Goal: Information Seeking & Learning: Learn about a topic

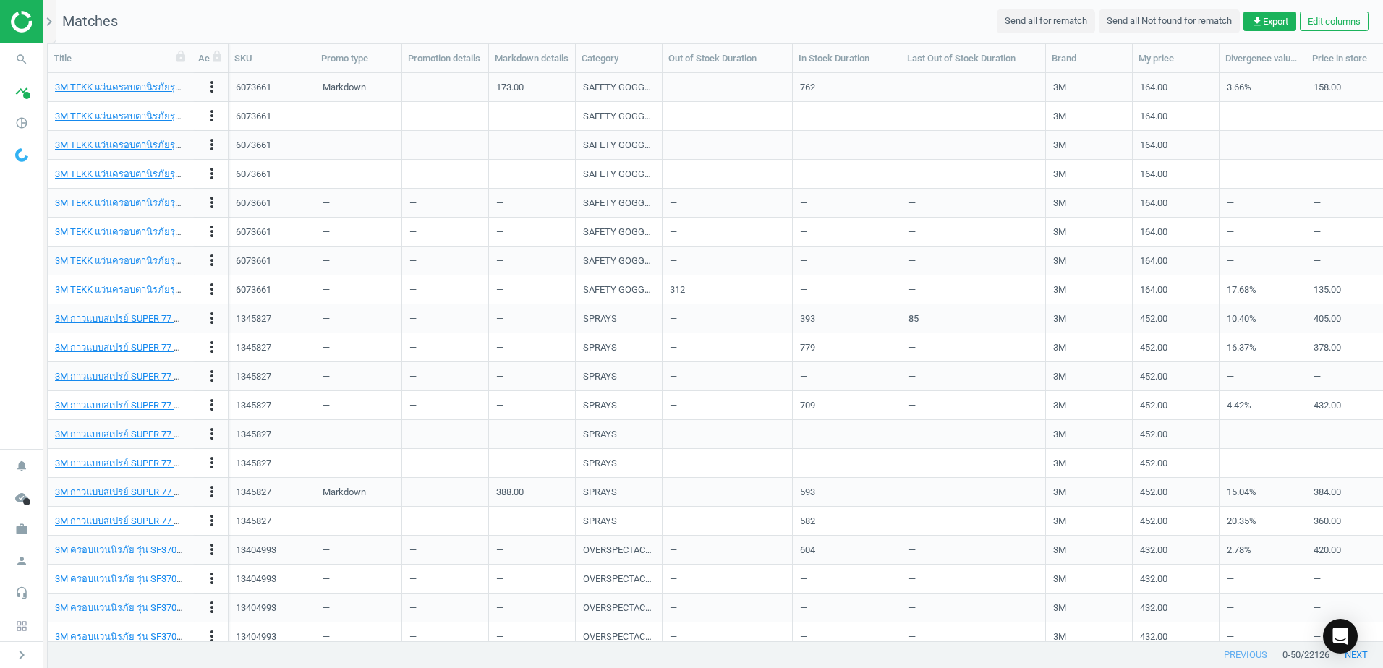
scroll to position [546, 1324]
click at [35, 62] on icon "search" at bounding box center [21, 59] width 27 height 27
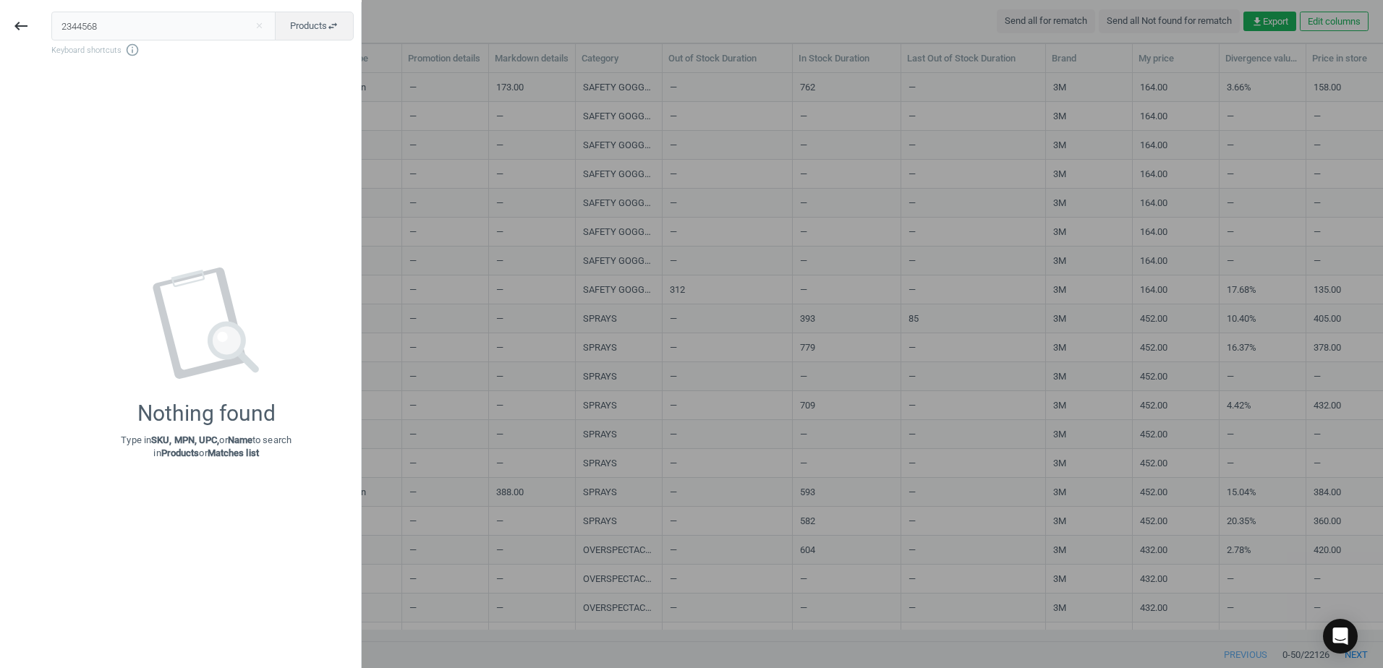
type input "2344568"
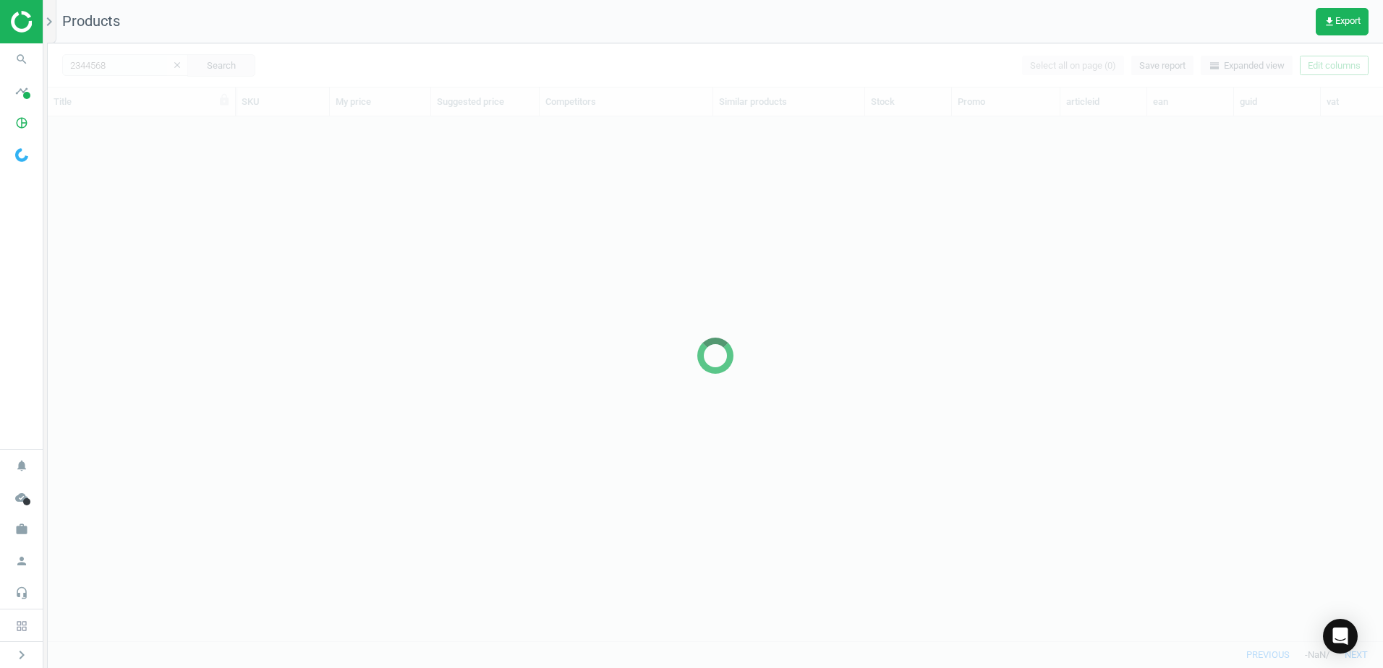
scroll to position [503, 1324]
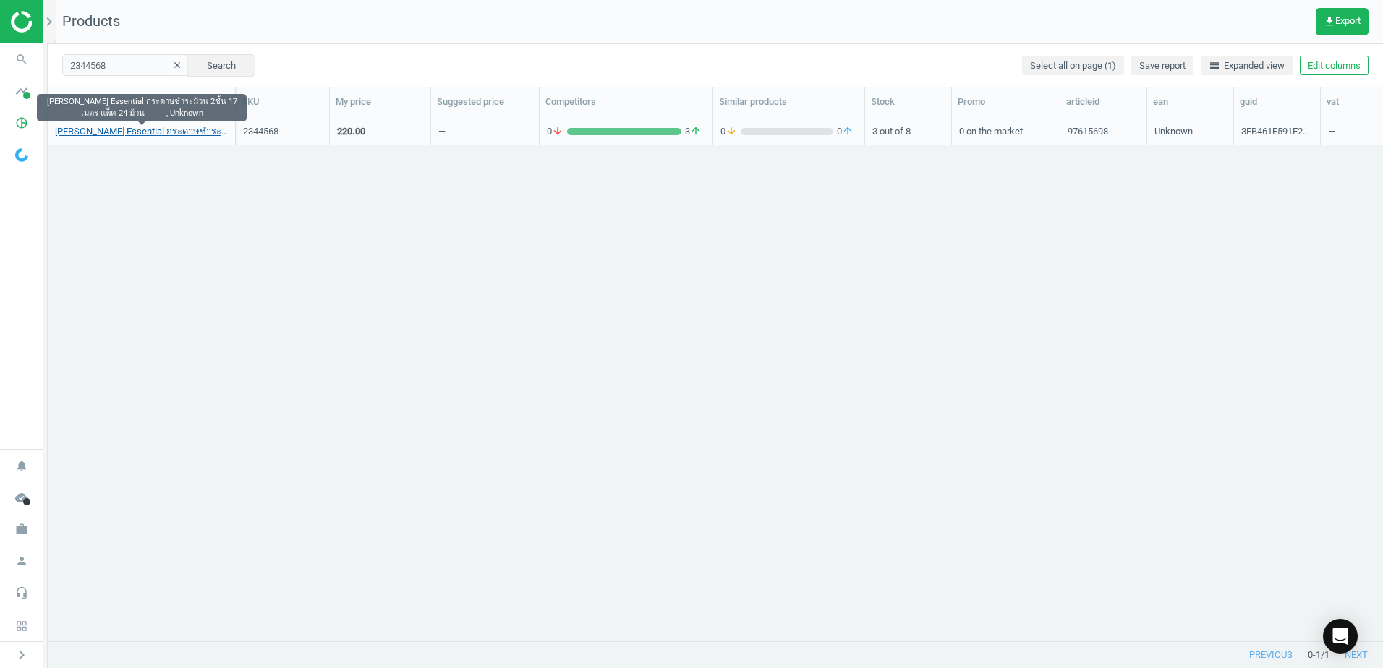
click at [163, 136] on link "[PERSON_NAME] Essential กระดาษชำระม้วน 2ชั้น 17 เมตร แพ็ค 24 ม้วน , Unknown" at bounding box center [141, 131] width 173 height 13
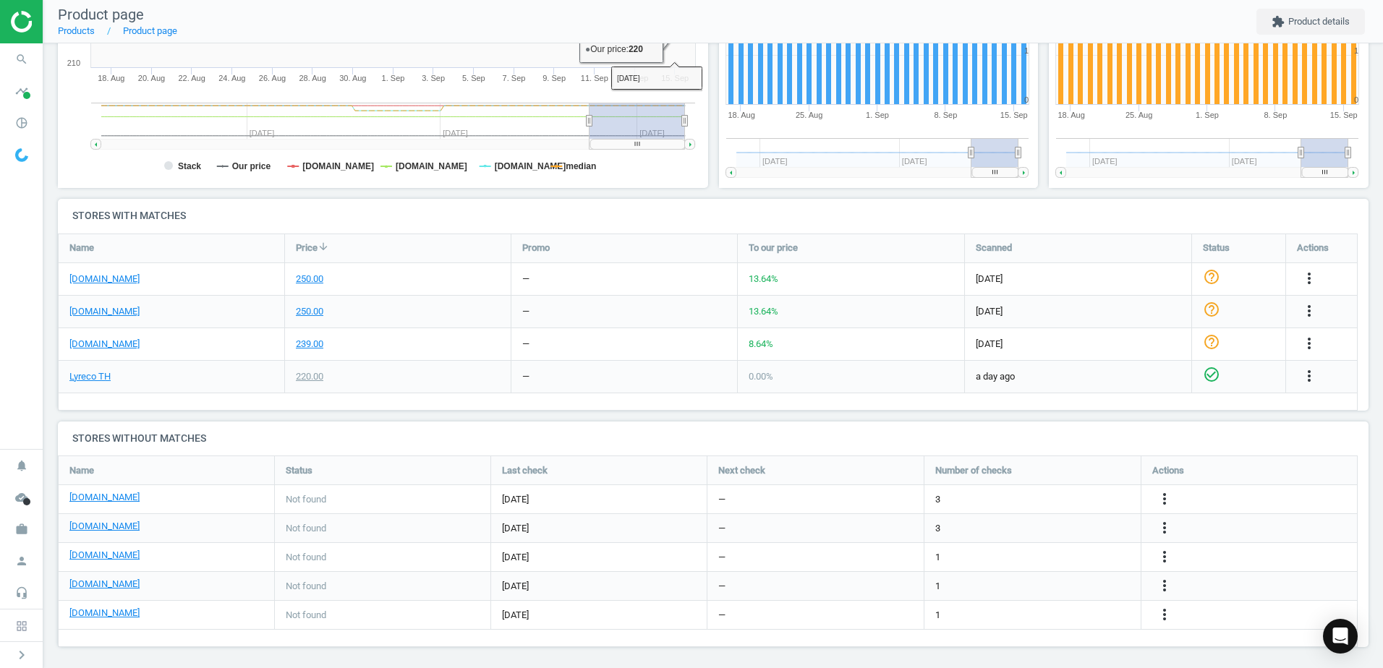
scroll to position [325, 0]
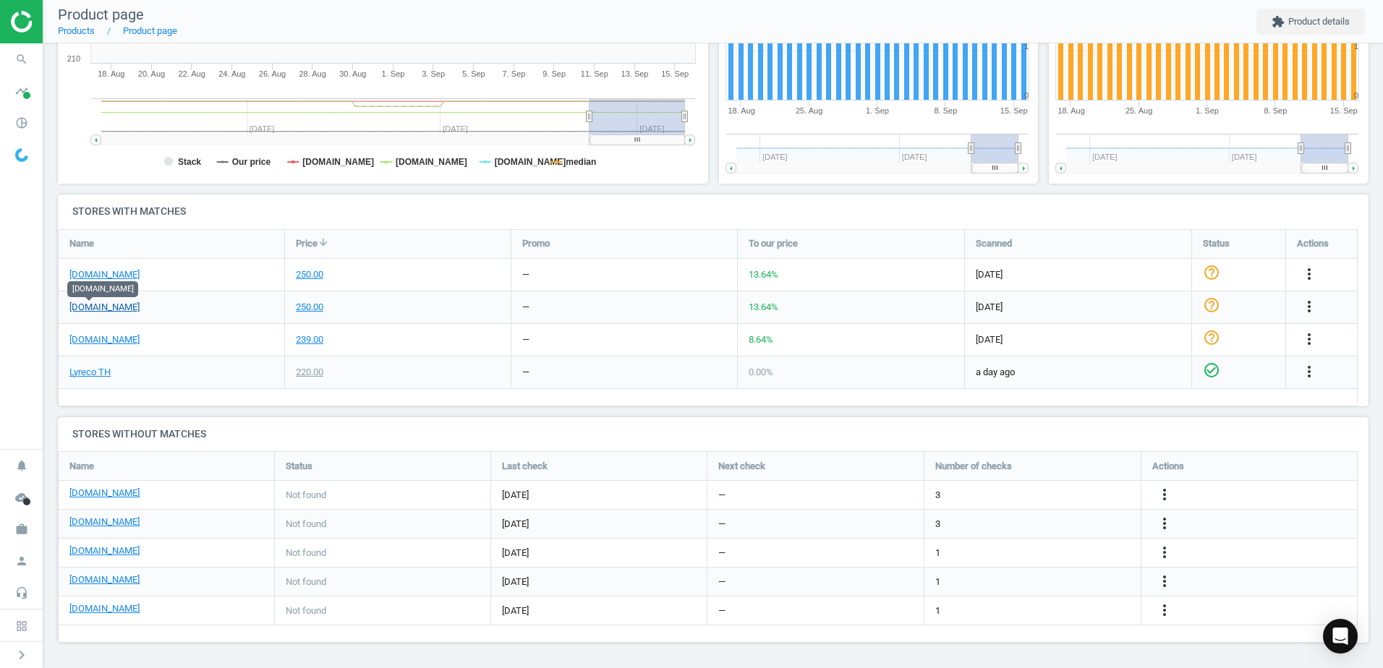
click at [96, 308] on link "[DOMAIN_NAME]" at bounding box center [104, 307] width 70 height 13
click at [33, 66] on icon "search" at bounding box center [21, 59] width 27 height 27
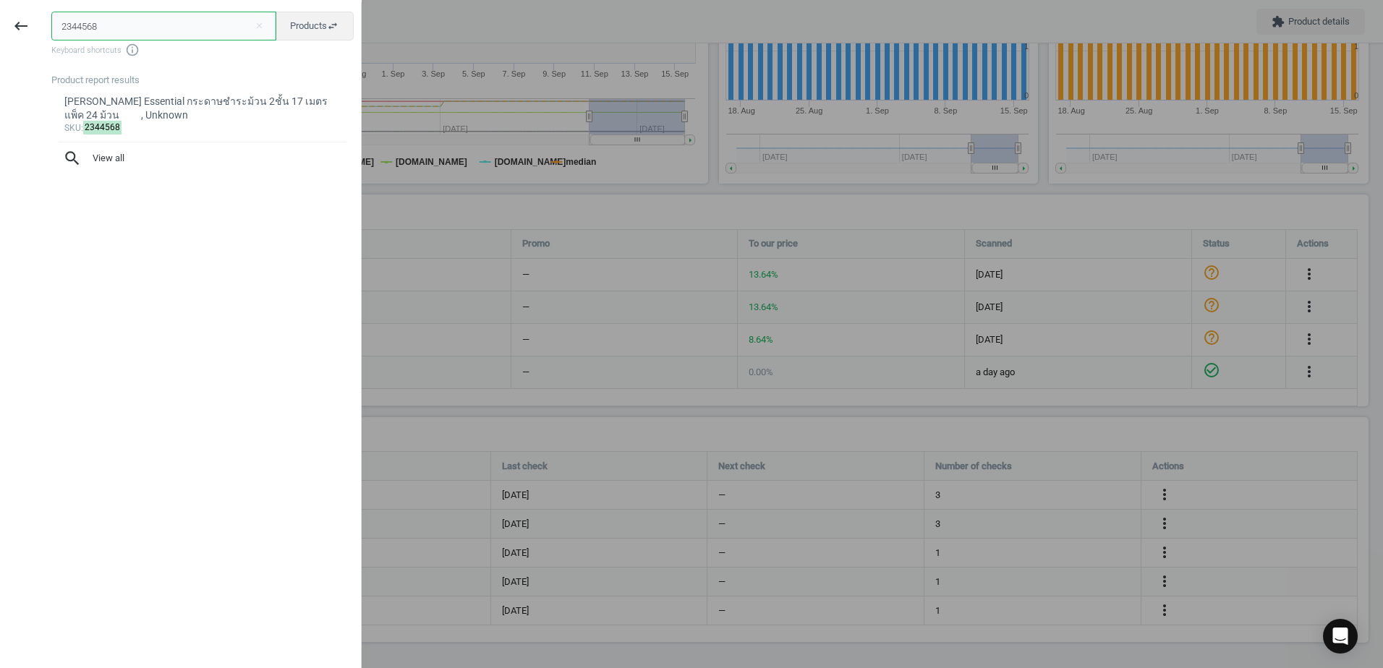
paste input "804865"
type input "2804865"
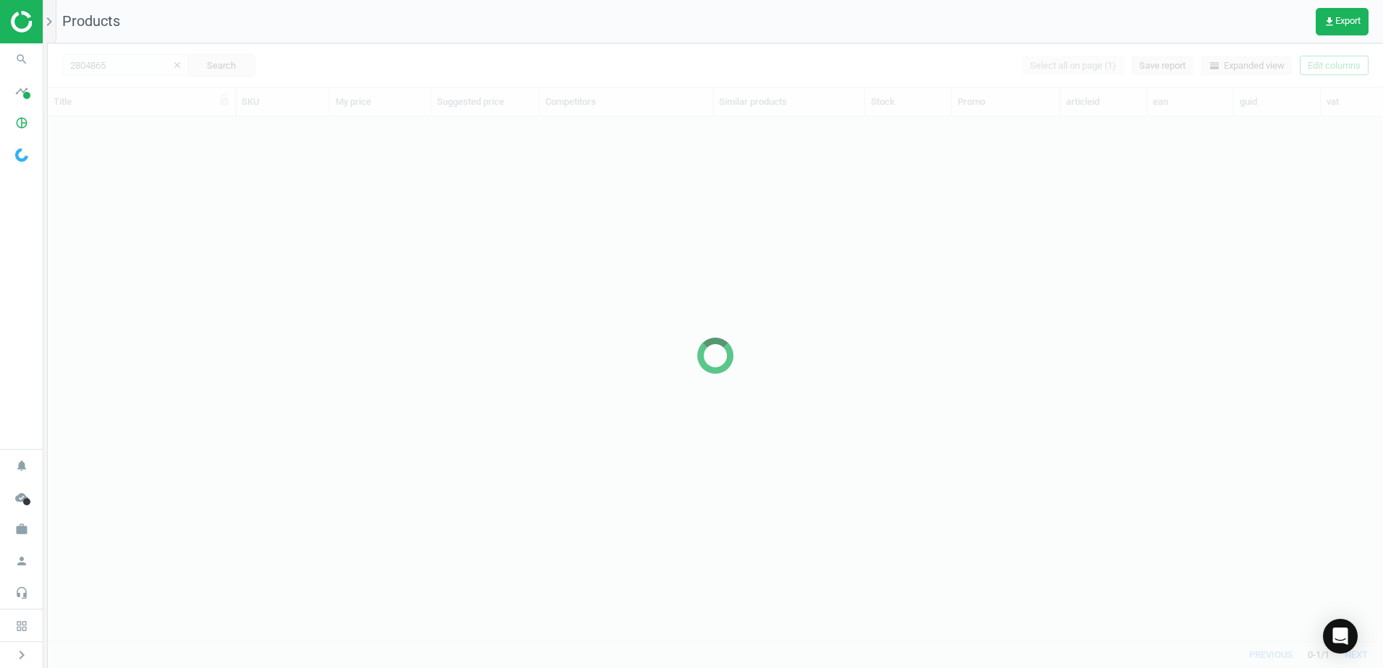
scroll to position [503, 1324]
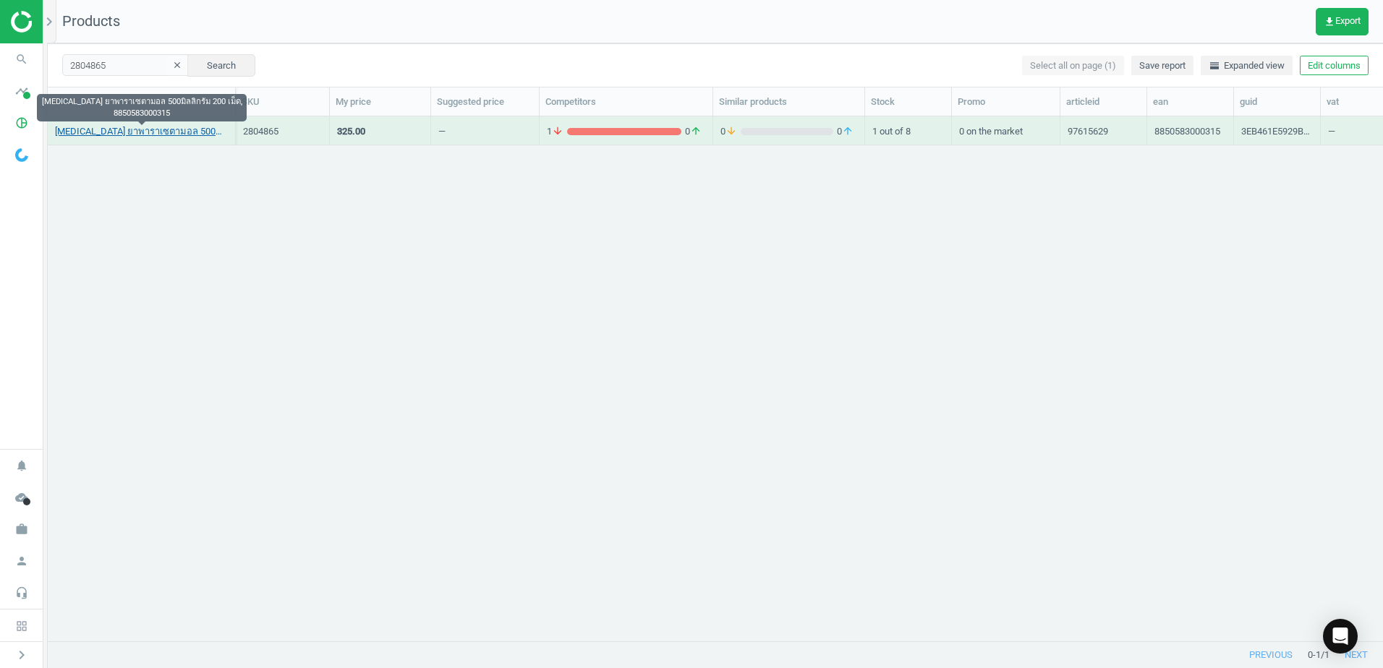
click at [154, 133] on link "[MEDICAL_DATA] ยาพาราเซตามอล 500มิลลิกรัม 200 เม็ด, 8850583000315" at bounding box center [141, 131] width 173 height 13
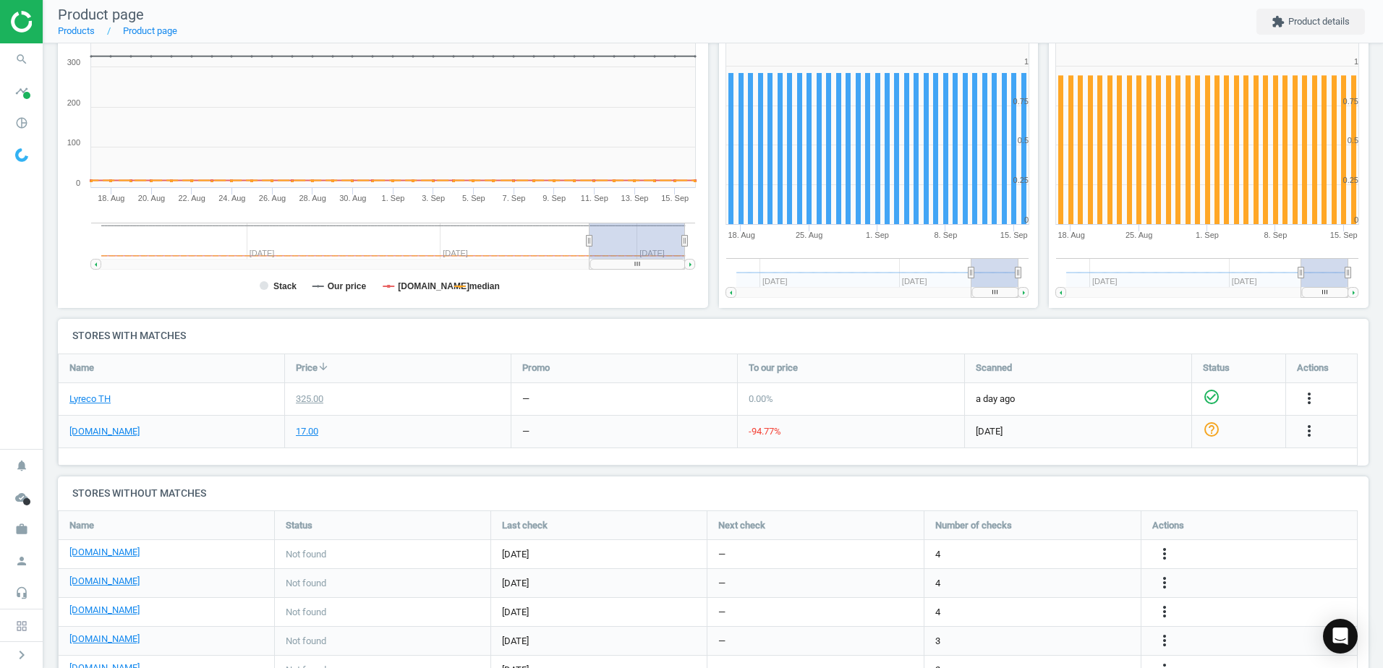
scroll to position [217, 0]
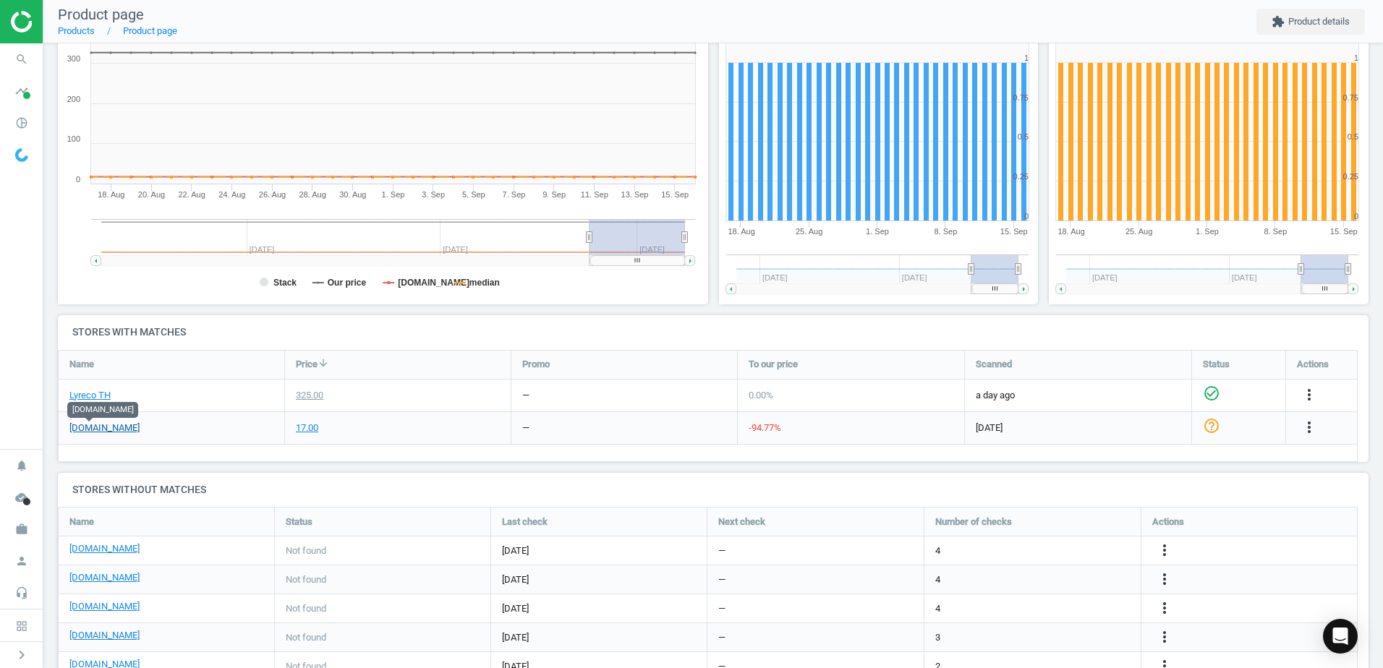
click at [100, 434] on link "[DOMAIN_NAME]" at bounding box center [104, 428] width 70 height 13
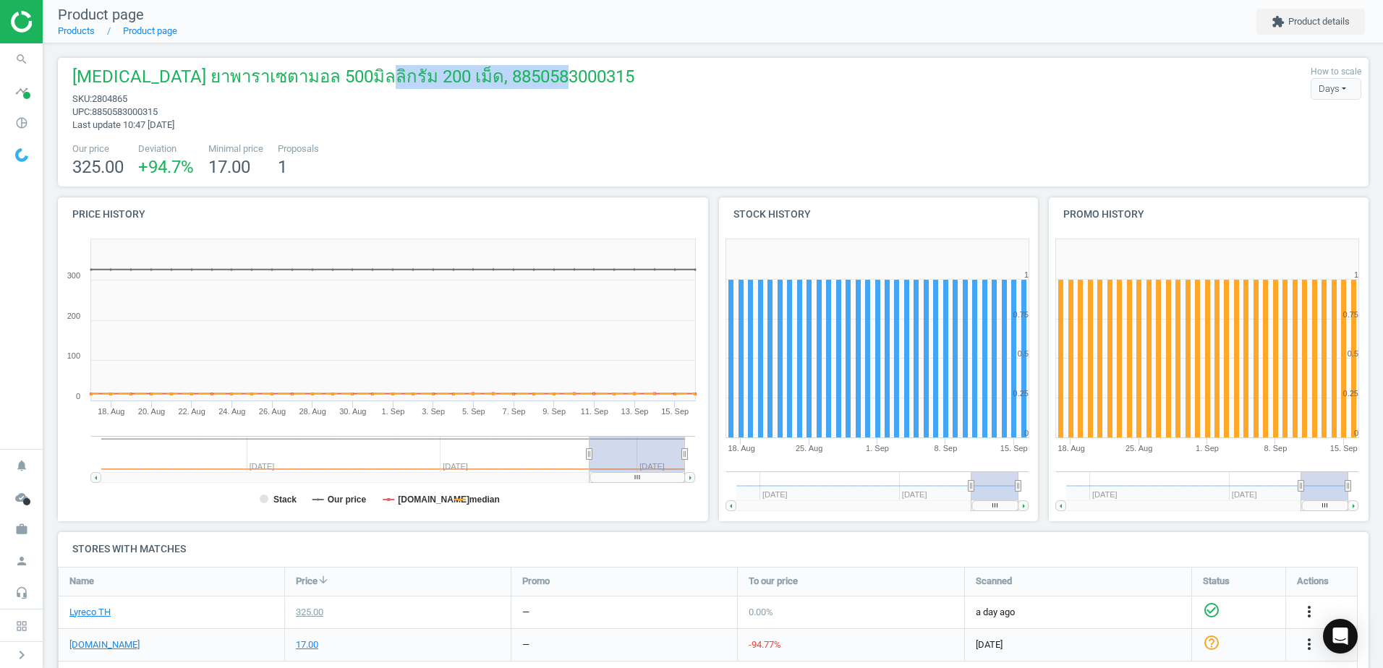
drag, startPoint x: 436, startPoint y: 79, endPoint x: 633, endPoint y: 79, distance: 196.7
click at [633, 79] on div "[MEDICAL_DATA] ยาพาราเซตามอล 500มิลลิกรัม 200 เม็ด, 8850583000315 sku : 2804865…" at bounding box center [713, 98] width 1296 height 67
click at [635, 79] on div "[MEDICAL_DATA] ยาพาราเซตามอล 500มิลลิกรัม 200 เม็ด, 8850583000315 sku : 2804865…" at bounding box center [713, 98] width 1296 height 67
drag, startPoint x: 471, startPoint y: 74, endPoint x: 346, endPoint y: 69, distance: 124.5
click at [346, 69] on span "[MEDICAL_DATA] ยาพาราเซตามอล 500มิลลิกรัม 200 เม็ด, 8850583000315" at bounding box center [353, 78] width 562 height 27
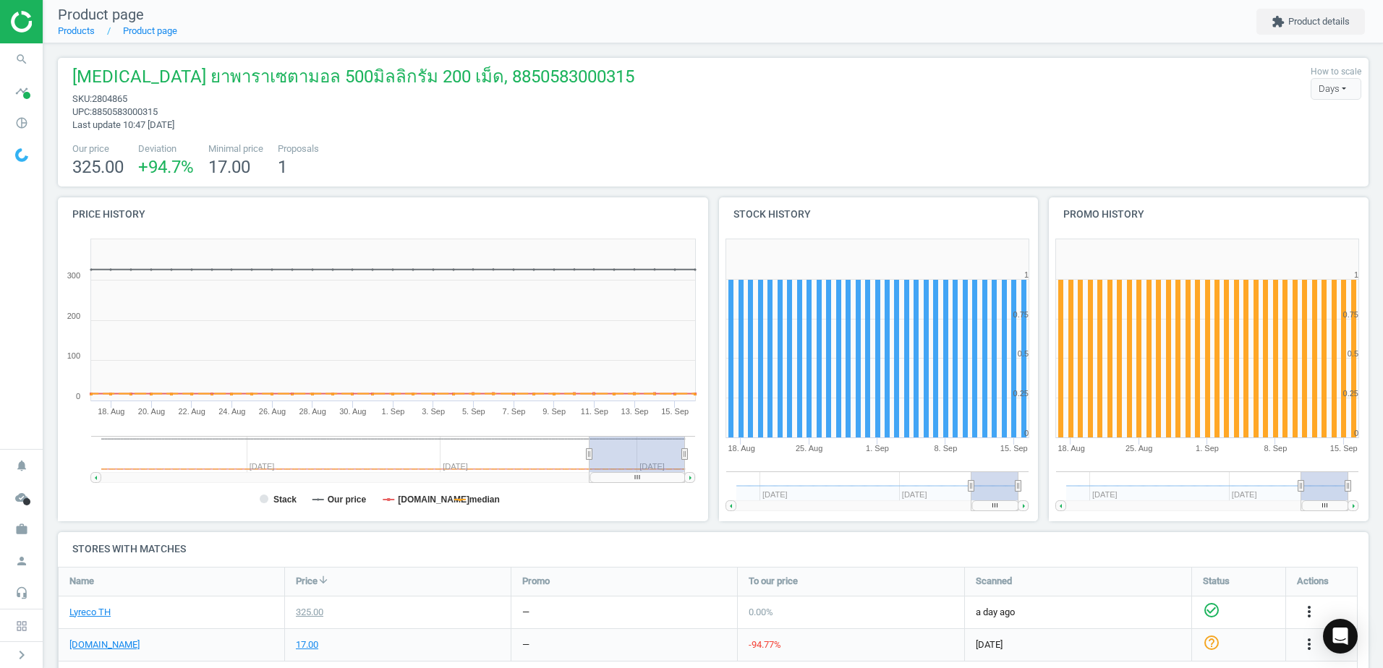
drag, startPoint x: 346, startPoint y: 69, endPoint x: 337, endPoint y: 69, distance: 9.4
click at [337, 69] on span "[MEDICAL_DATA] ยาพาราเซตามอล 500มิลลิกรัม 200 เม็ด, 8850583000315" at bounding box center [353, 78] width 562 height 27
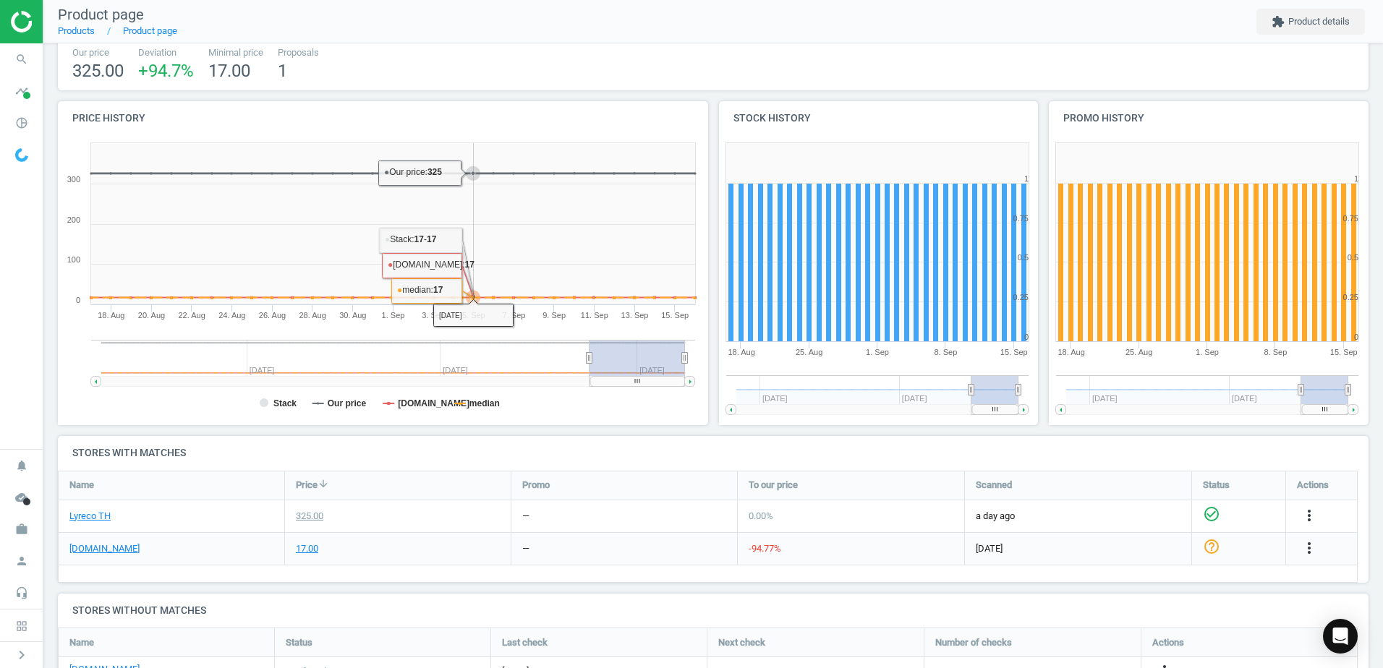
scroll to position [217, 0]
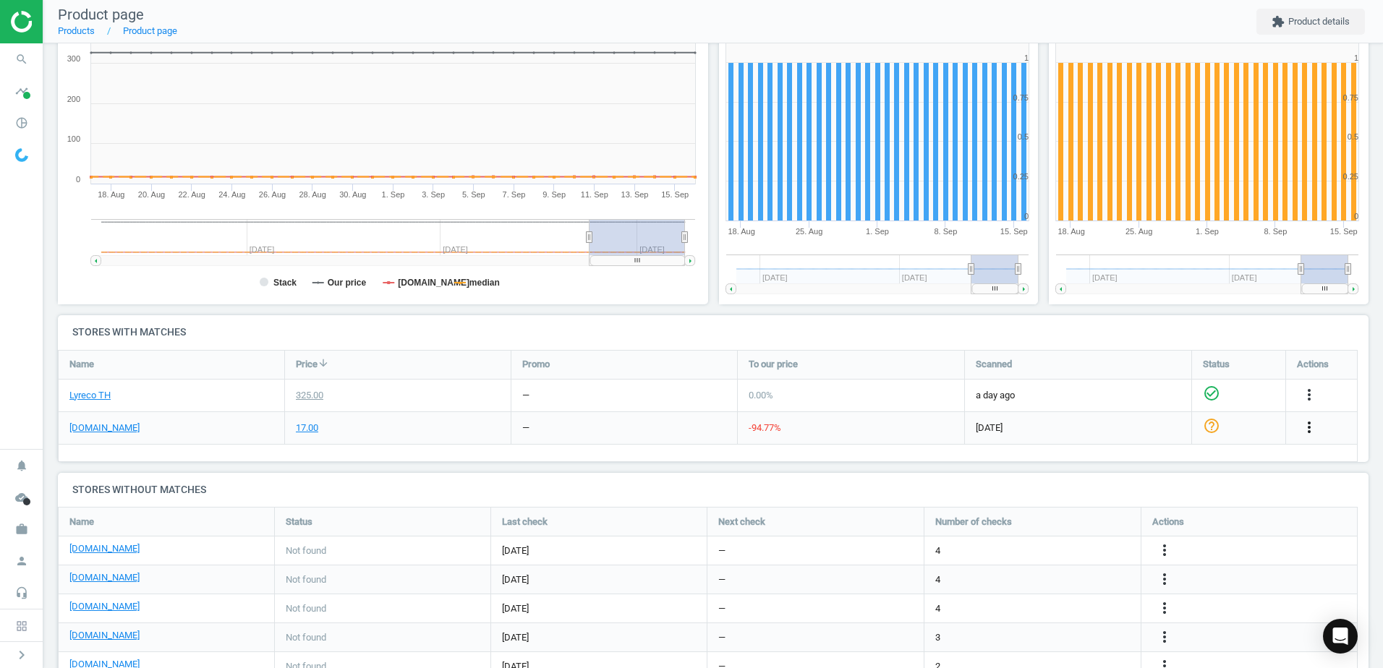
click at [1303, 427] on icon "more_vert" at bounding box center [1308, 427] width 17 height 17
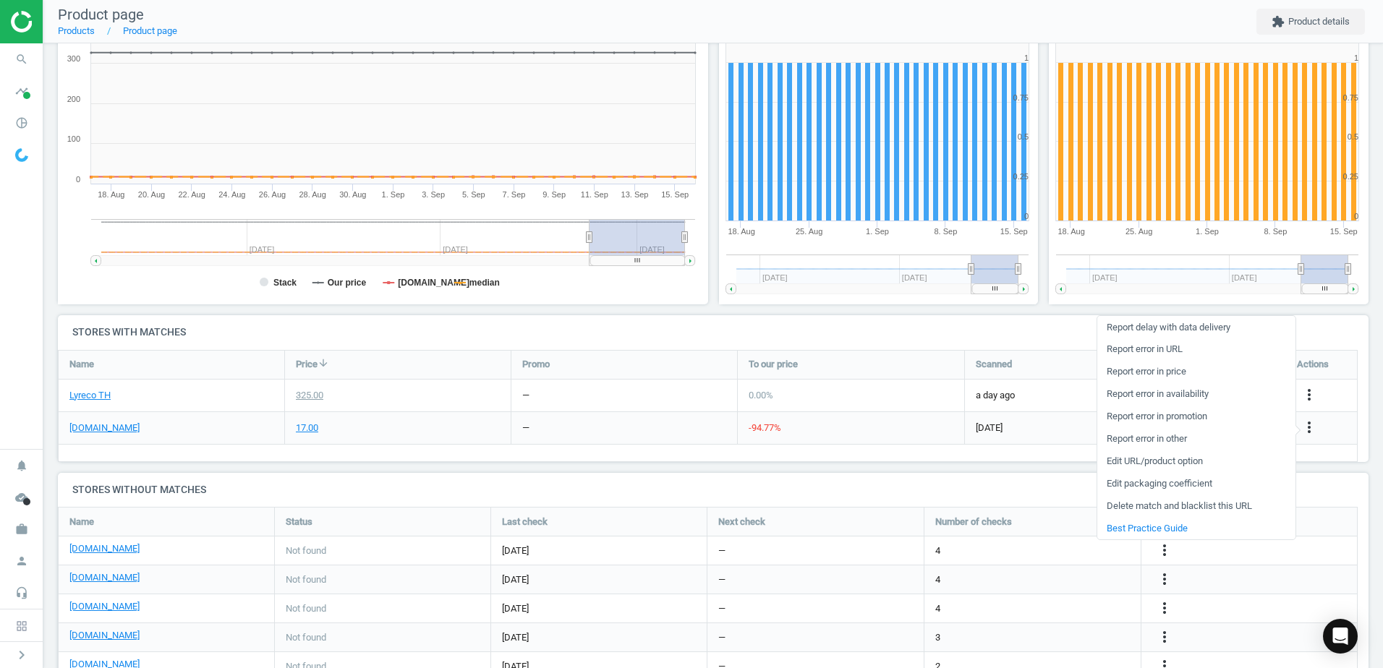
click at [834, 472] on div "[MEDICAL_DATA] ยาพาราเซตามอล 500มิลลิกรัม 200 เม็ด, 8850583000315 sku : 2804865…" at bounding box center [713, 303] width 1340 height 955
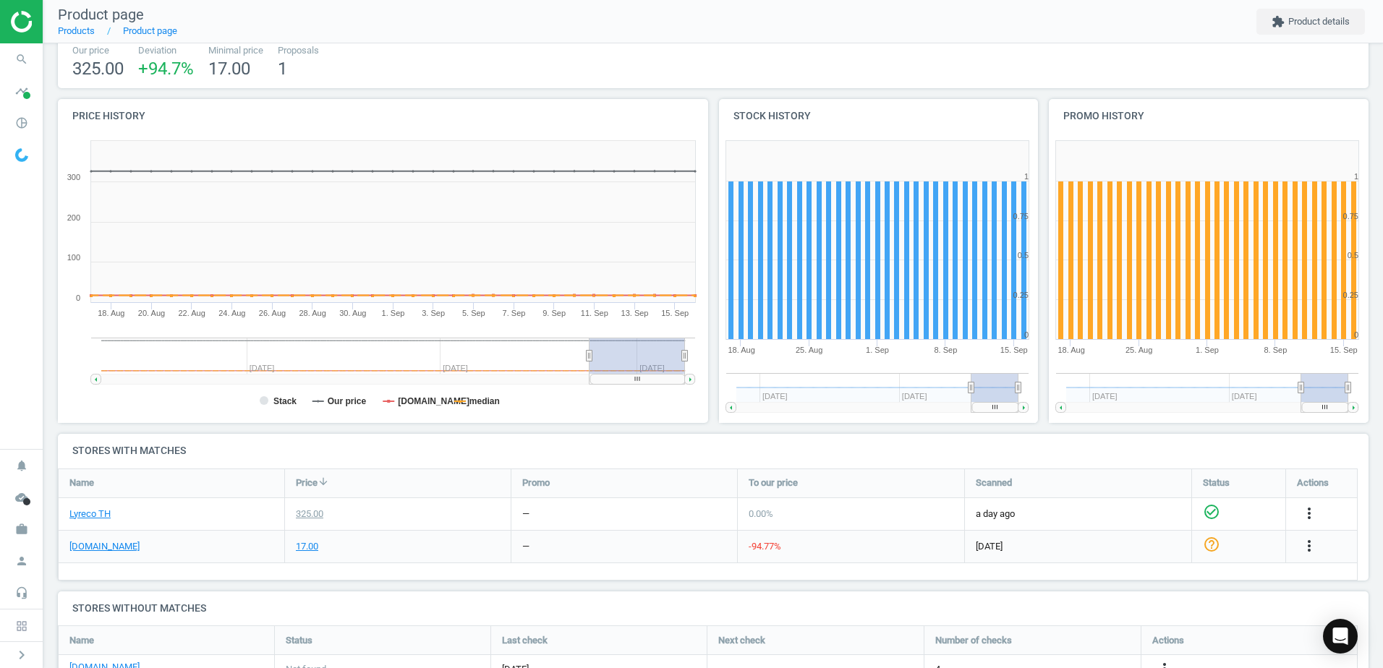
scroll to position [0, 0]
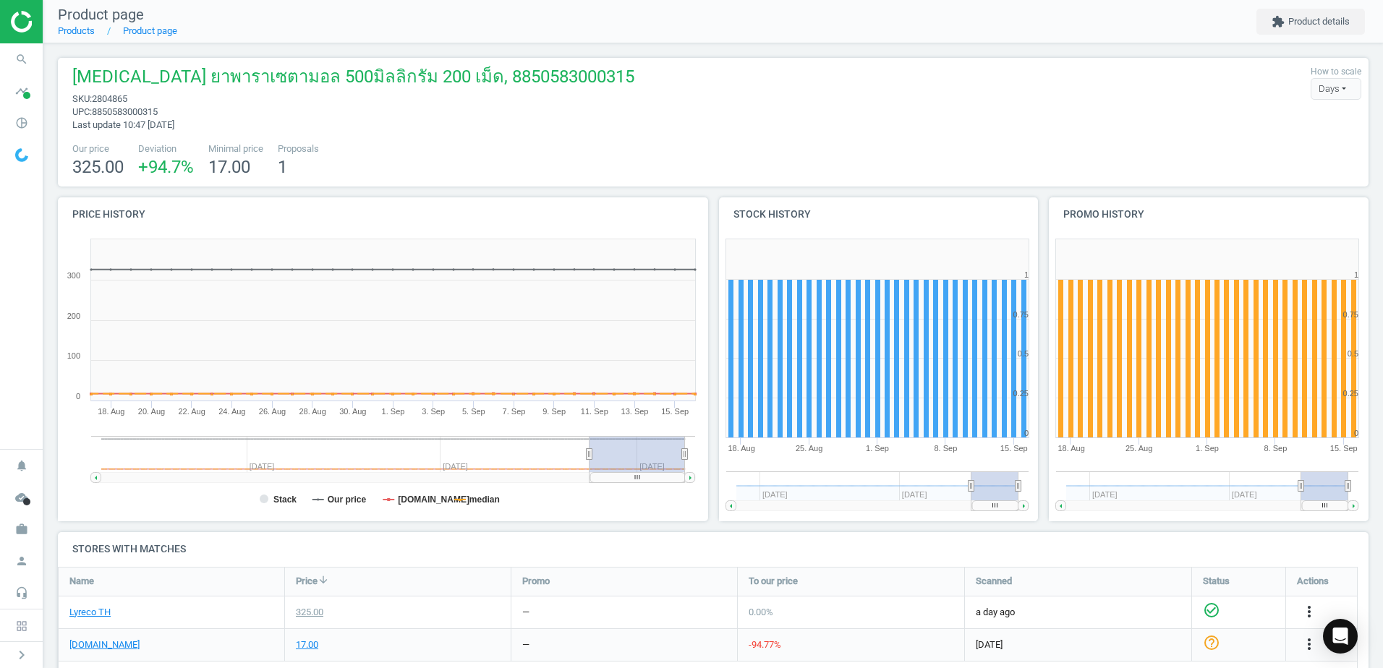
click at [1345, 82] on div "Days" at bounding box center [1336, 89] width 51 height 22
click at [1182, 80] on div "[MEDICAL_DATA] ยาพาราเซตามอล 500มิลลิกรัม 200 เม็ด, 8850583000315 sku : 2804865…" at bounding box center [713, 98] width 1296 height 67
drag, startPoint x: 710, startPoint y: 125, endPoint x: 732, endPoint y: 56, distance: 72.3
click at [732, 56] on div "[MEDICAL_DATA] ยาพาราเซตามอล 500มิลลิกรัม 200 เม็ด, 8850583000315 sku : 2804865…" at bounding box center [713, 520] width 1340 height 955
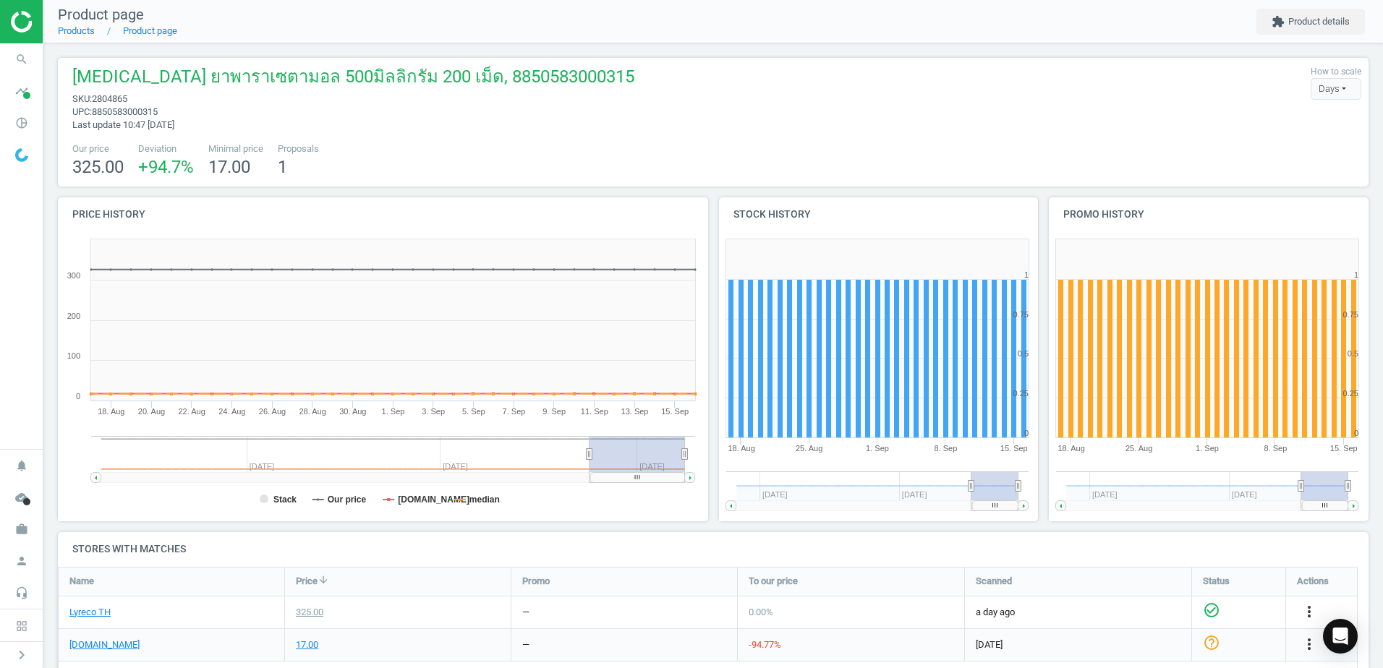
drag, startPoint x: 732, startPoint y: 56, endPoint x: 372, endPoint y: 106, distance: 362.8
click at [372, 106] on span "upc : 8850583000315" at bounding box center [353, 112] width 562 height 13
drag, startPoint x: 426, startPoint y: 102, endPoint x: 643, endPoint y: 132, distance: 219.0
click at [643, 132] on div "[MEDICAL_DATA] ยาพาราเซตามอล 500มิลลิกรัม 200 เม็ด, 8850583000315 sku : 2804865…" at bounding box center [713, 122] width 1311 height 129
drag, startPoint x: 643, startPoint y: 132, endPoint x: 594, endPoint y: 169, distance: 61.5
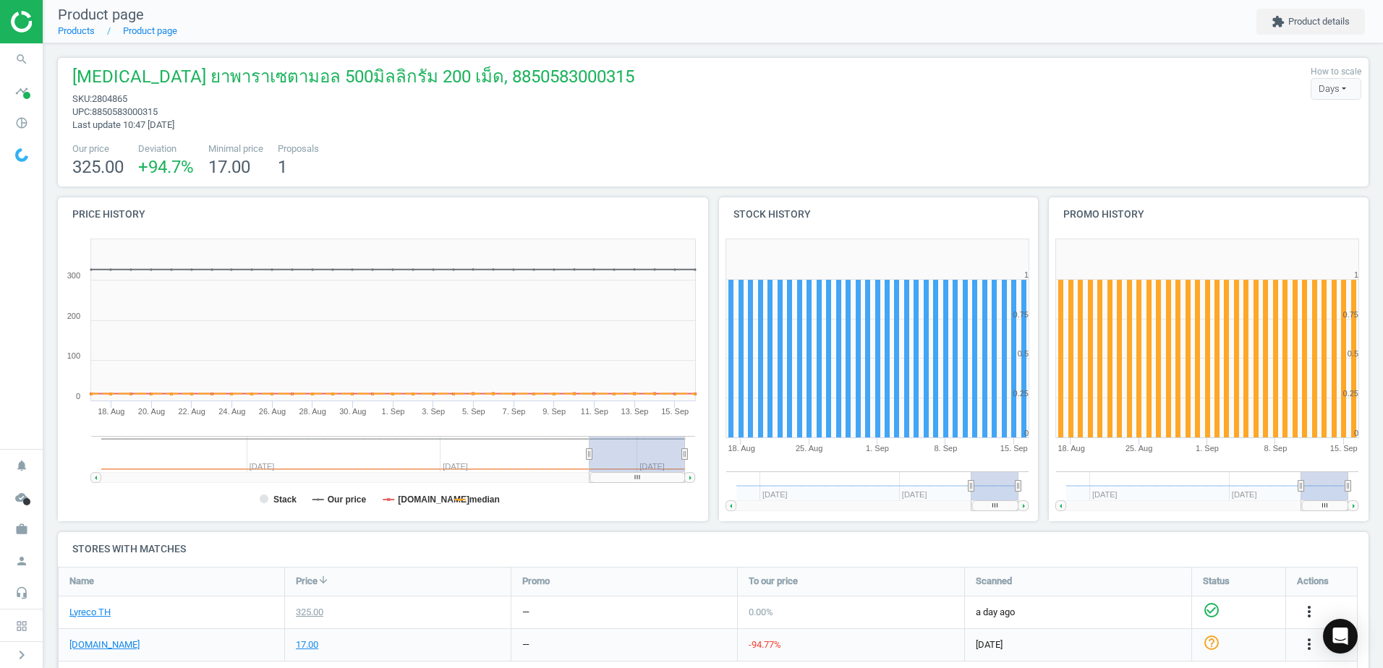
click at [594, 169] on div "Our price 325.00 Deviation +94.7 % Minimal price 17.00 Proposals 1" at bounding box center [713, 160] width 1296 height 37
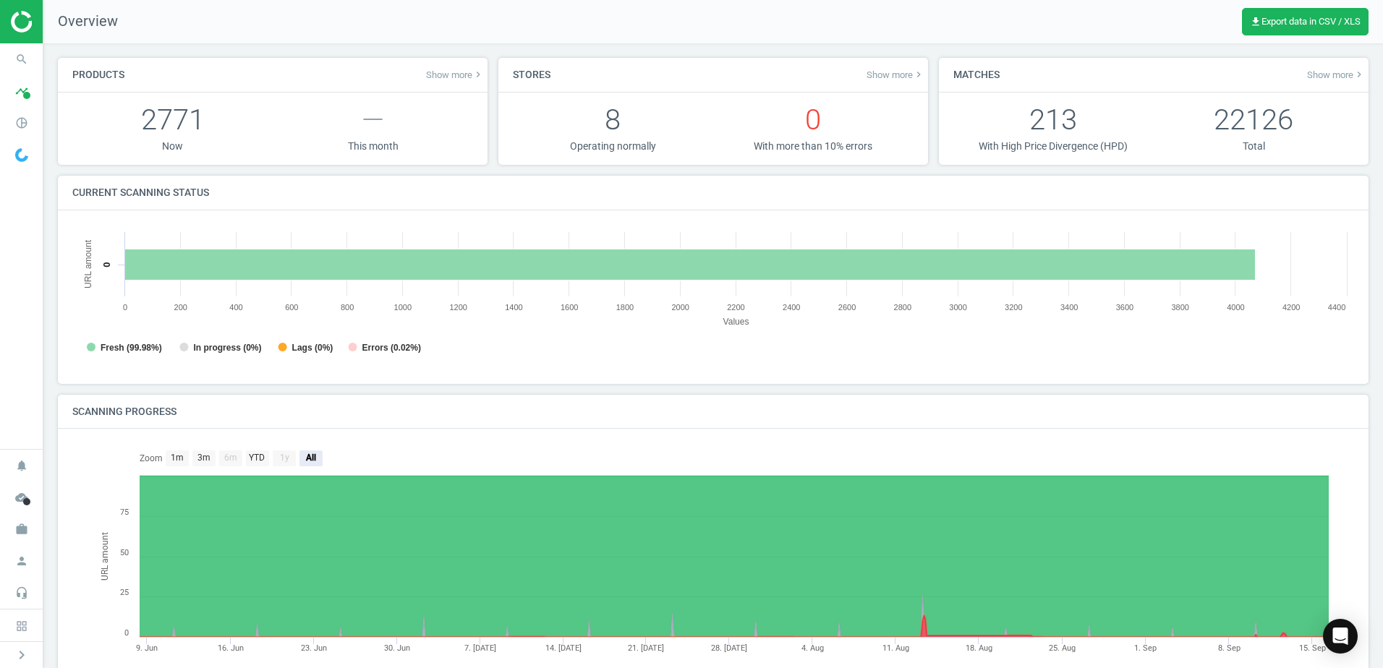
scroll to position [312, 1293]
click at [27, 62] on icon "search" at bounding box center [21, 59] width 27 height 27
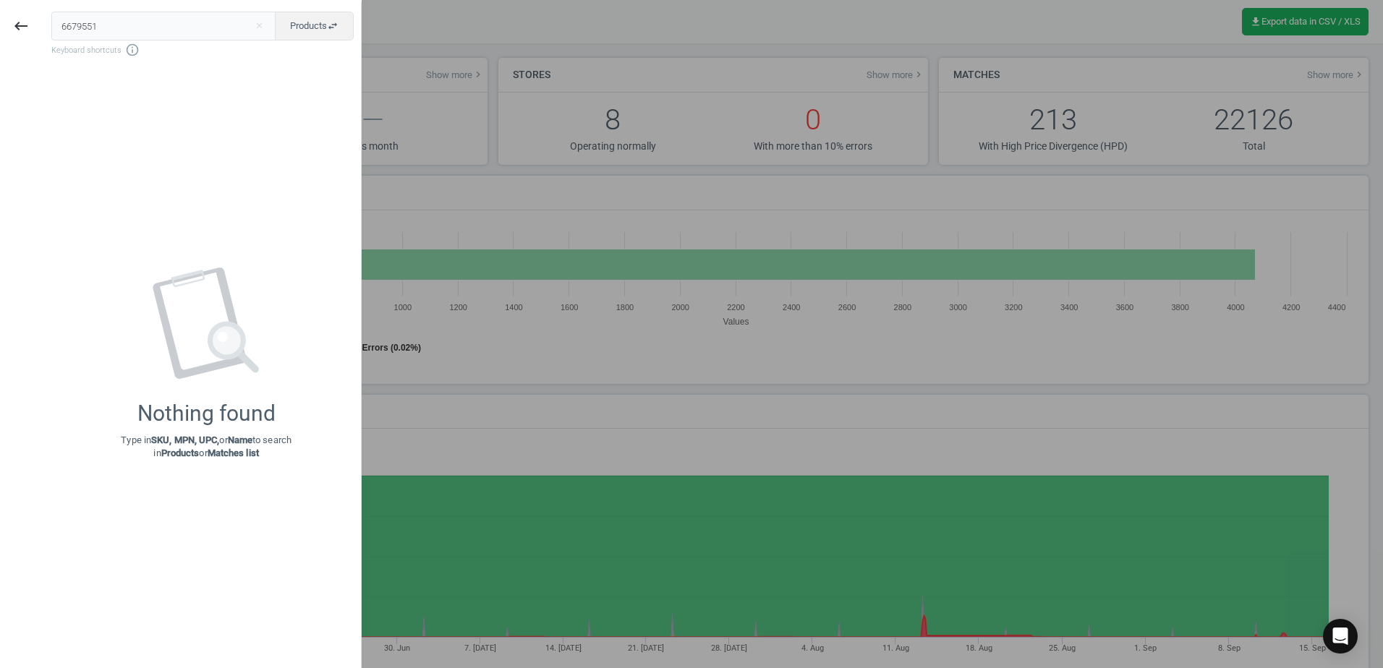
type input "6679551"
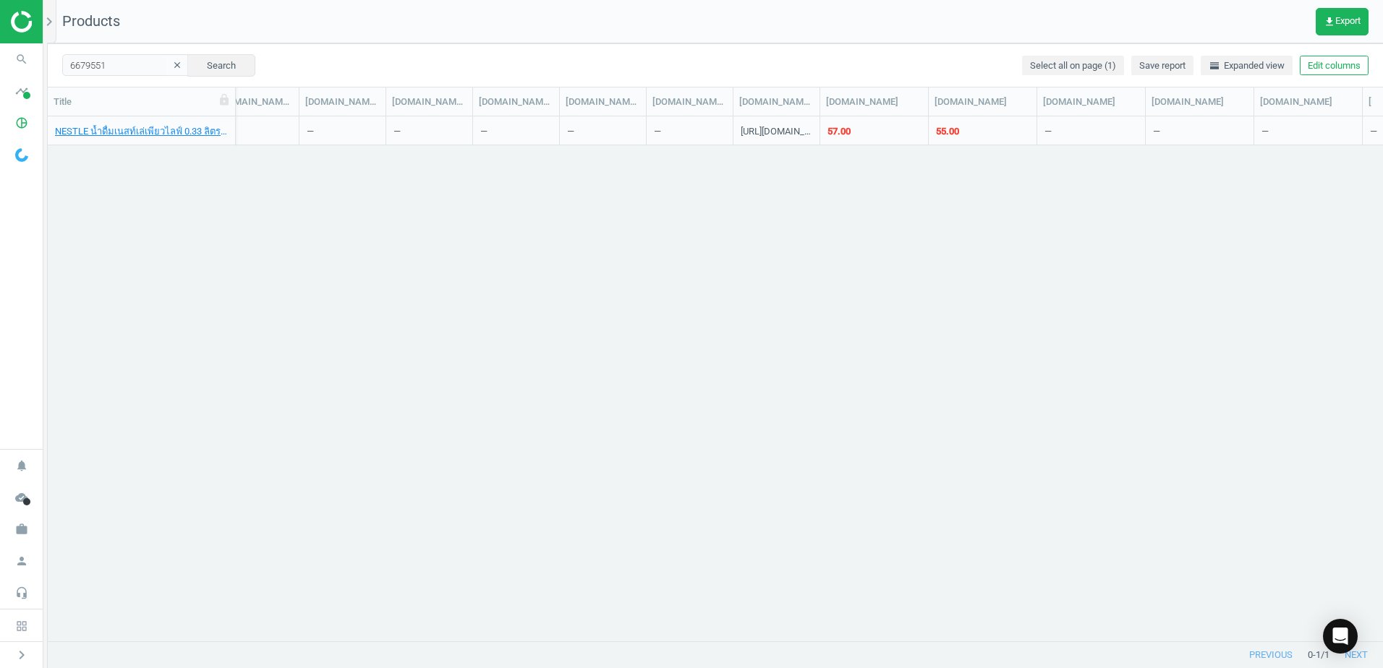
scroll to position [0, 2352]
click at [804, 133] on div "57.00" at bounding box center [810, 131] width 23 height 13
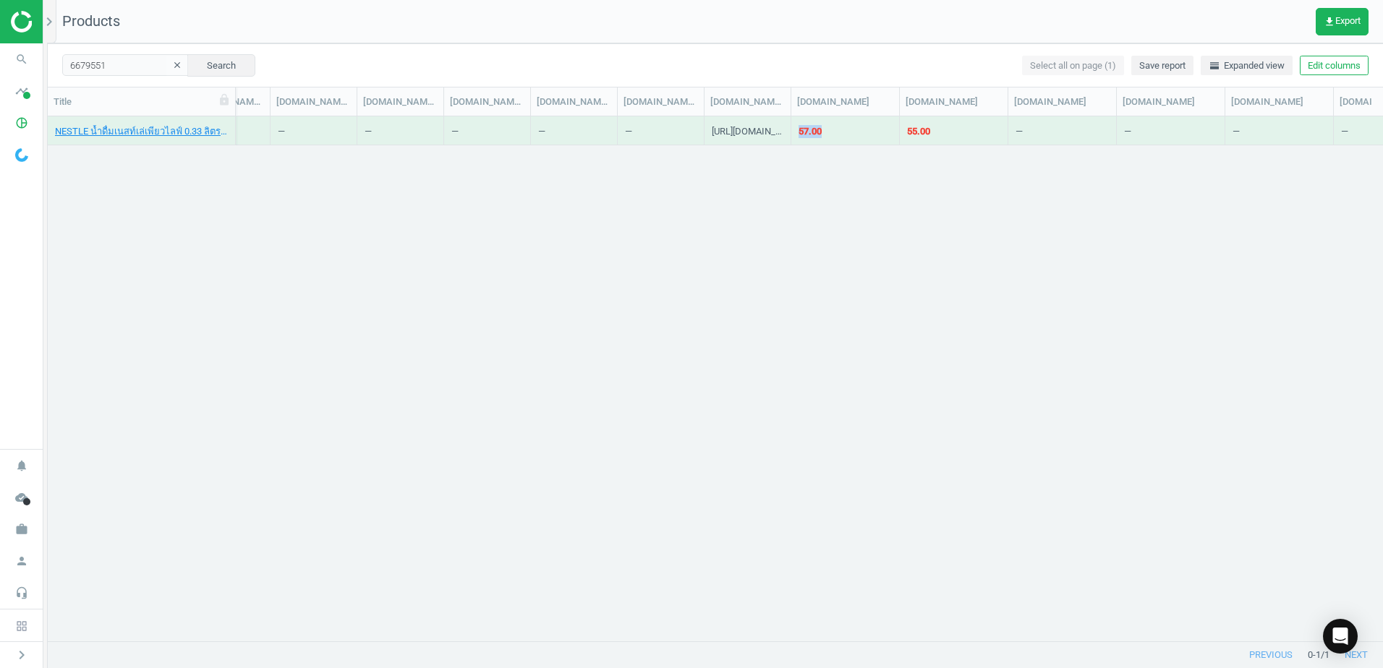
click at [804, 133] on div "57.00" at bounding box center [810, 131] width 23 height 13
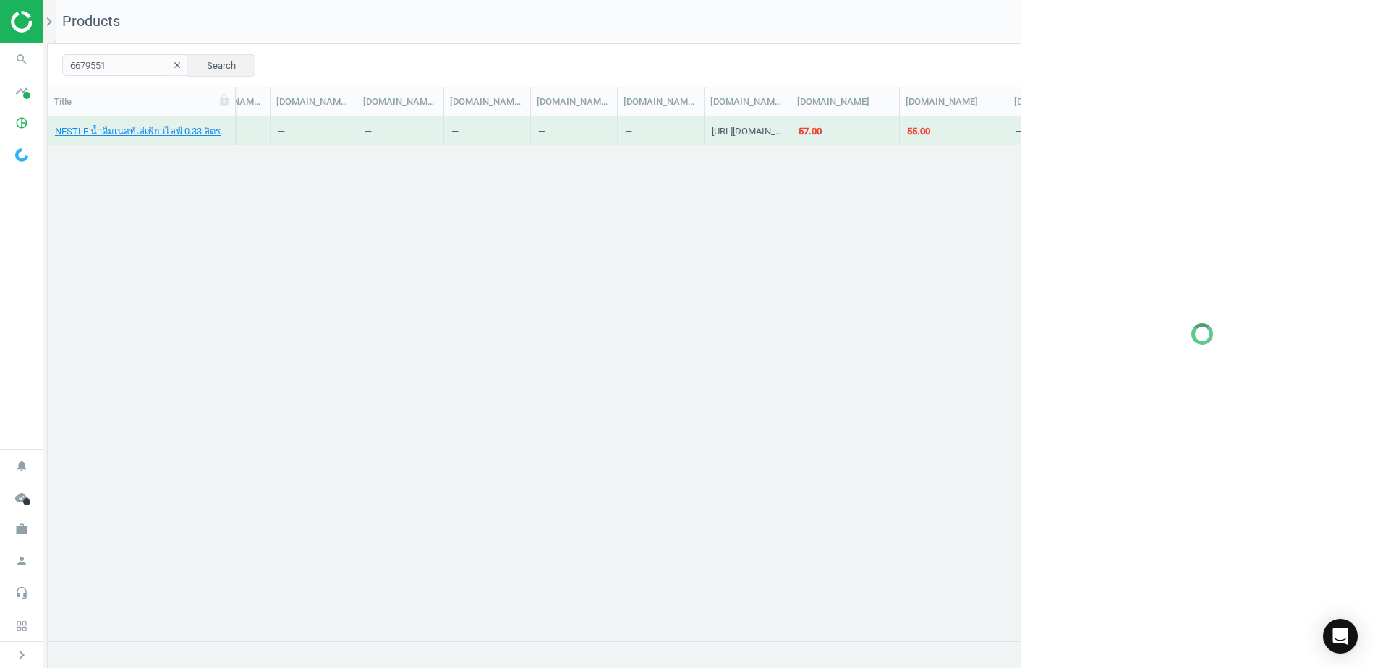
drag, startPoint x: 804, startPoint y: 133, endPoint x: 797, endPoint y: 164, distance: 31.8
click at [797, 164] on div "NESTLE น้ำดื่มเนสท์เล่เพียวไลฟ์ 0.33 ลิตร แพ็ค 12 ขวด, Unknown 6679551 58.00 — …" at bounding box center [715, 373] width 1335 height 514
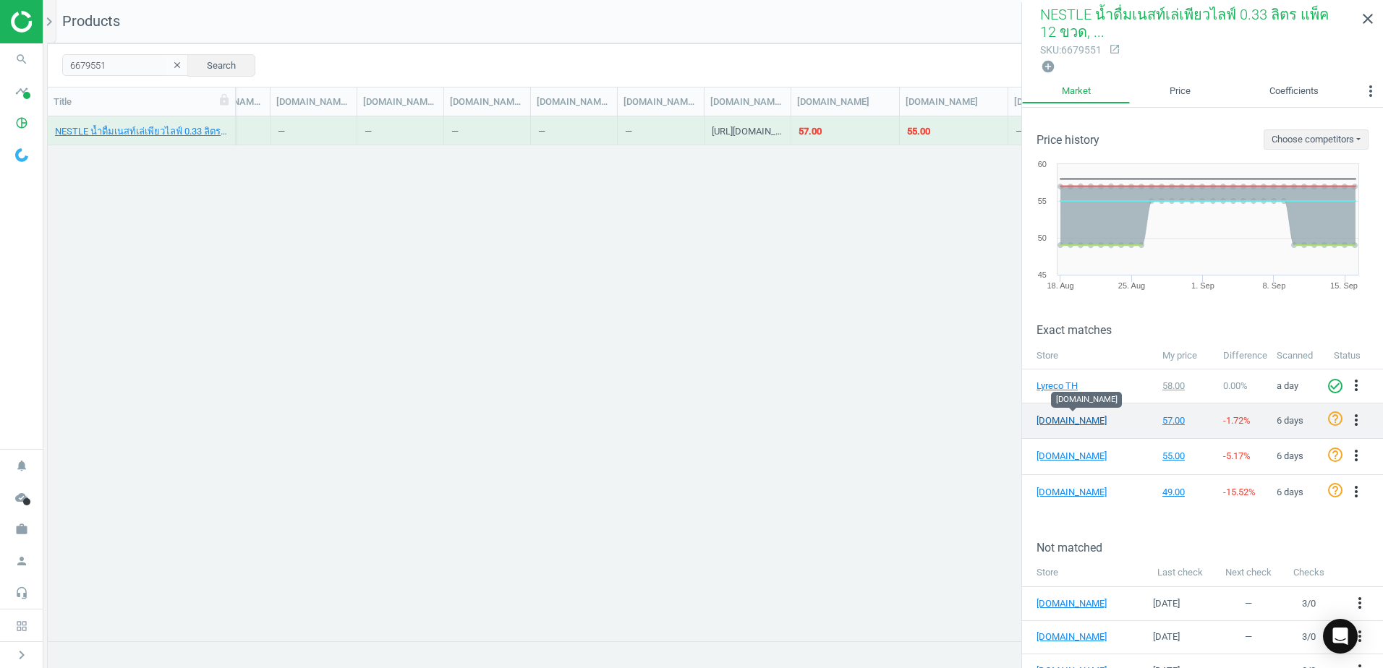
click at [1057, 418] on link "[DOMAIN_NAME]" at bounding box center [1072, 420] width 72 height 13
click at [1347, 415] on icon "more_vert" at bounding box center [1355, 420] width 17 height 17
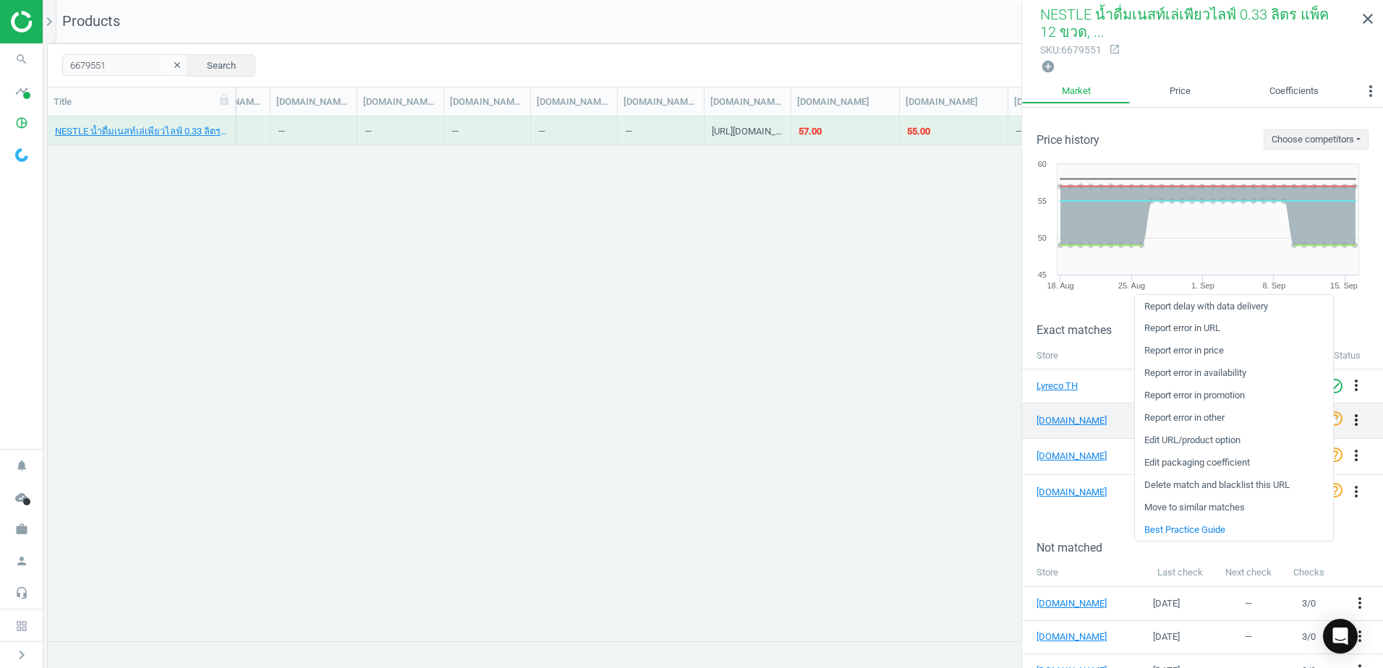
click at [1347, 415] on icon "more_vert" at bounding box center [1355, 420] width 17 height 17
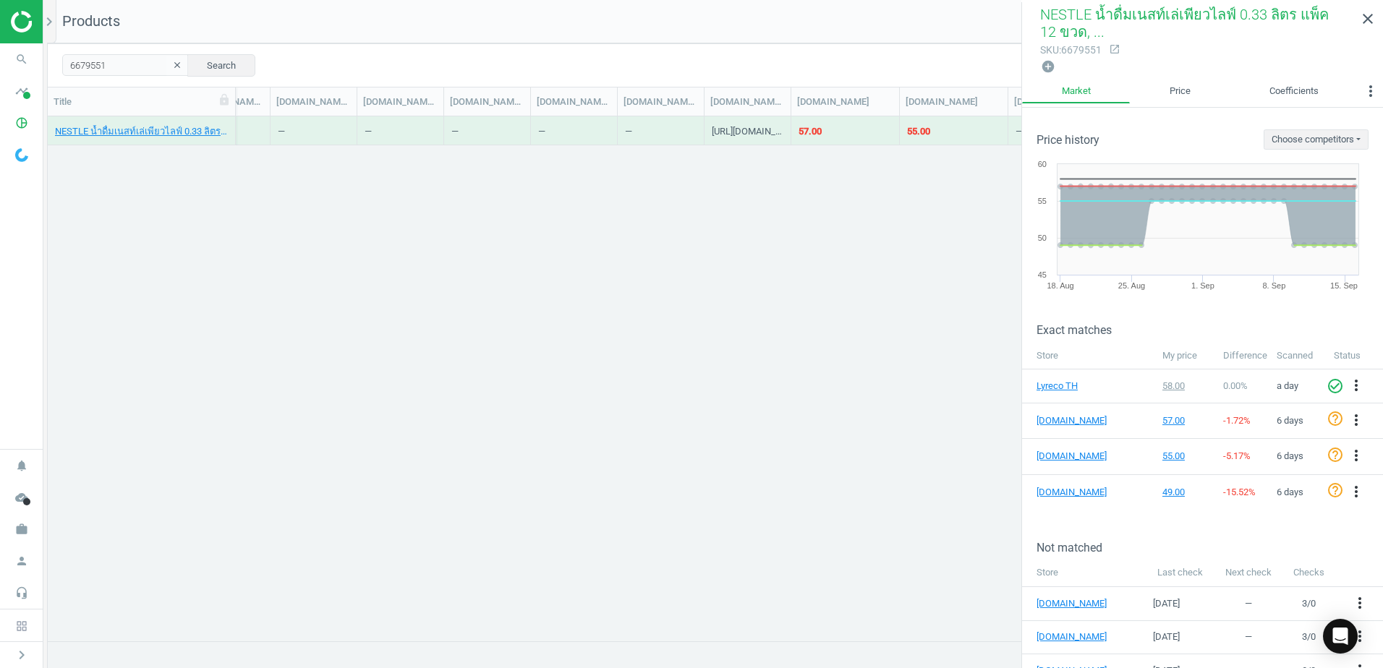
click at [659, 352] on div "NESTLE น้ำดื่มเนสท์เล่เพียวไลฟ์ 0.33 ลิตร แพ็ค 12 ขวด, Unknown 6679551 58.00 — …" at bounding box center [715, 373] width 1335 height 514
click at [411, 543] on div "NESTLE น้ำดื่มเนสท์เล่เพียวไลฟ์ 0.33 ลิตร แพ็ค 12 ขวด, Unknown 6679551 58.00 — …" at bounding box center [715, 373] width 1335 height 514
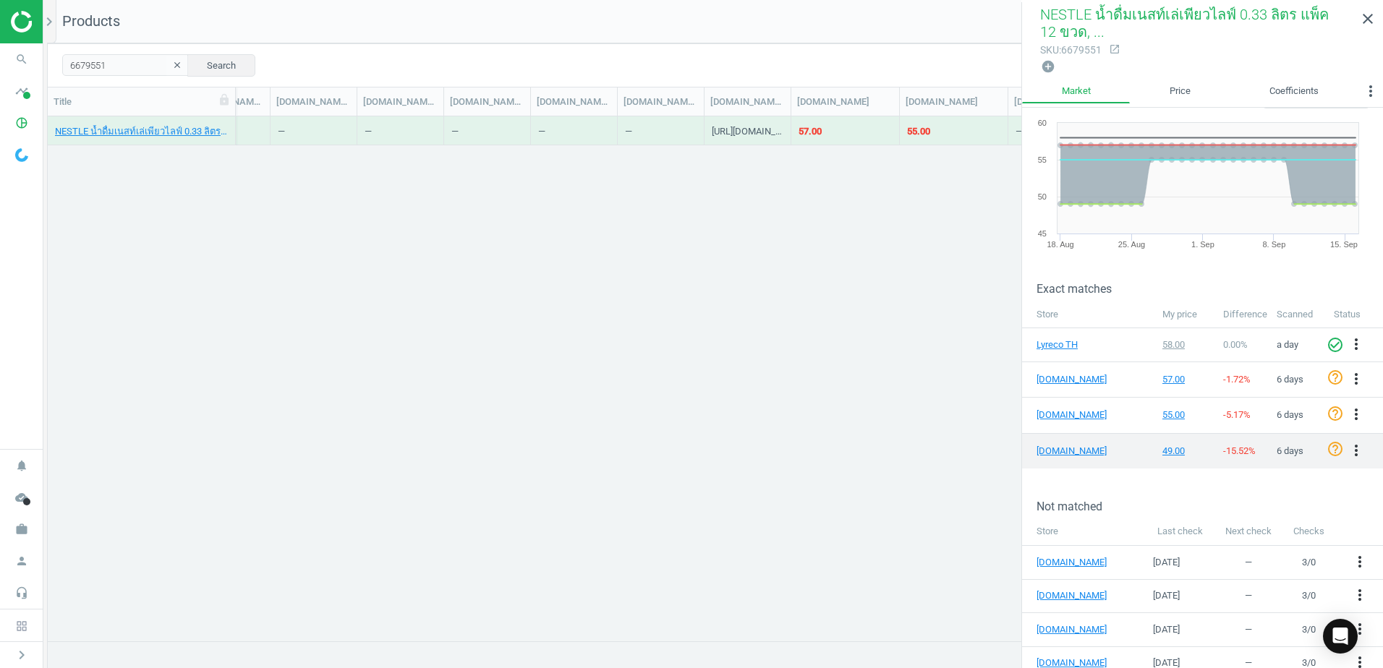
scroll to position [0, 0]
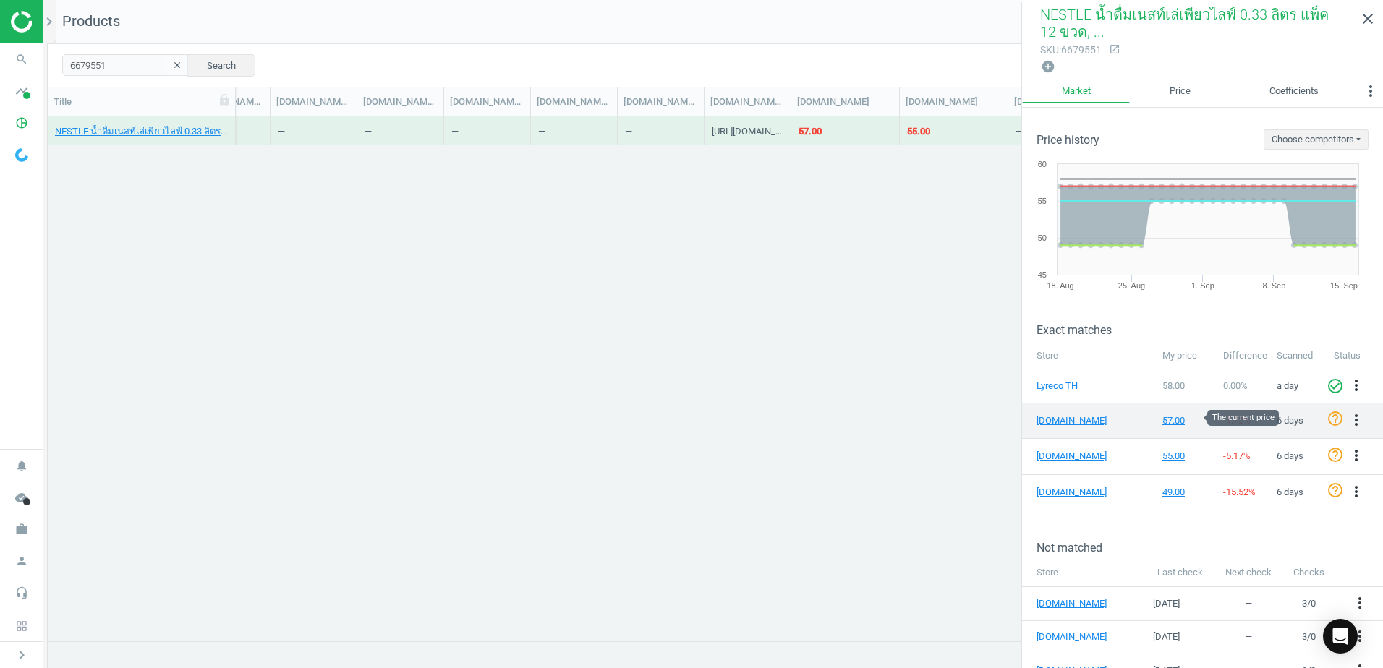
click at [1155, 417] on td "57.00" at bounding box center [1185, 420] width 61 height 35
click at [1170, 425] on div "57.00" at bounding box center [1185, 420] width 47 height 13
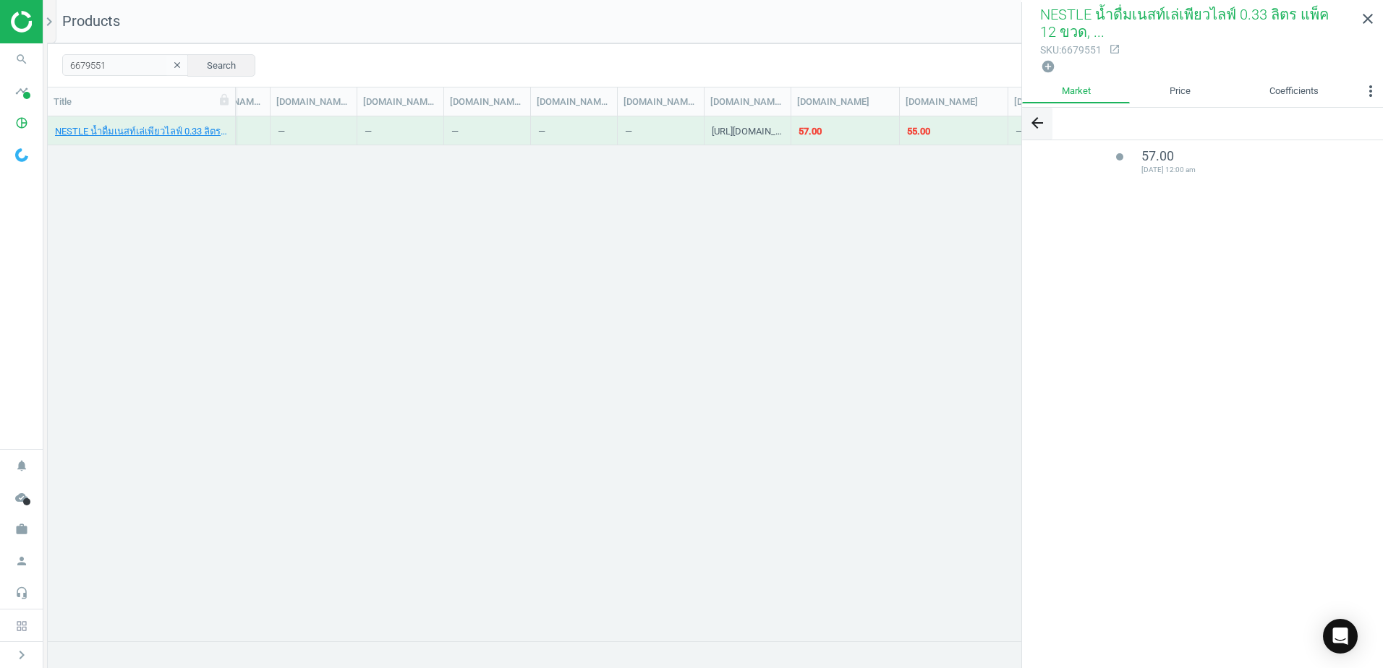
click at [1026, 122] on button "arrow_back" at bounding box center [1037, 123] width 30 height 31
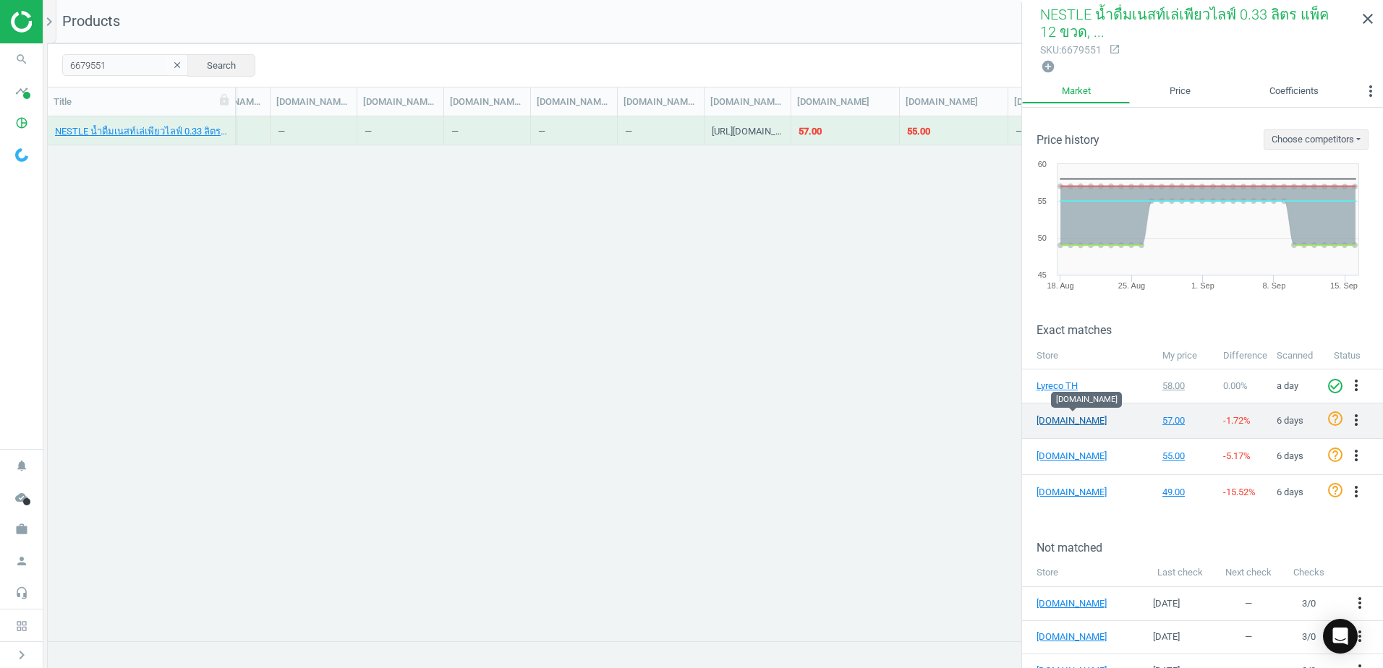
click at [1074, 421] on link "[DOMAIN_NAME]" at bounding box center [1072, 420] width 72 height 13
click at [1057, 420] on link "[DOMAIN_NAME]" at bounding box center [1072, 420] width 72 height 13
click at [146, 74] on input "6679551" at bounding box center [125, 65] width 127 height 22
click at [172, 64] on icon "clear" at bounding box center [177, 65] width 10 height 10
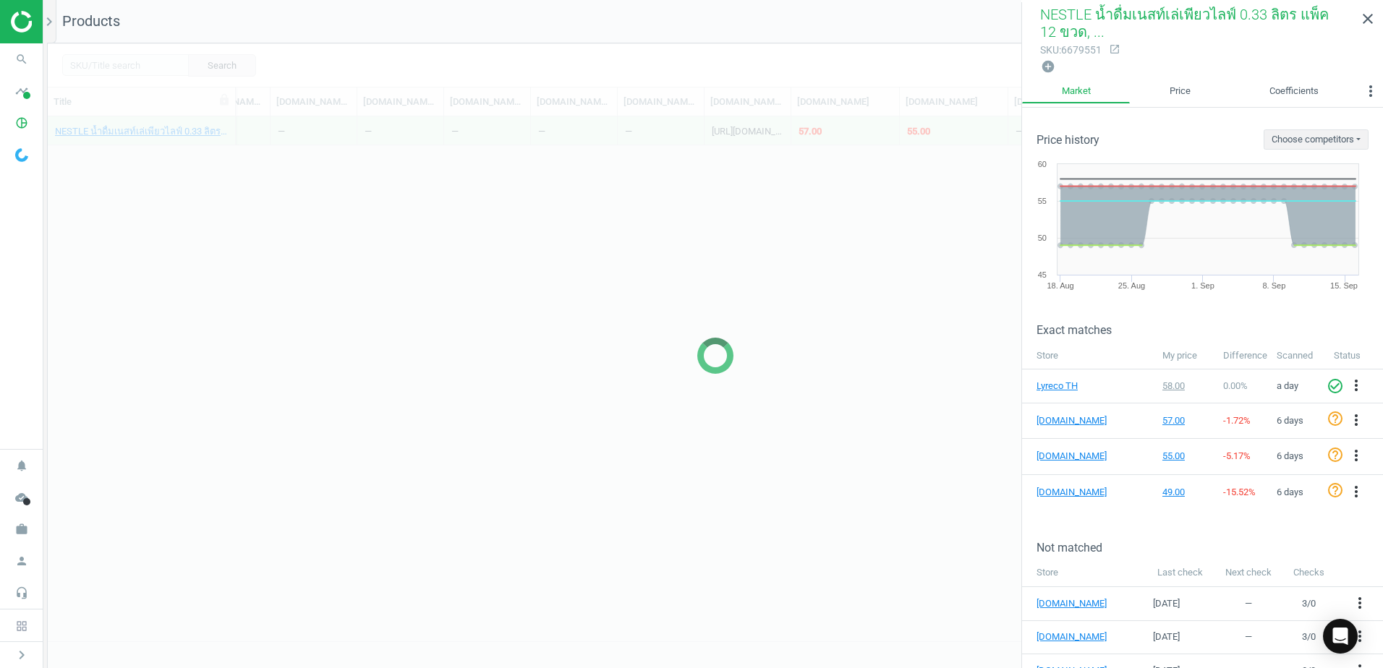
click at [153, 64] on div at bounding box center [715, 355] width 1335 height 625
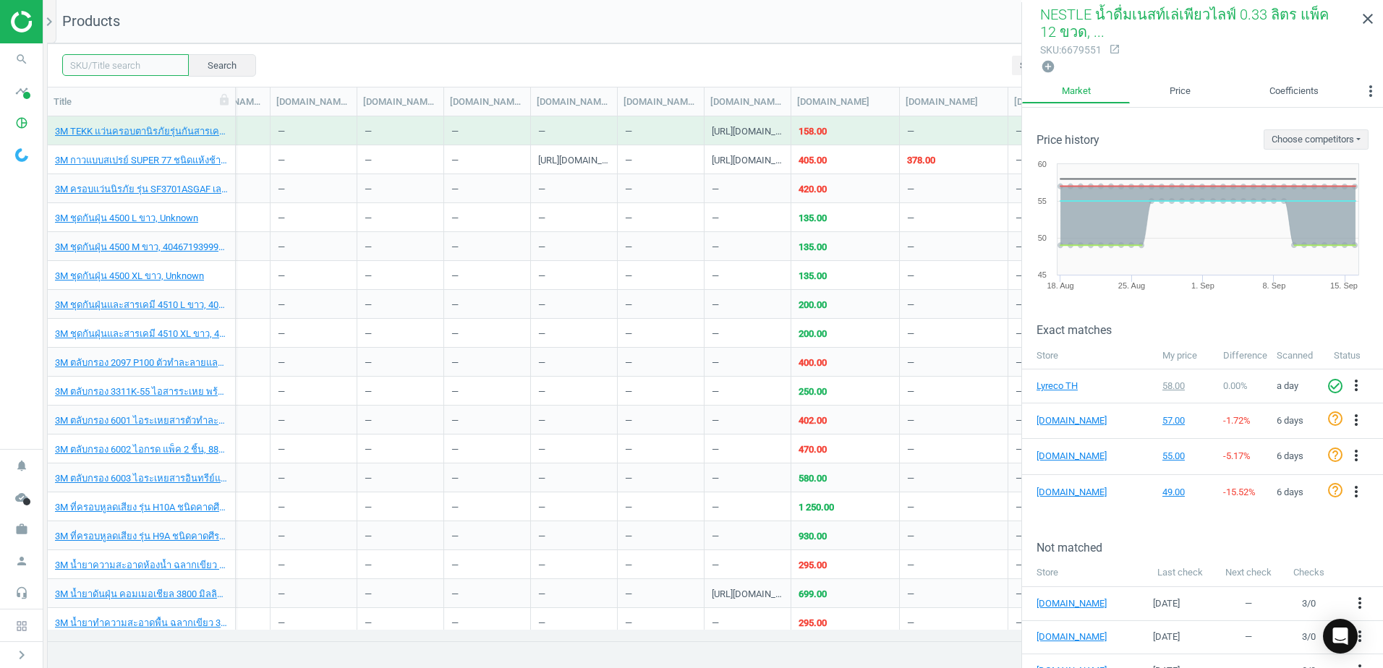
click at [152, 64] on input "text" at bounding box center [125, 65] width 127 height 22
paste input "5905955"
type input "5905955"
click at [1168, 79] on link "Price" at bounding box center [1180, 91] width 100 height 25
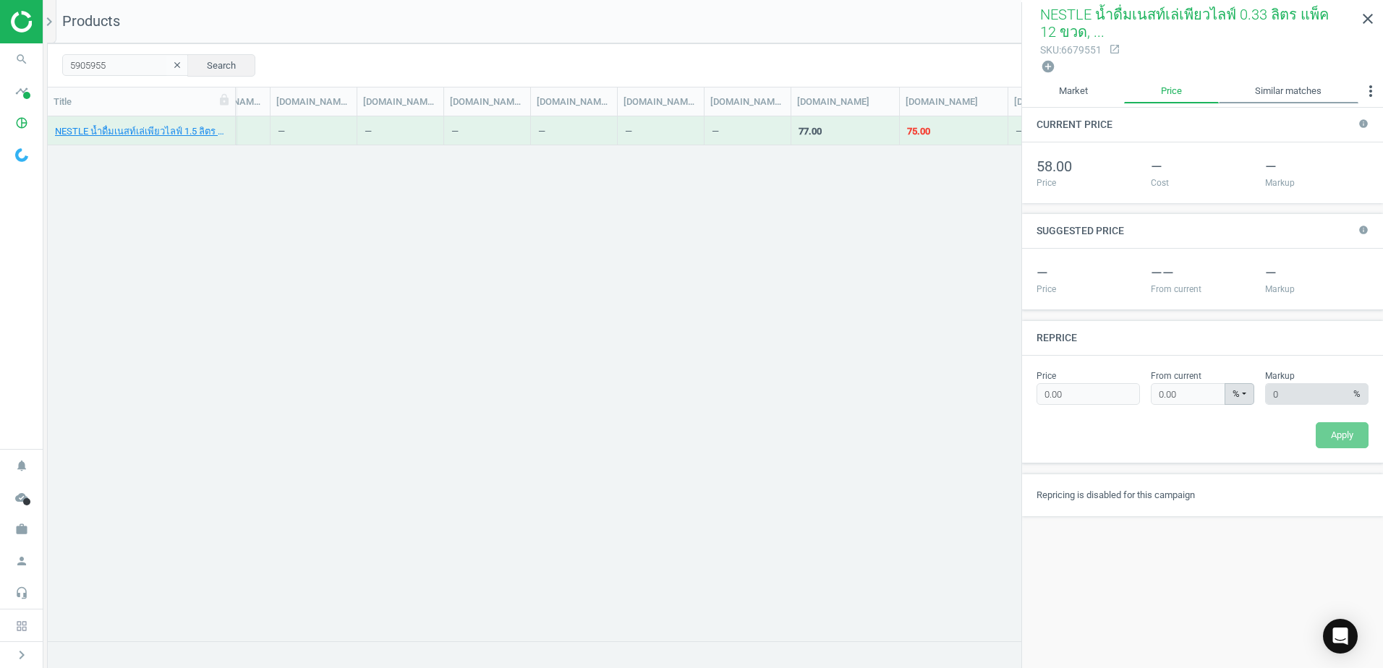
click at [1293, 98] on link "Similar matches" at bounding box center [1289, 91] width 140 height 25
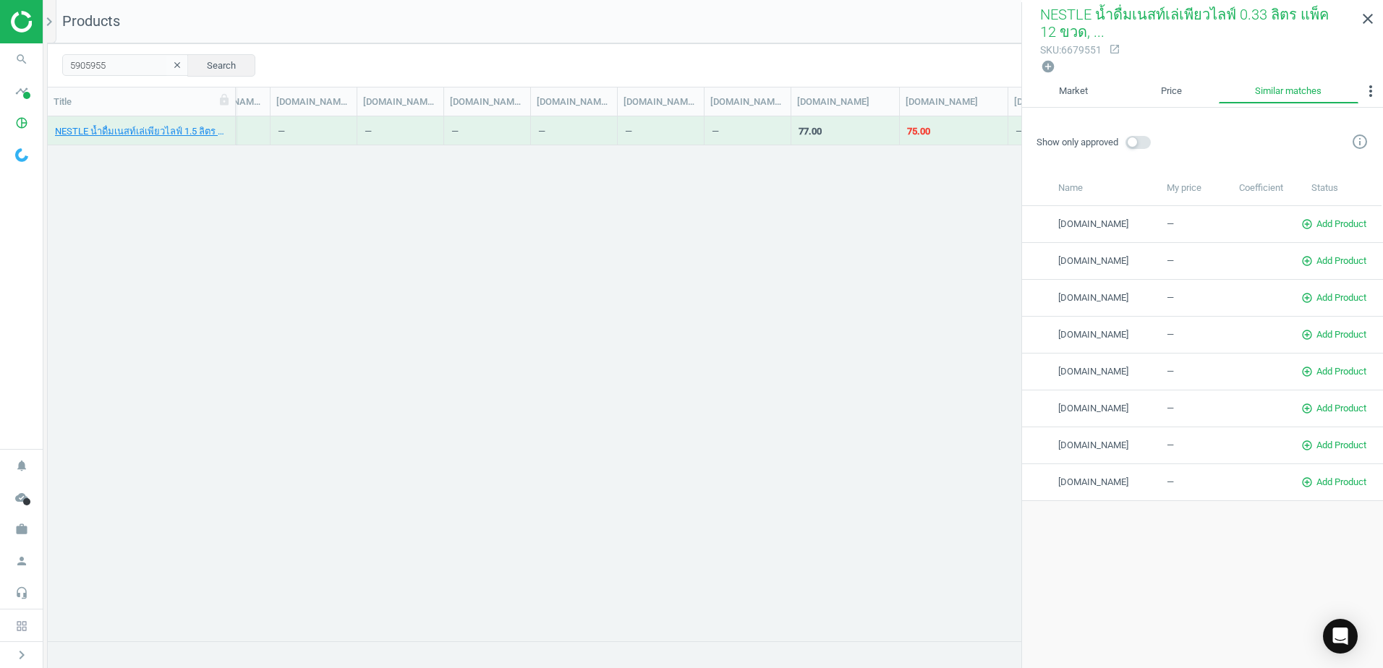
click at [1172, 221] on div "—" at bounding box center [1203, 224] width 72 height 13
drag, startPoint x: 1172, startPoint y: 221, endPoint x: 1162, endPoint y: 221, distance: 10.2
click at [1162, 221] on div "[DOMAIN_NAME]" at bounding box center [1112, 224] width 108 height 13
click at [711, 221] on div "NESTLE น้ำดื่มเนสท์เล่เพียวไลฟ์ 1.5 ลิตร แพ็ค 6 ขวด, Unknown 5905955 77.00 — 1 …" at bounding box center [715, 373] width 1335 height 514
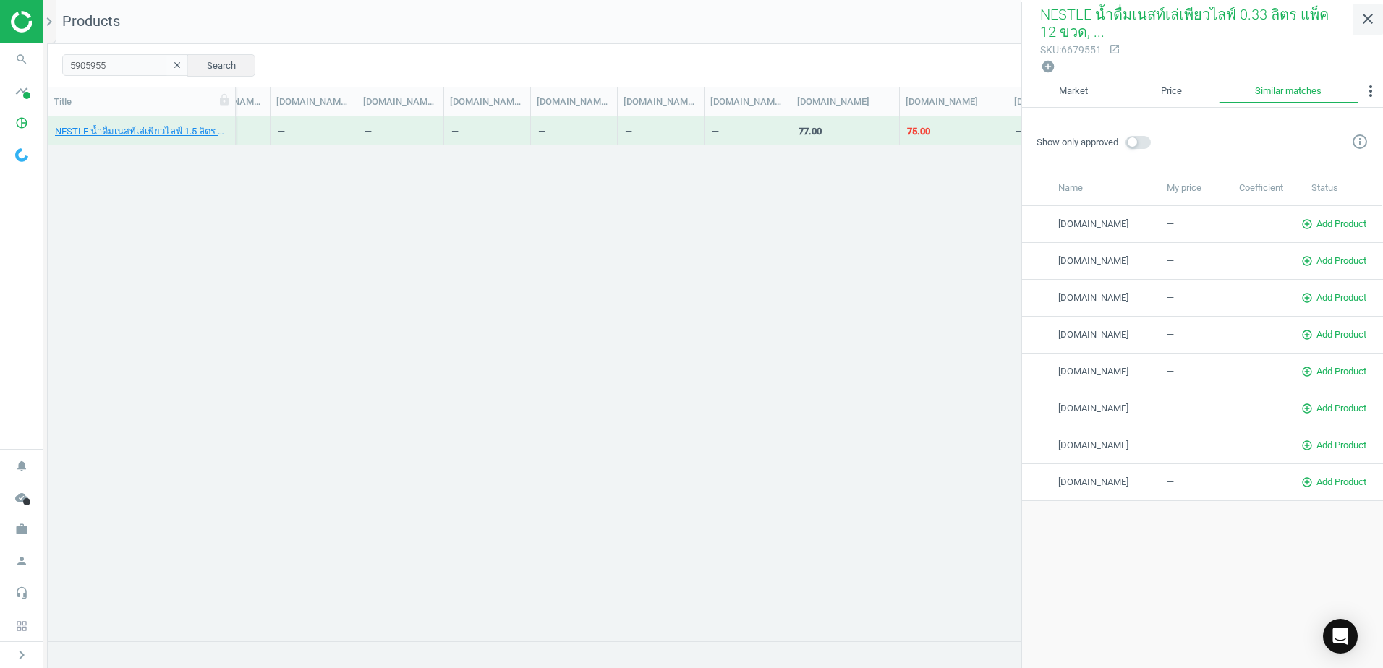
click at [1358, 14] on link "close" at bounding box center [1368, 19] width 30 height 31
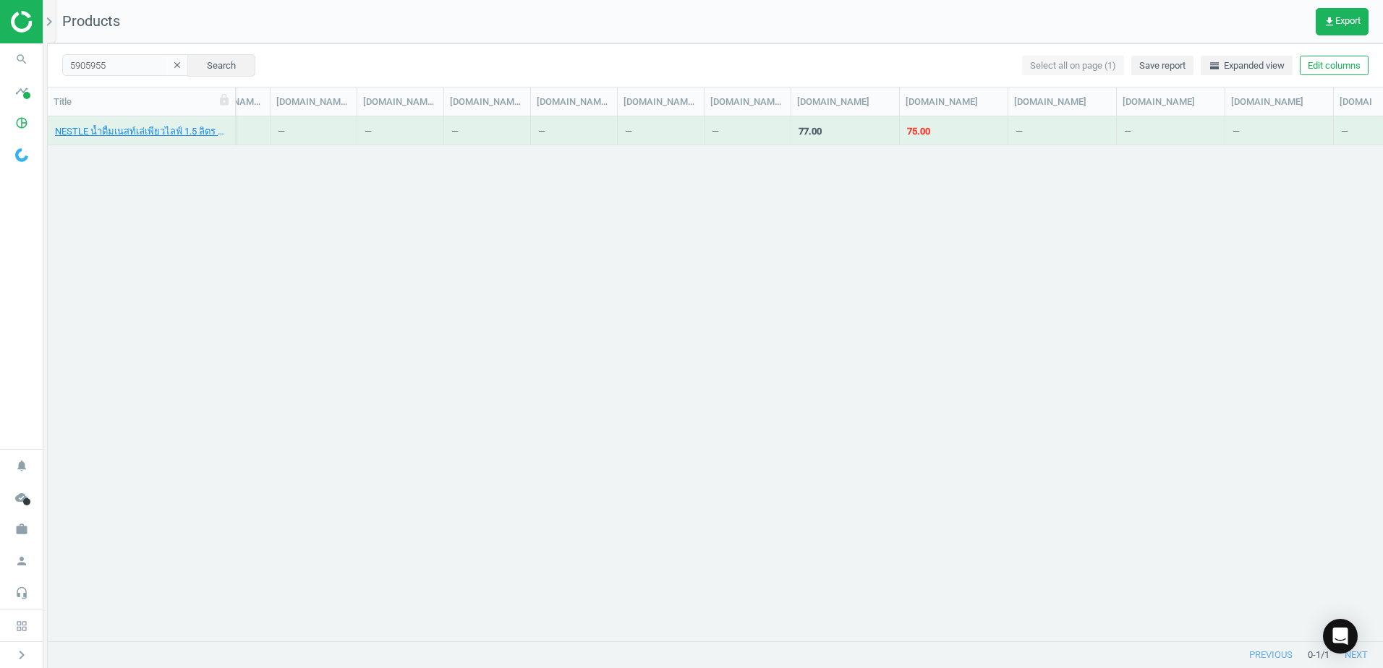
click at [822, 142] on div "77.00" at bounding box center [845, 130] width 93 height 25
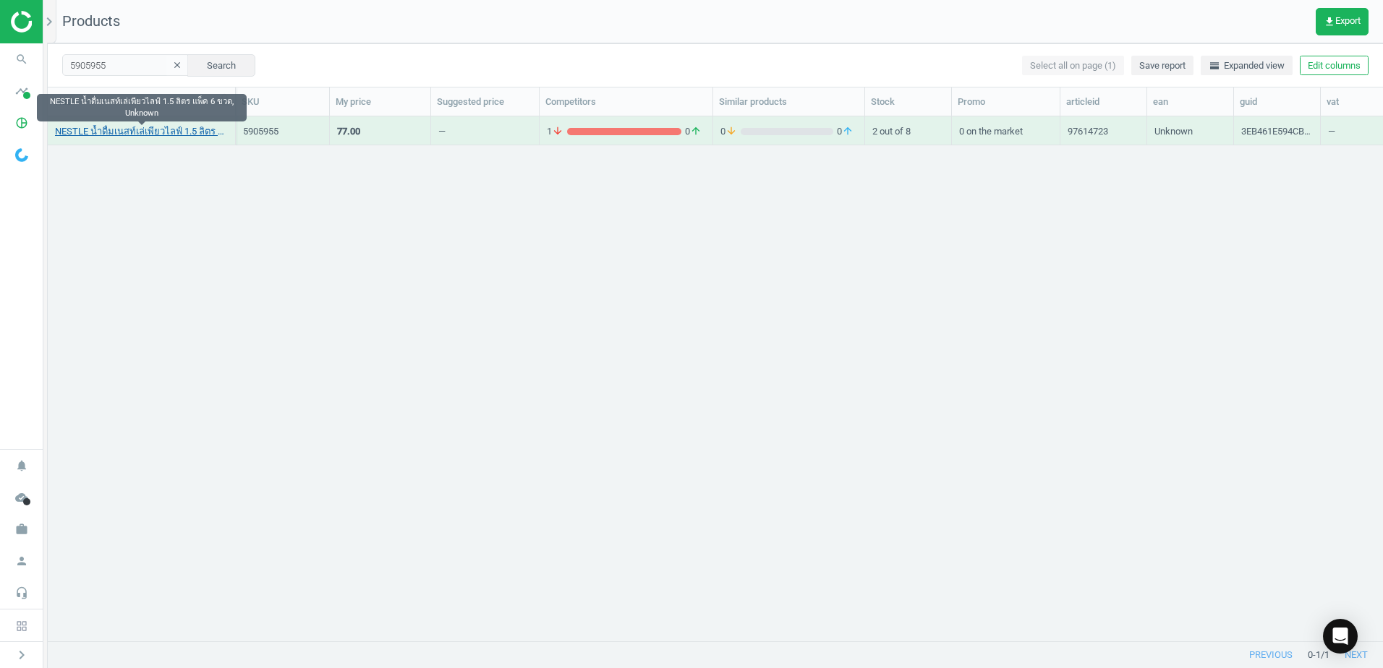
click at [146, 125] on link "NESTLE น้ำดื่มเนสท์เล่เพียวไลฟ์ 1.5 ลิตร แพ็ค 6 ขวด, Unknown" at bounding box center [141, 131] width 173 height 13
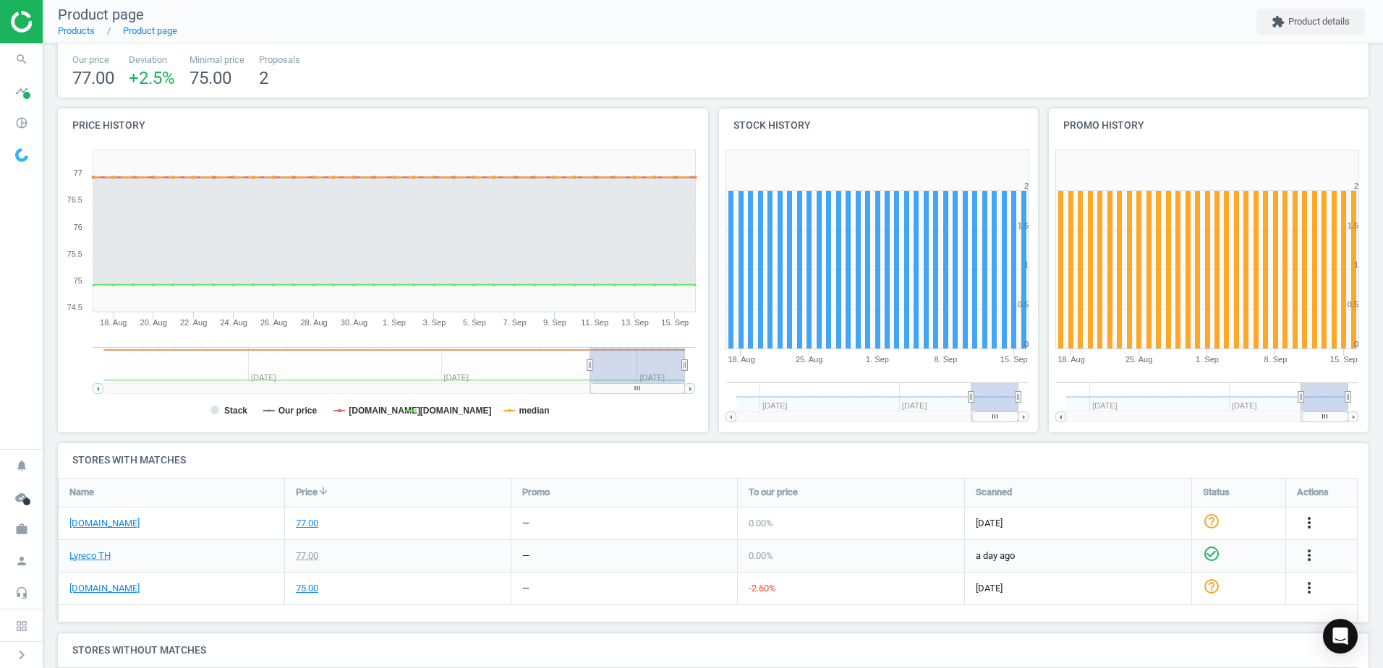
scroll to position [145, 0]
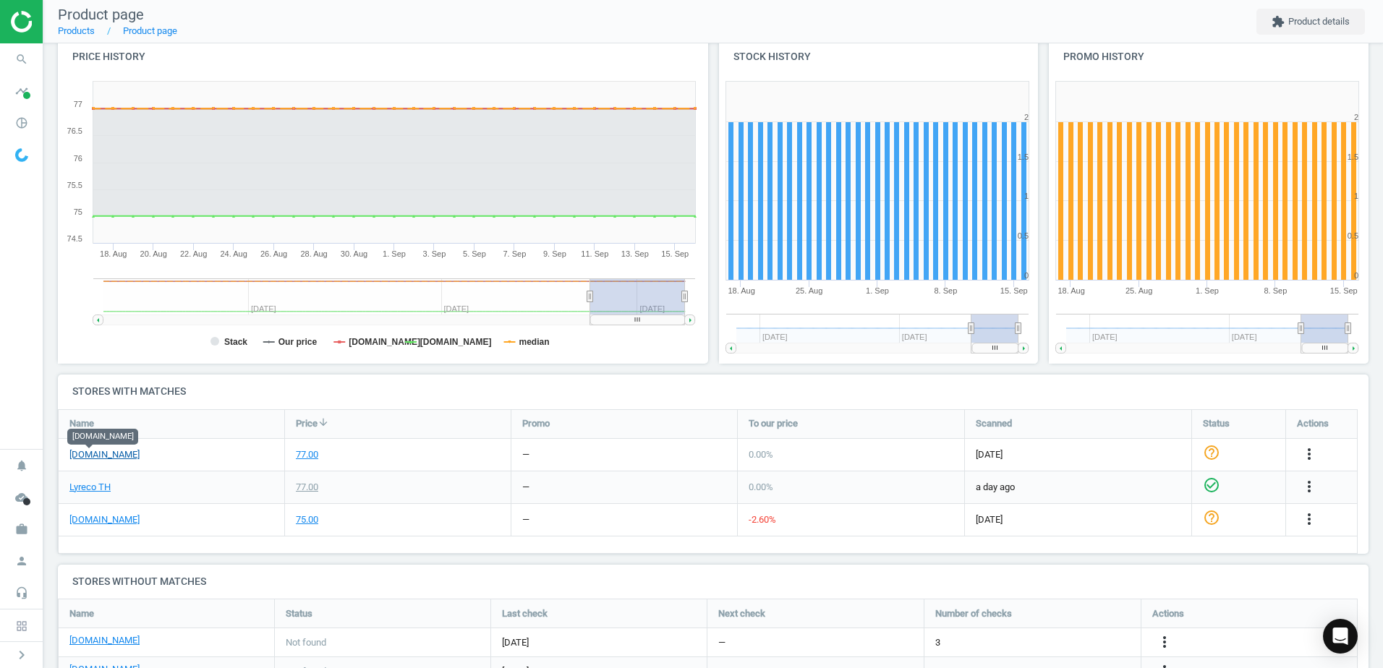
click at [95, 451] on link "[DOMAIN_NAME]" at bounding box center [104, 454] width 70 height 13
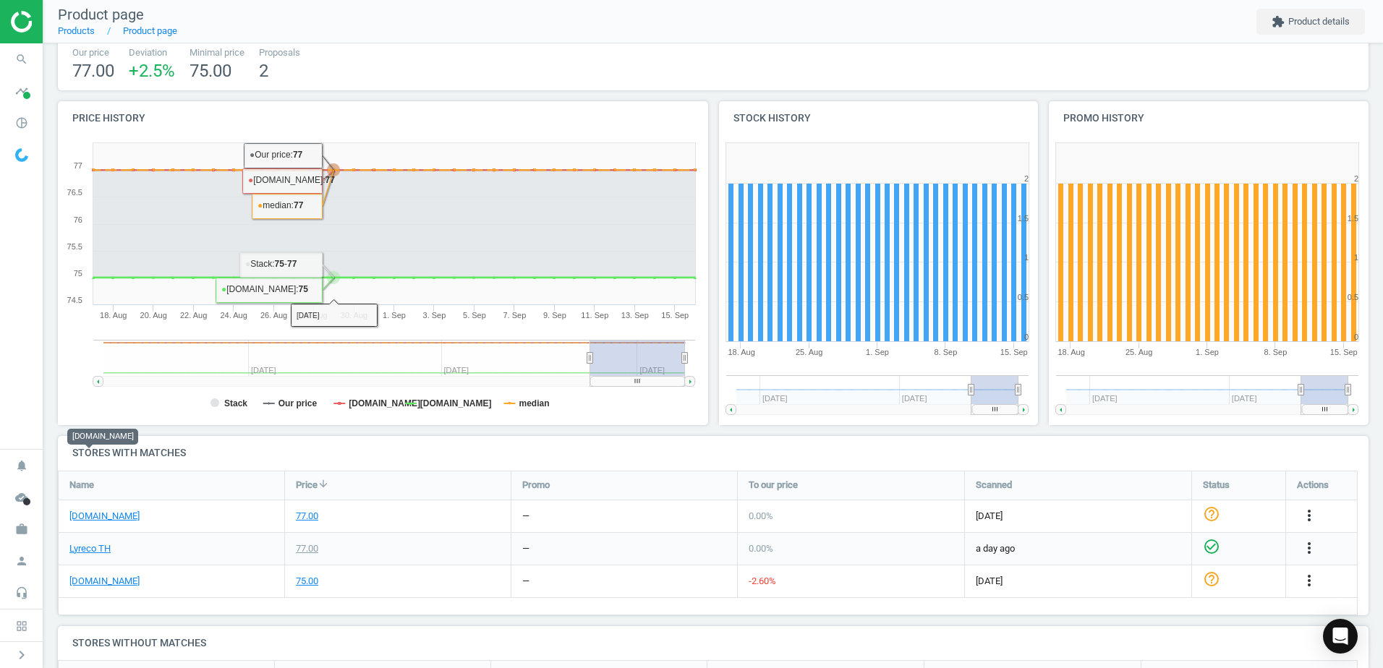
scroll to position [0, 0]
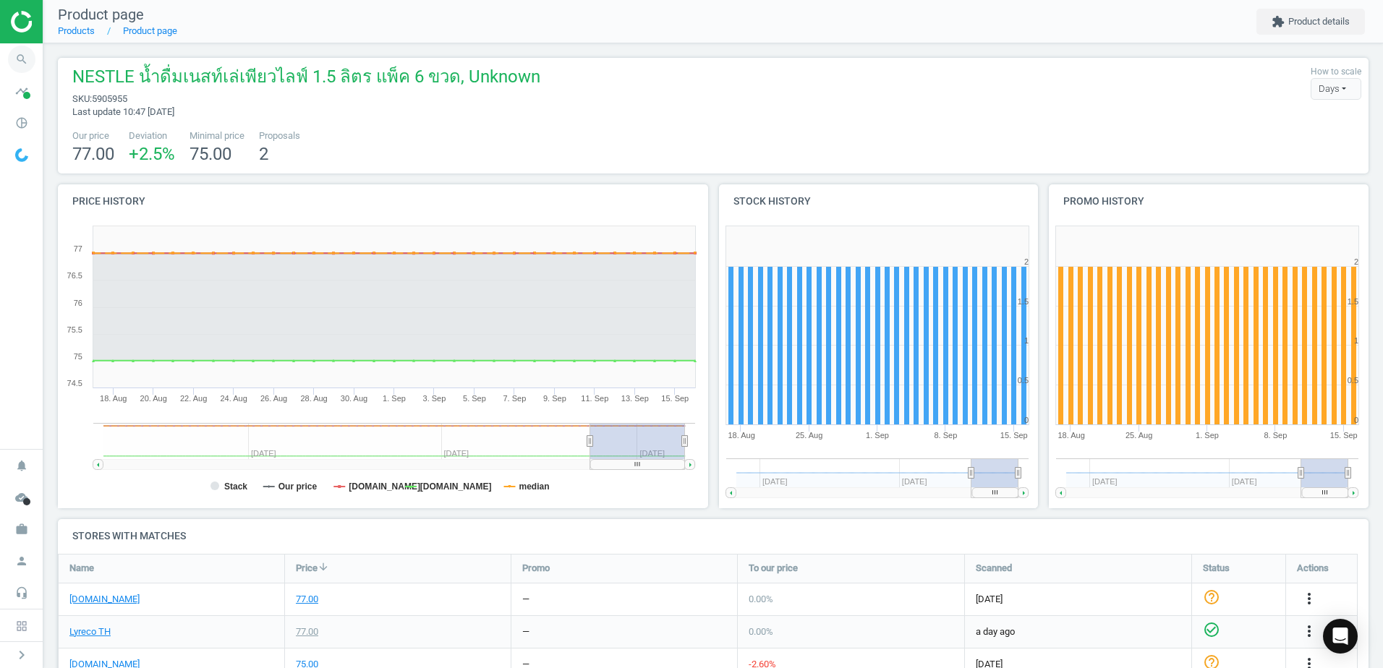
click at [20, 60] on icon "search" at bounding box center [21, 59] width 27 height 27
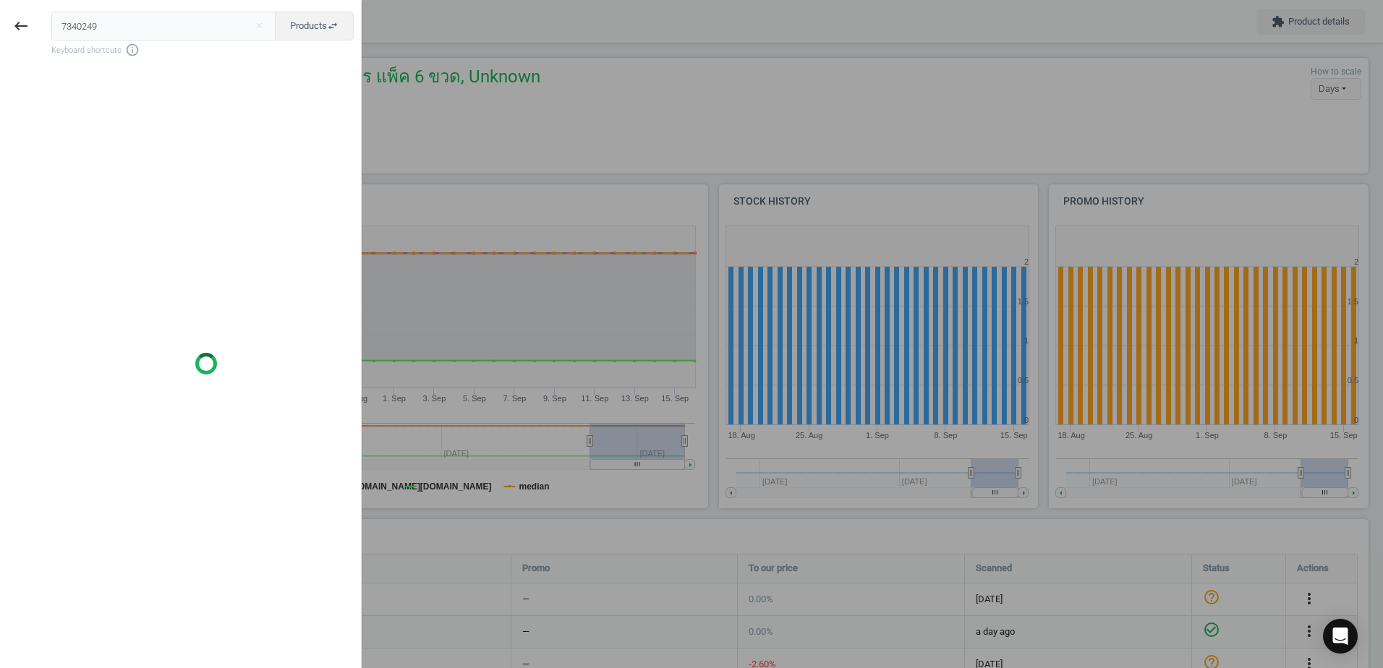
type input "7340249"
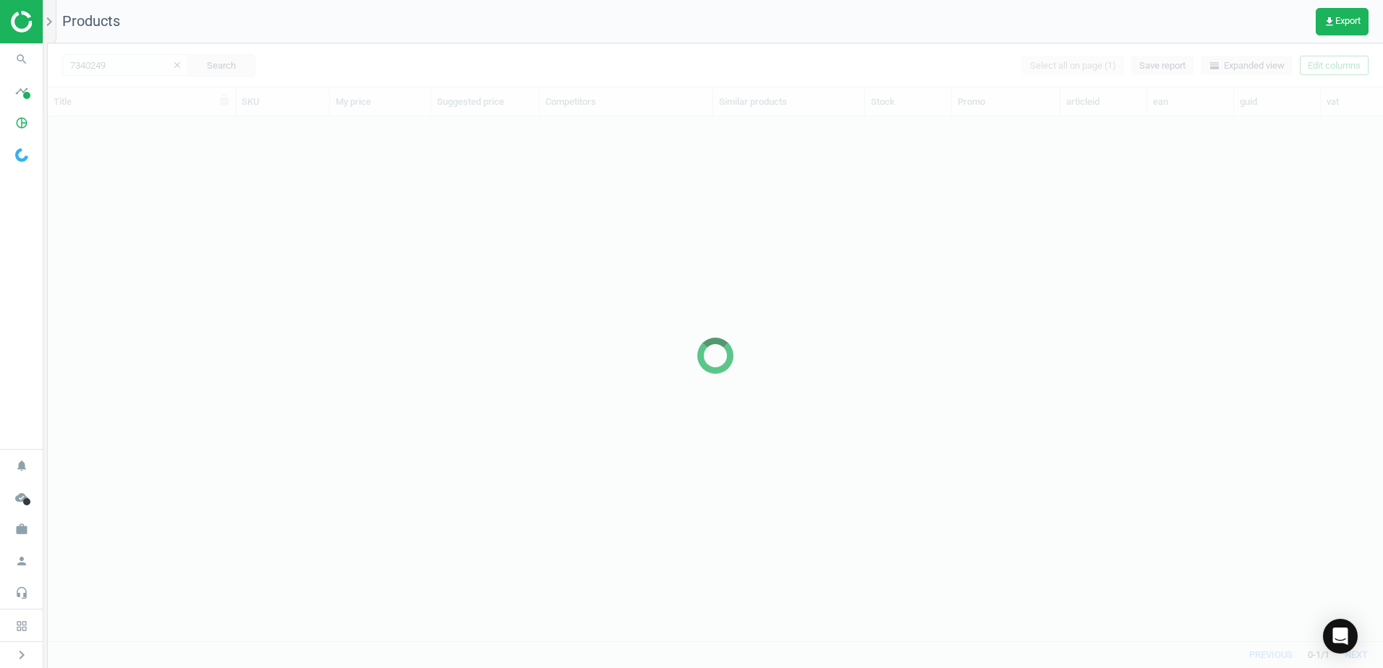
scroll to position [503, 1324]
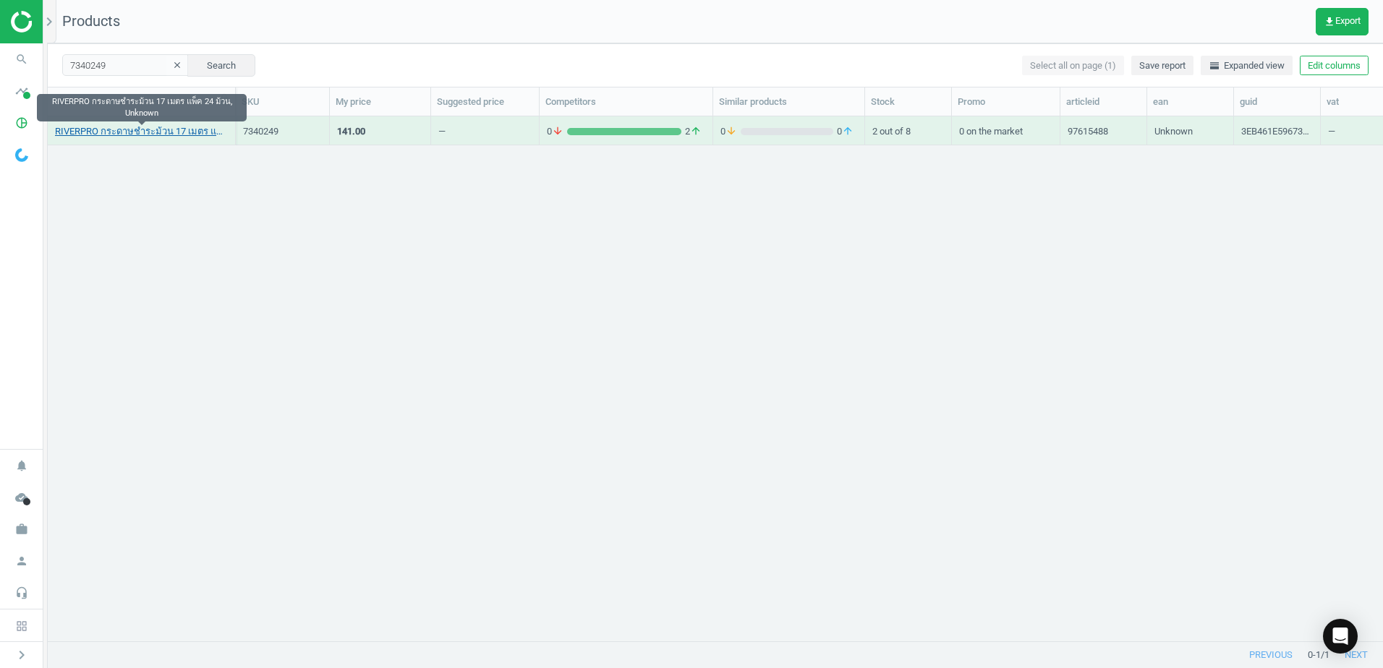
click at [192, 132] on link "RIVERPRO กระดาษชำระม้วน 17 เมตร แพ็ค 24 ม้วน, Unknown" at bounding box center [141, 131] width 173 height 13
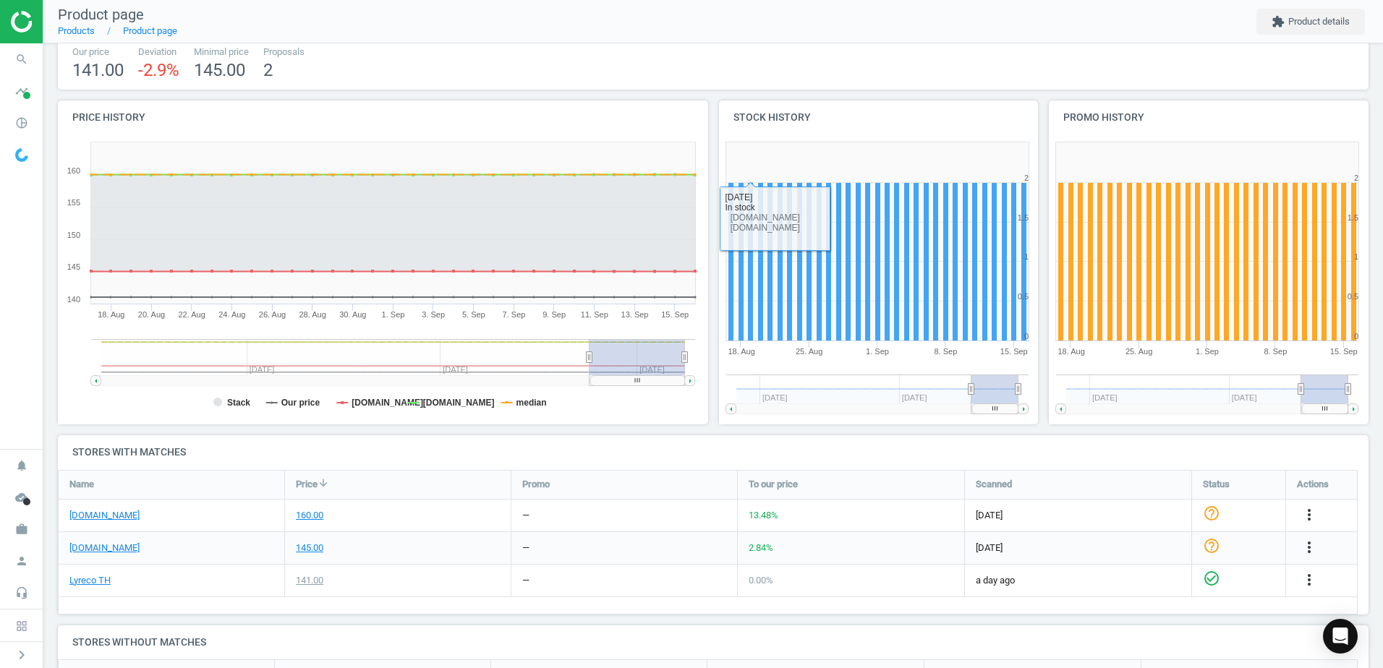
scroll to position [217, 0]
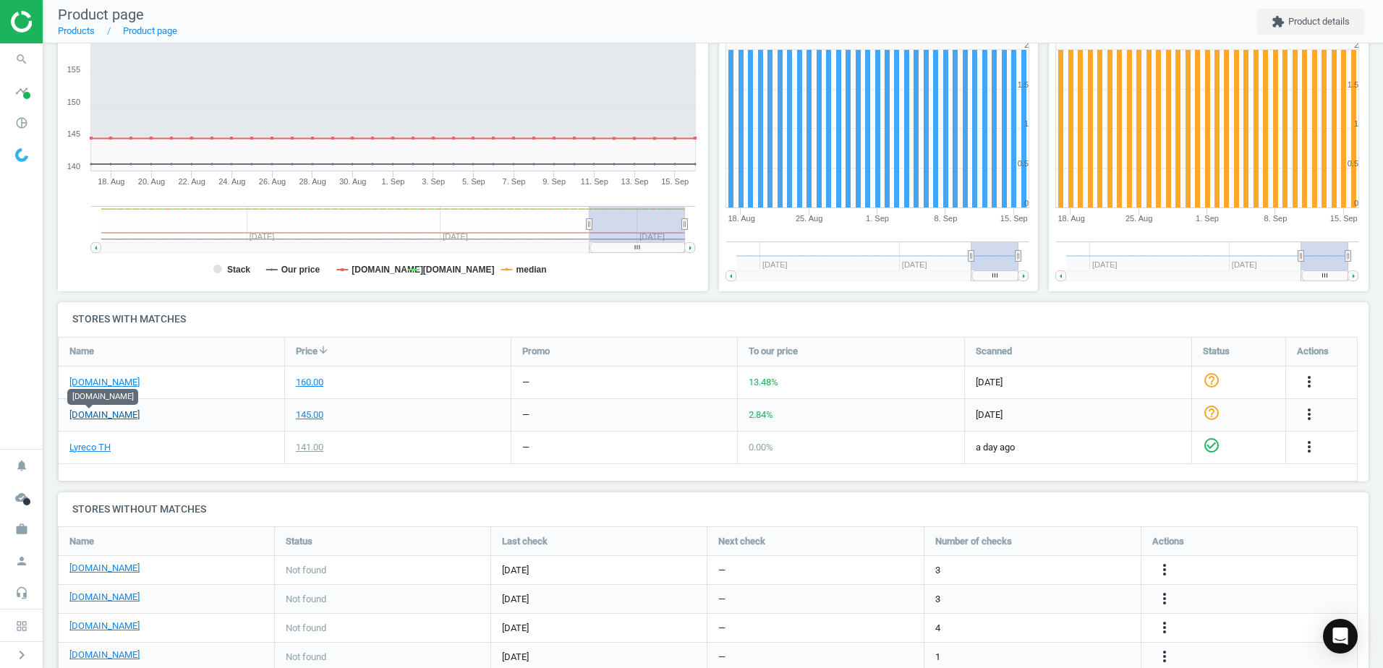
click at [100, 416] on link "[DOMAIN_NAME]" at bounding box center [104, 415] width 70 height 13
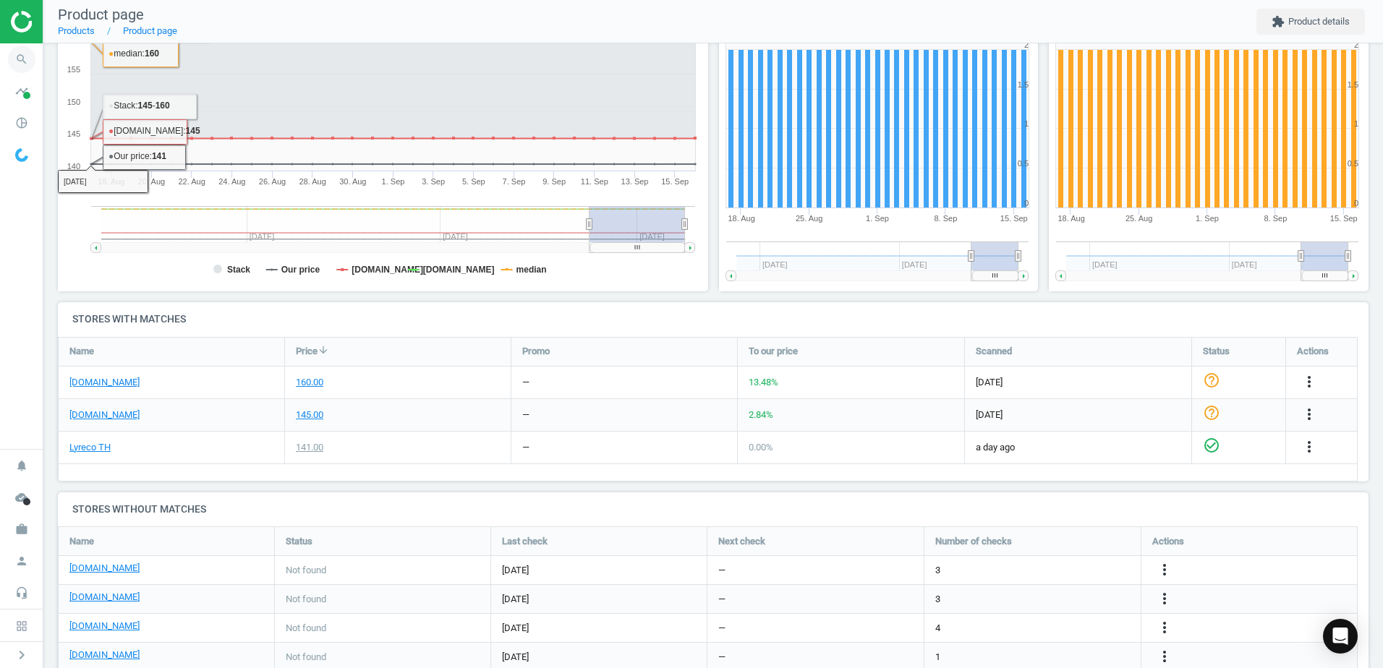
click at [32, 66] on icon "search" at bounding box center [21, 59] width 27 height 27
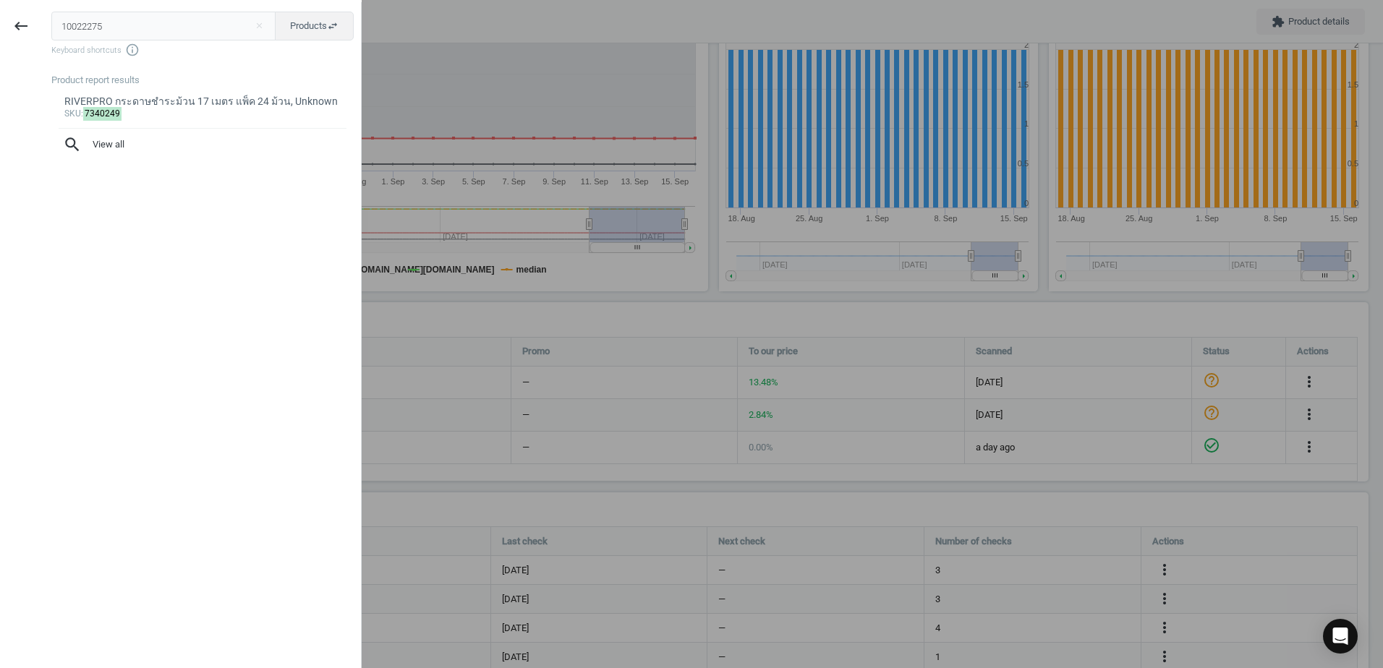
type input "10022275"
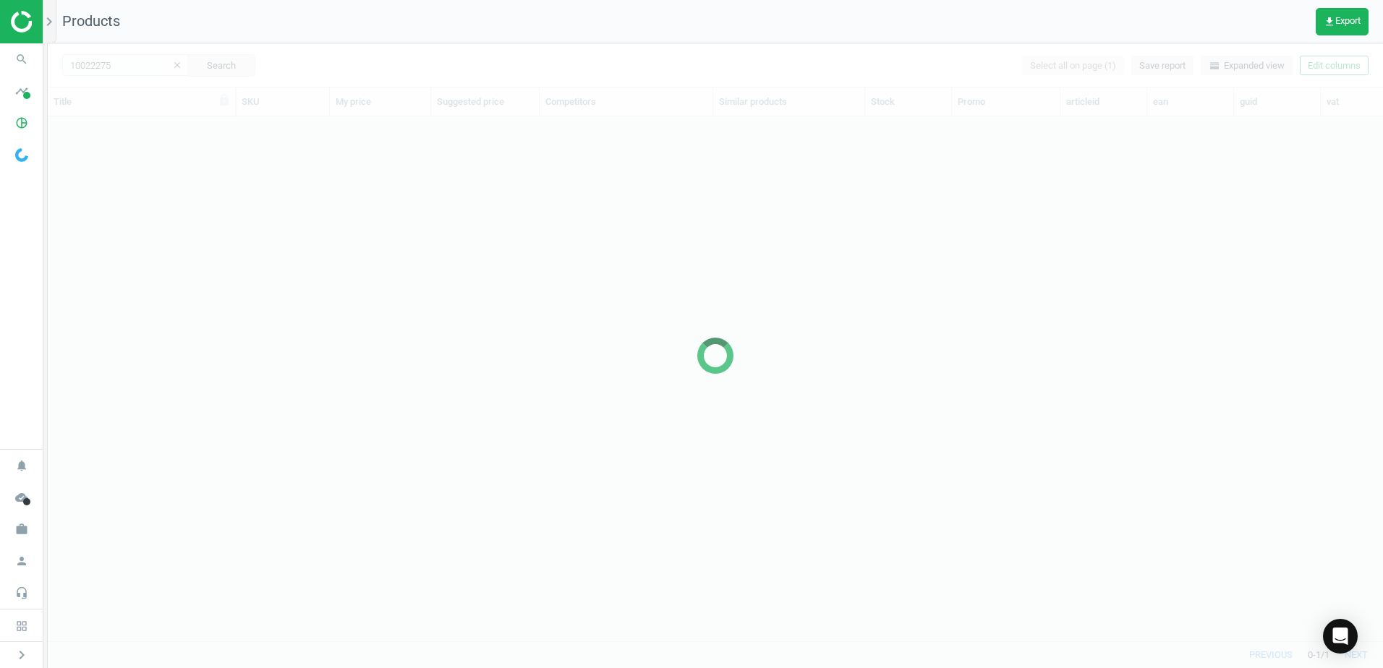
scroll to position [503, 1324]
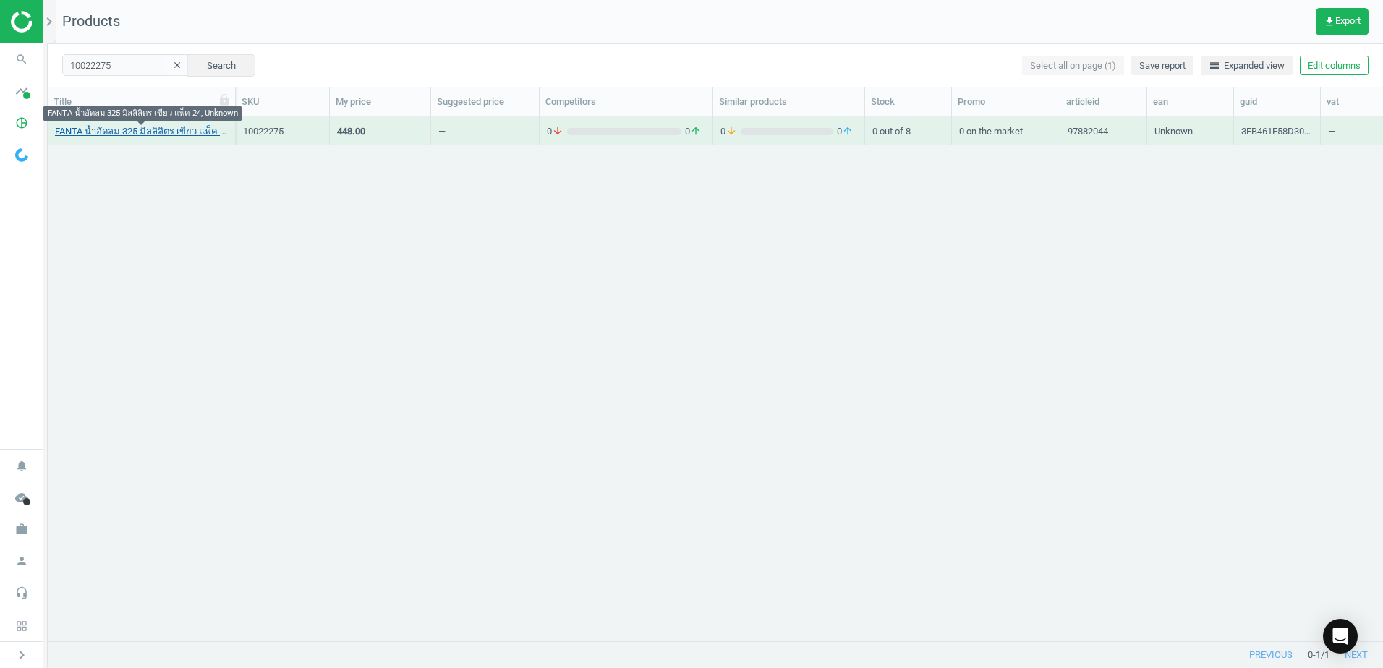
click at [192, 130] on link "FANTA น้ำอัดลม 325 มิลลิลิตร เขียว แพ็ค 24, Unknown" at bounding box center [141, 131] width 173 height 13
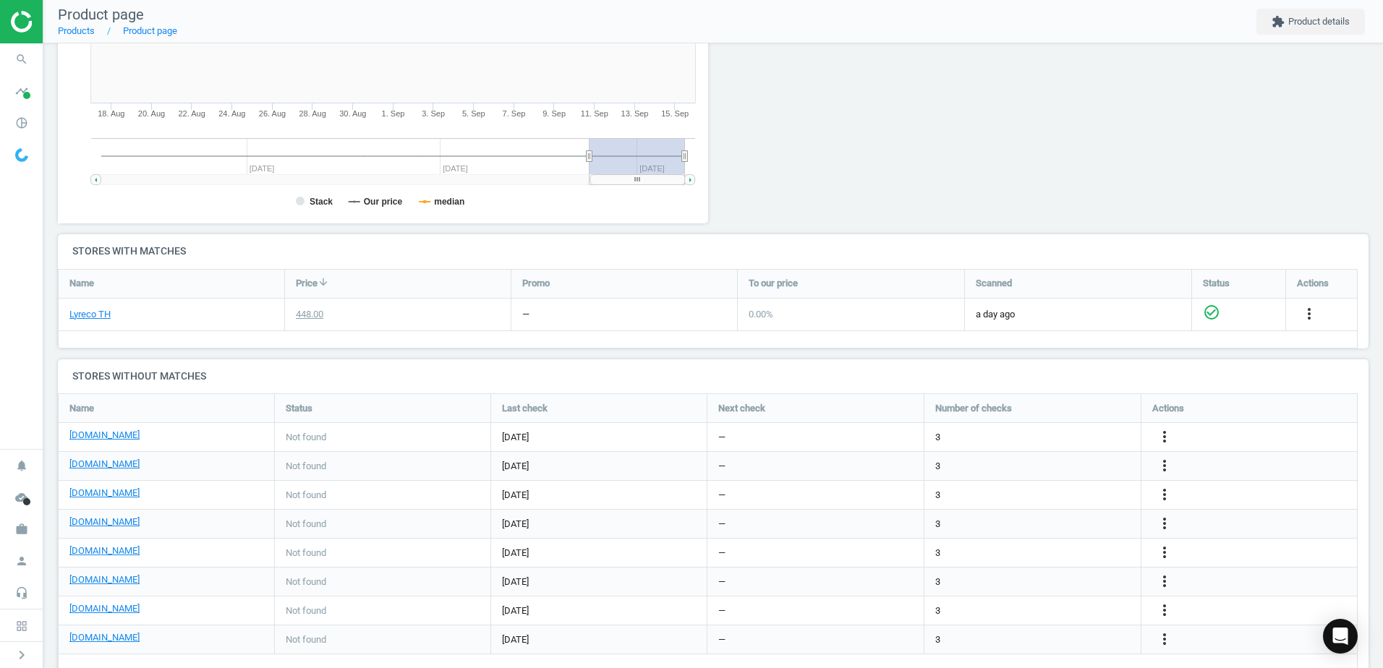
scroll to position [289, 0]
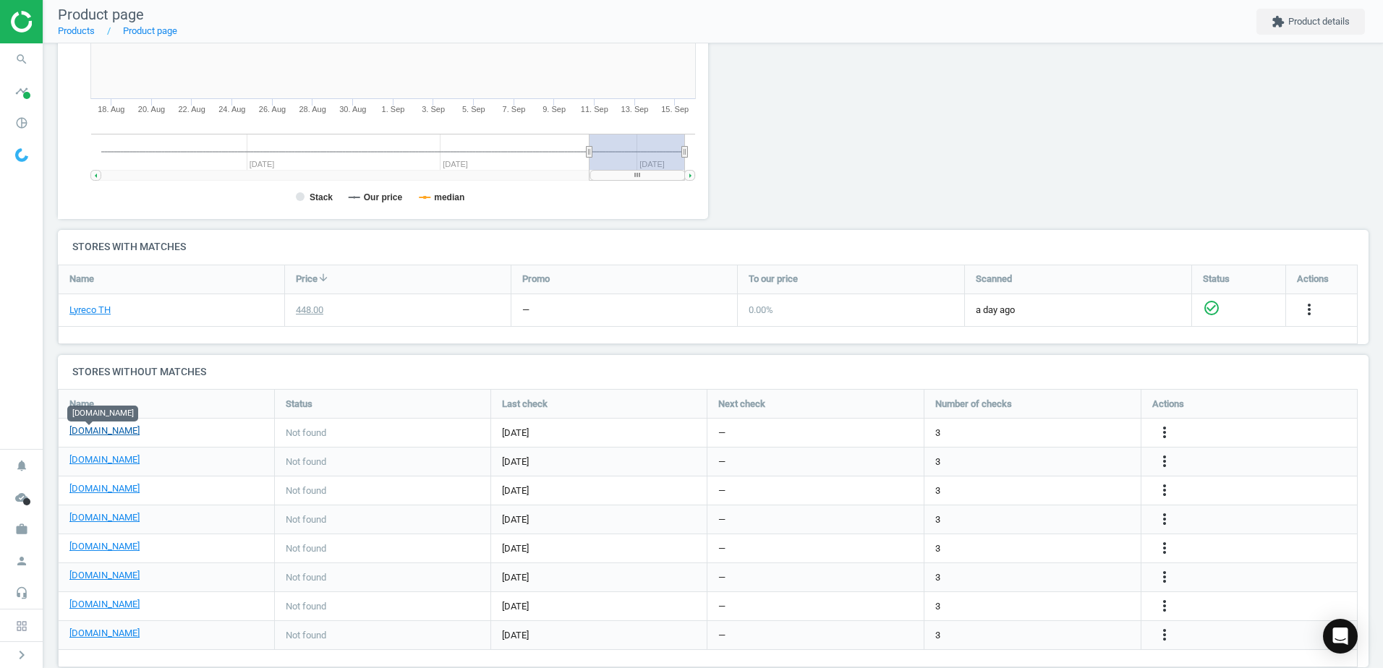
click at [88, 437] on link "[DOMAIN_NAME]" at bounding box center [104, 431] width 70 height 13
click at [96, 433] on link "[DOMAIN_NAME]" at bounding box center [104, 431] width 70 height 13
click at [263, 452] on div "[DOMAIN_NAME]" at bounding box center [167, 462] width 216 height 28
drag, startPoint x: 316, startPoint y: 450, endPoint x: 550, endPoint y: 459, distance: 233.8
click at [550, 459] on div "officework.co.th Not found 17 days ago — 3 more_vert" at bounding box center [709, 462] width 1300 height 29
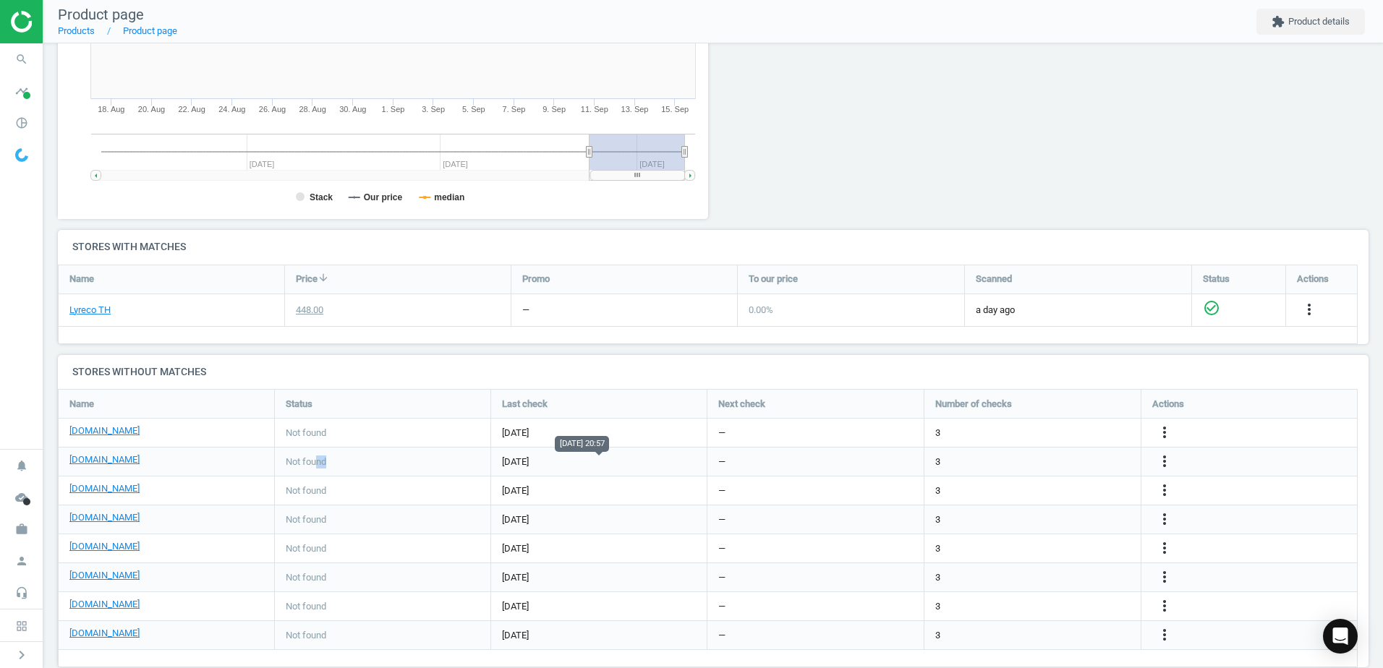
drag, startPoint x: 550, startPoint y: 459, endPoint x: 609, endPoint y: 459, distance: 59.3
click at [609, 459] on span "[DATE]" at bounding box center [599, 462] width 194 height 13
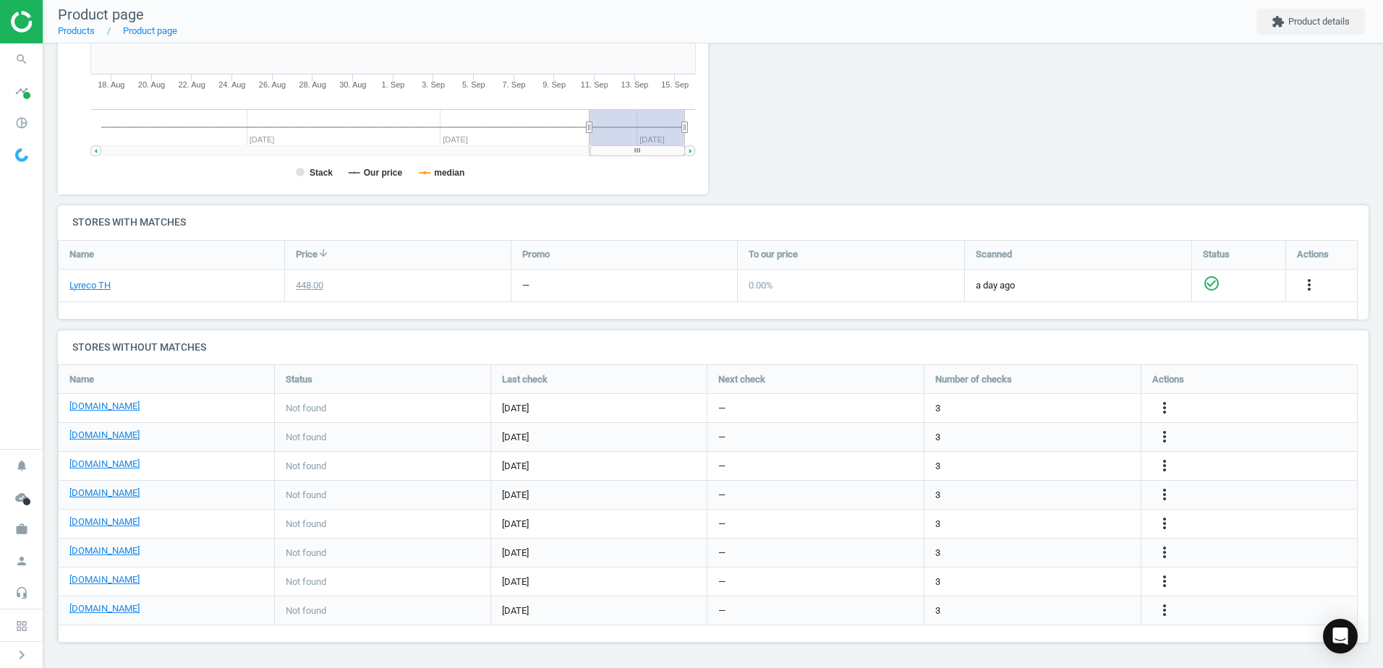
scroll to position [0, 0]
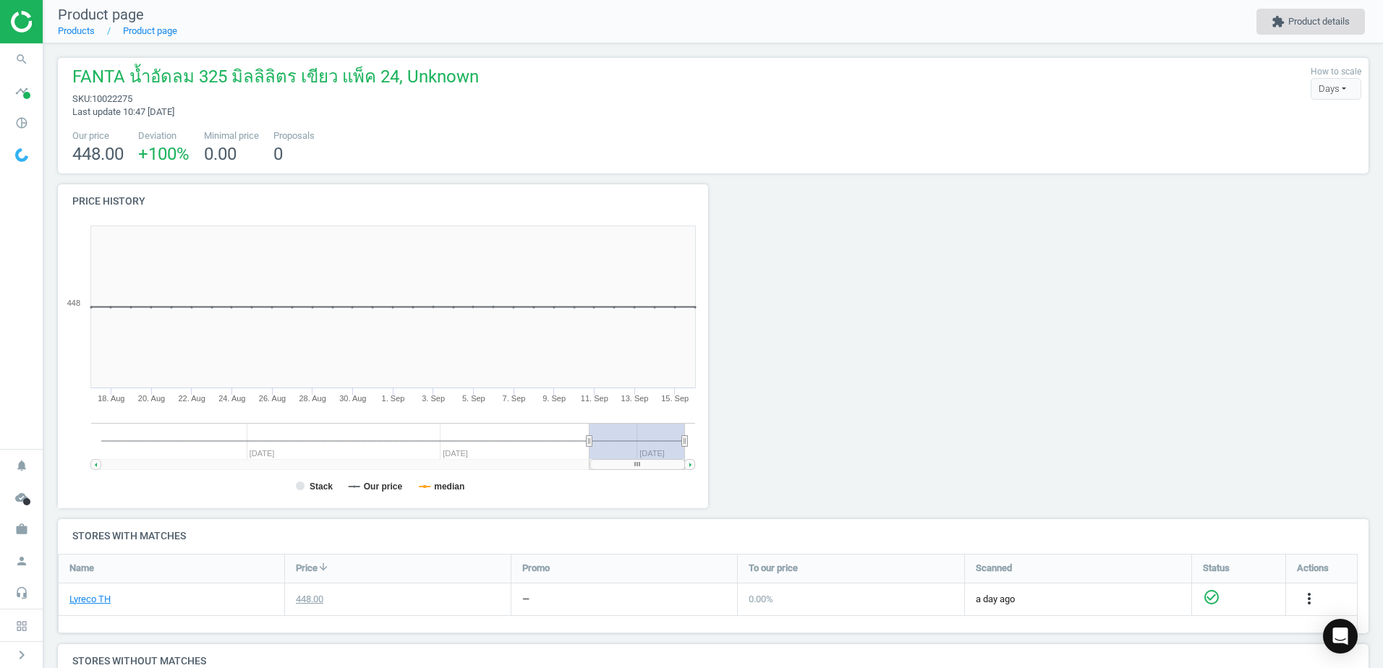
click at [1292, 22] on button "extension Product details" at bounding box center [1310, 22] width 108 height 26
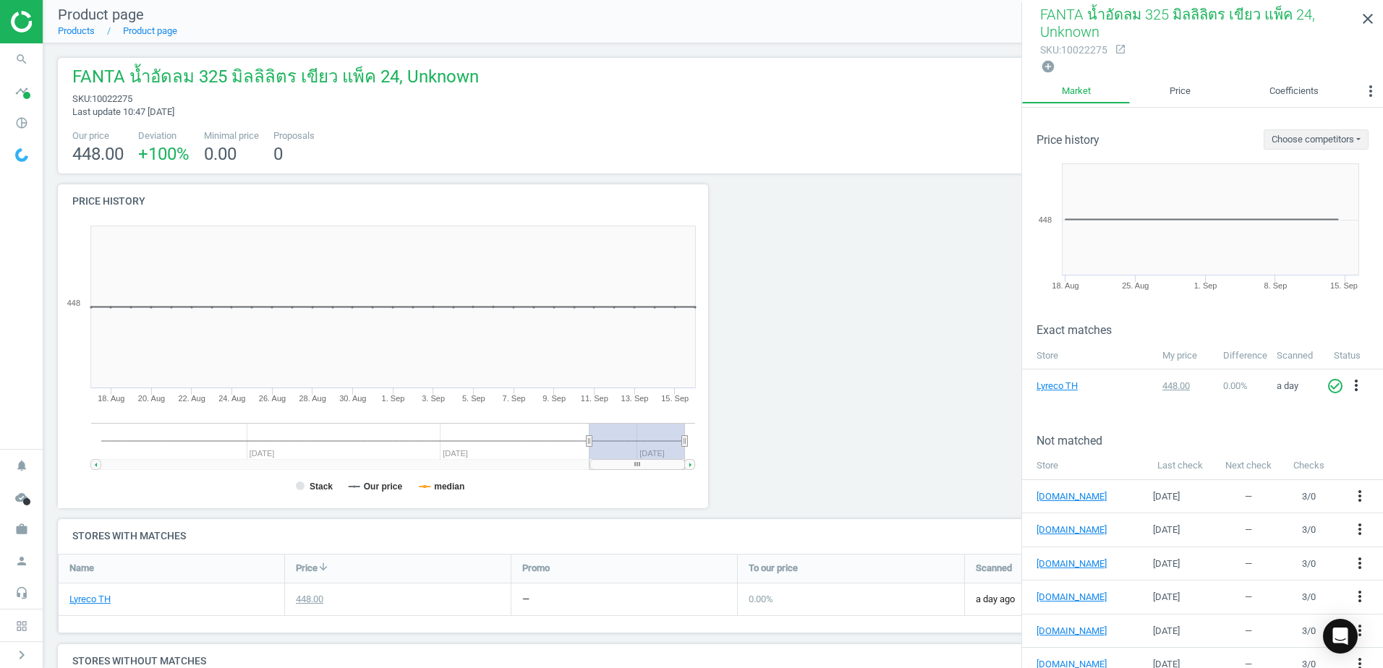
click at [912, 168] on div "FANTA น้ำอัดลม 325 มิลลิลิตร เขียว แพ็ค 24, Unknown sku : 10022275 Last update …" at bounding box center [713, 116] width 1311 height 116
click at [23, 5] on div at bounding box center [21, 21] width 43 height 43
click at [22, 15] on img at bounding box center [62, 22] width 103 height 22
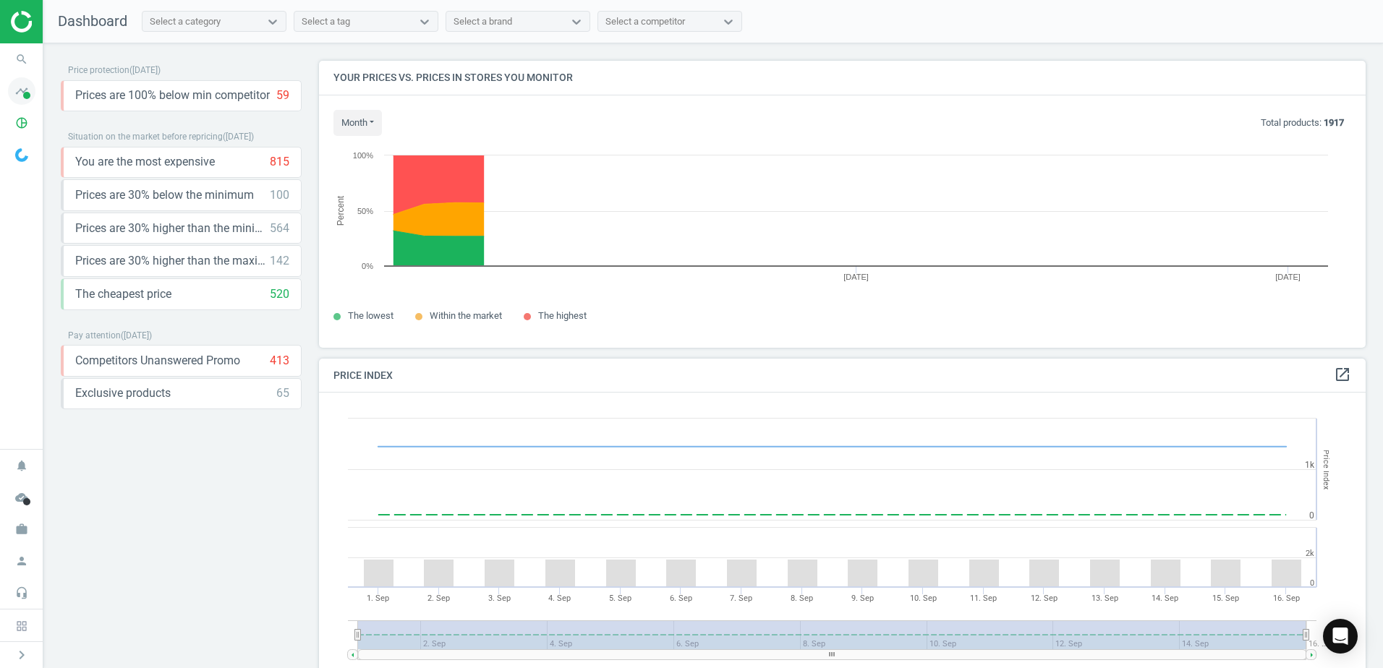
scroll to position [355, 1058]
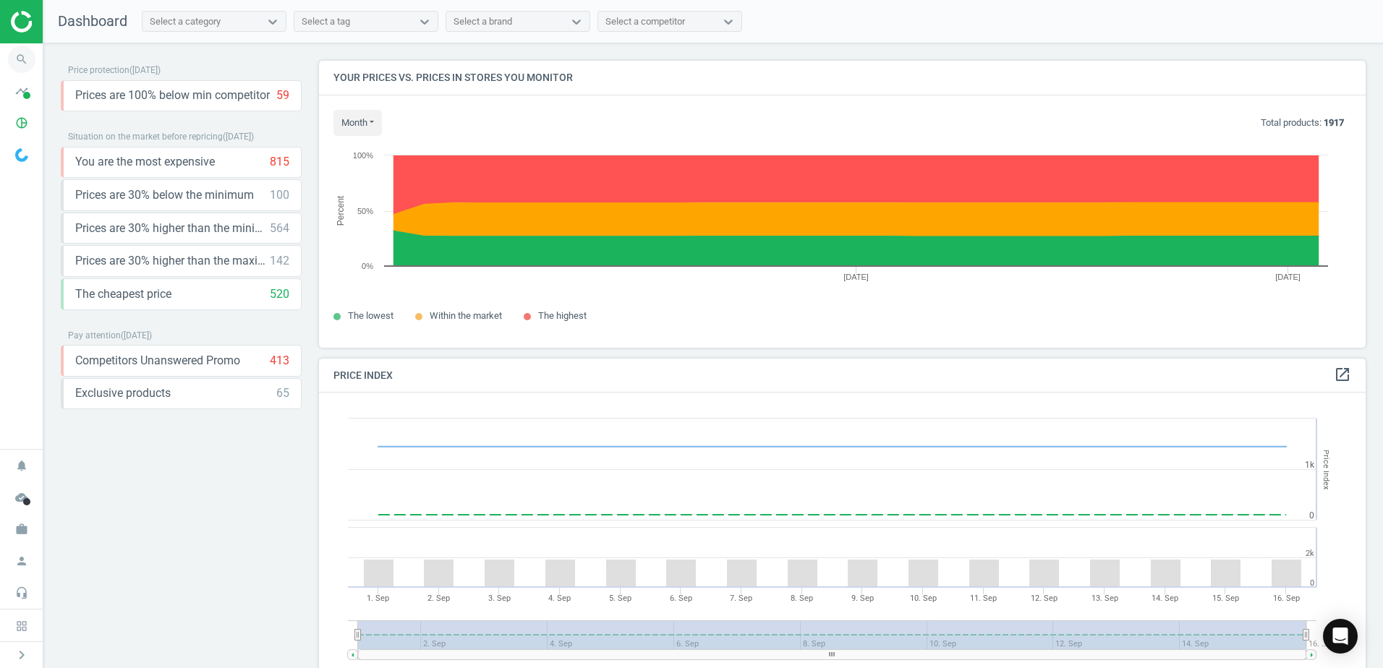
click at [27, 63] on icon "search" at bounding box center [21, 59] width 27 height 27
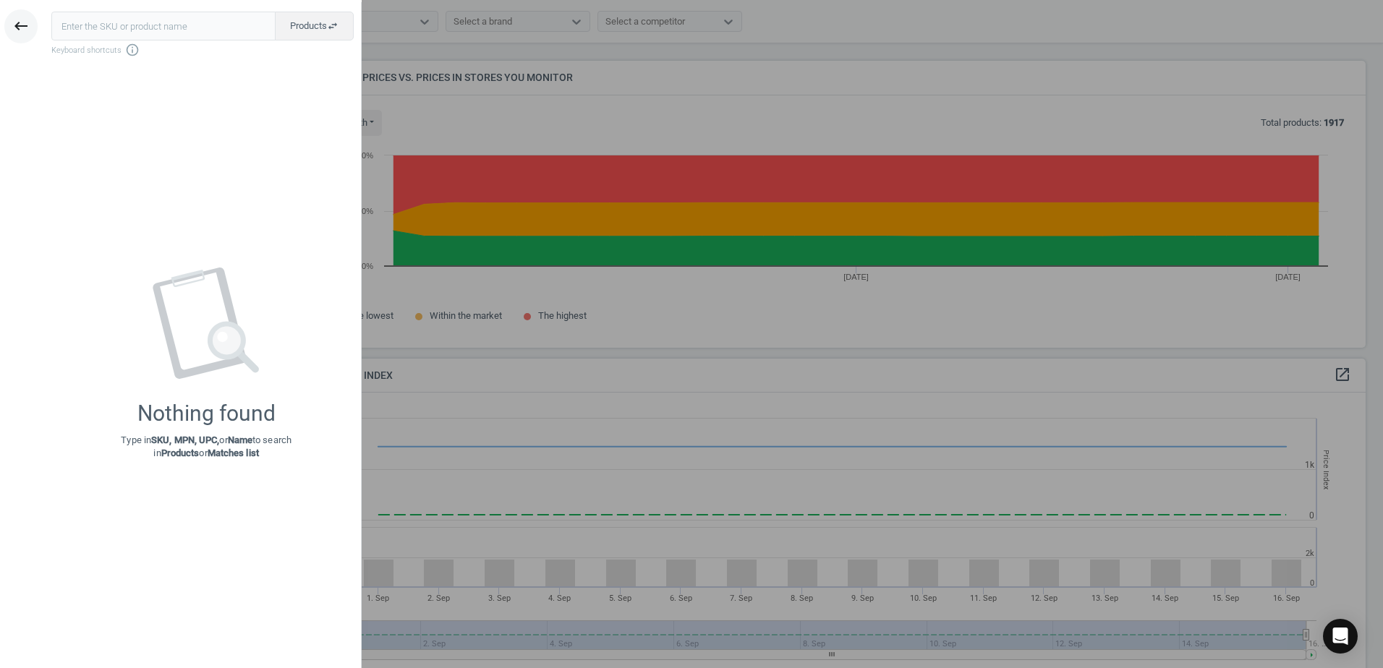
click at [25, 21] on icon "keyboard_backspace" at bounding box center [20, 25] width 17 height 17
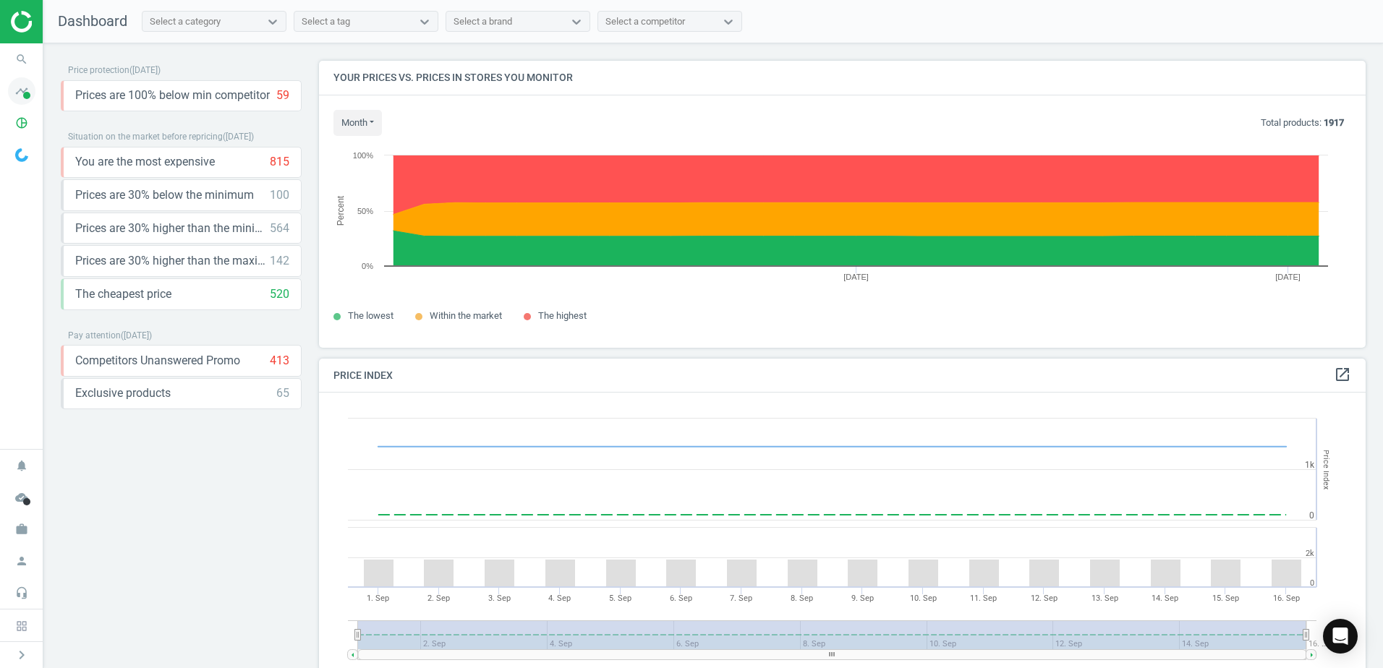
click at [30, 82] on icon "timeline" at bounding box center [21, 90] width 27 height 27
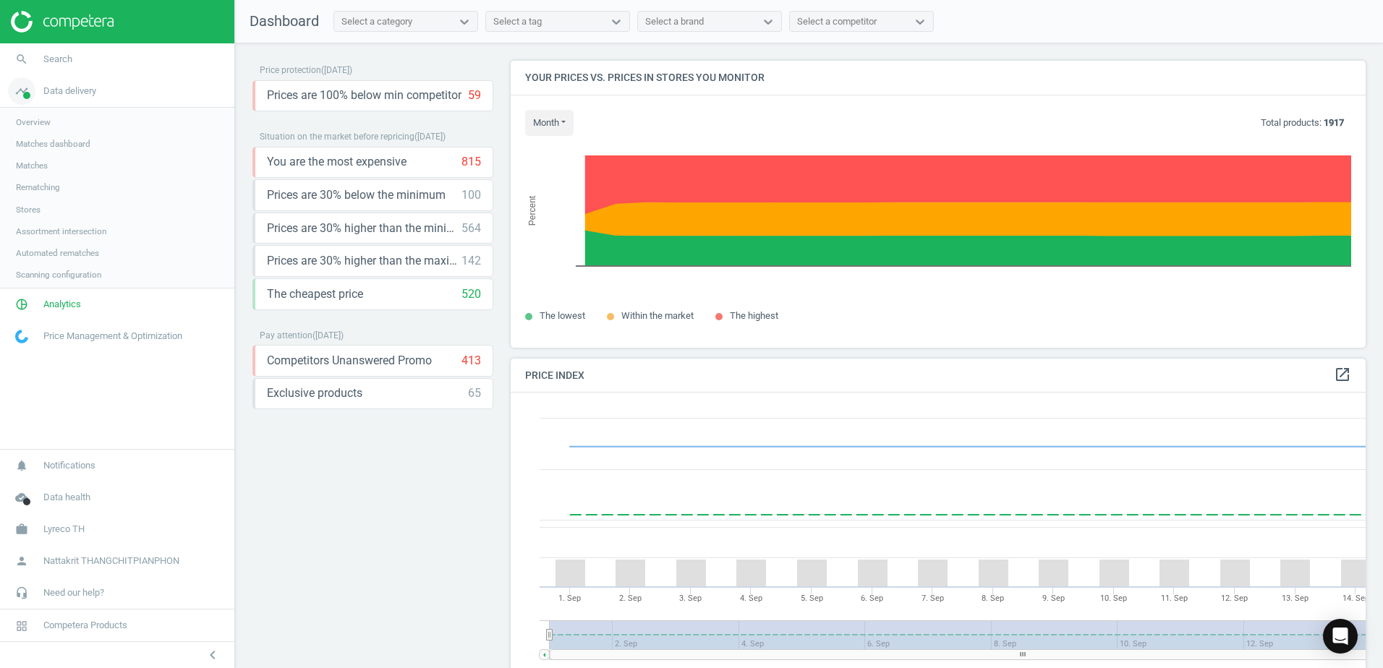
scroll to position [355, 867]
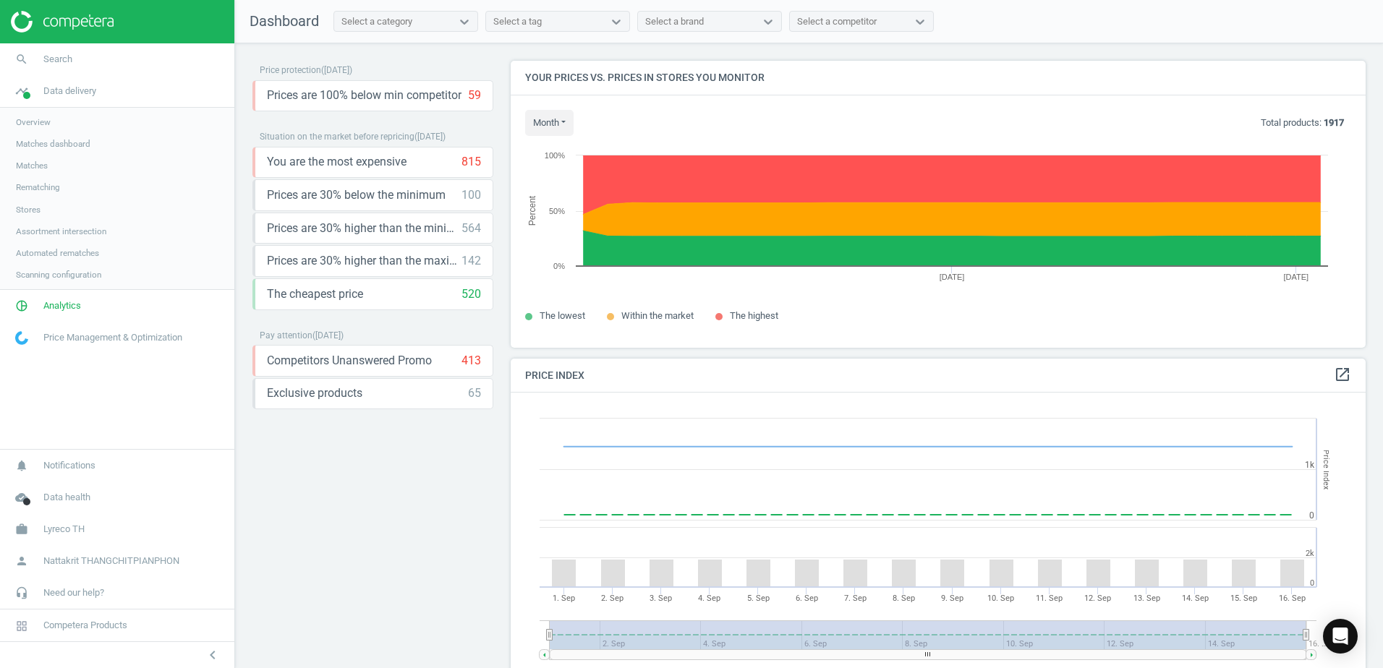
click at [51, 182] on span "Rematching" at bounding box center [38, 188] width 44 height 12
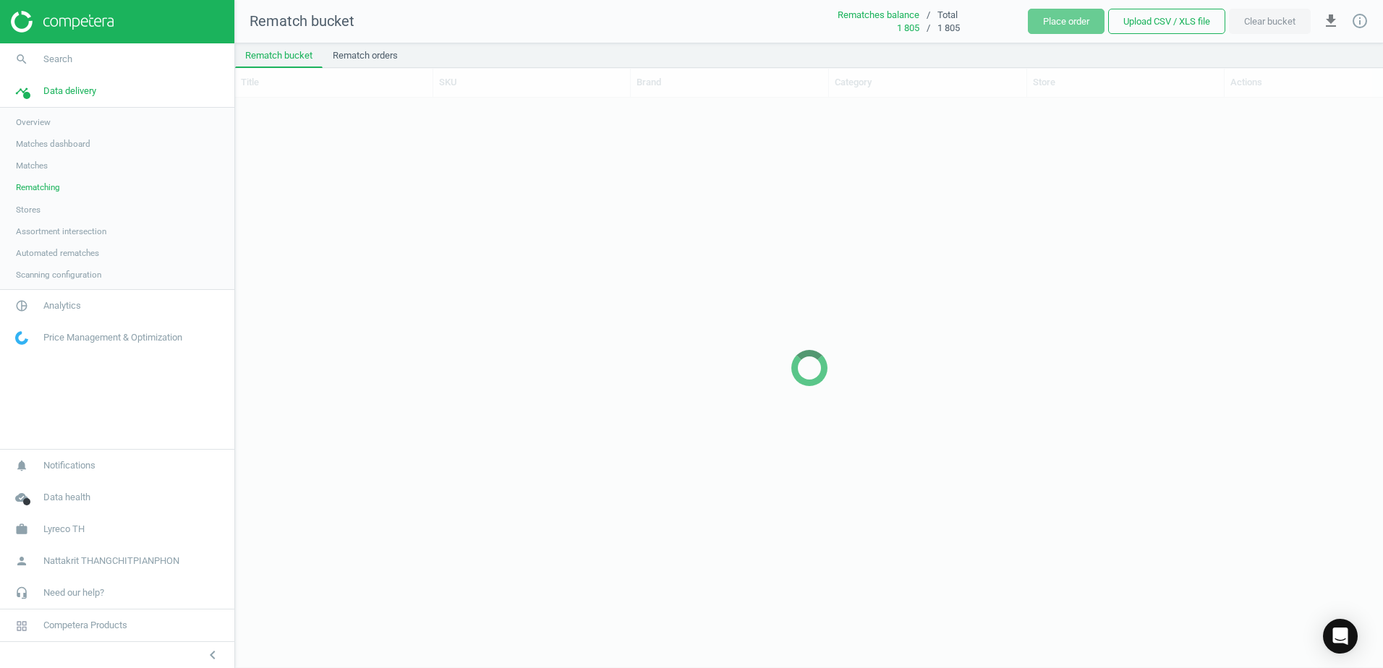
scroll to position [548, 1137]
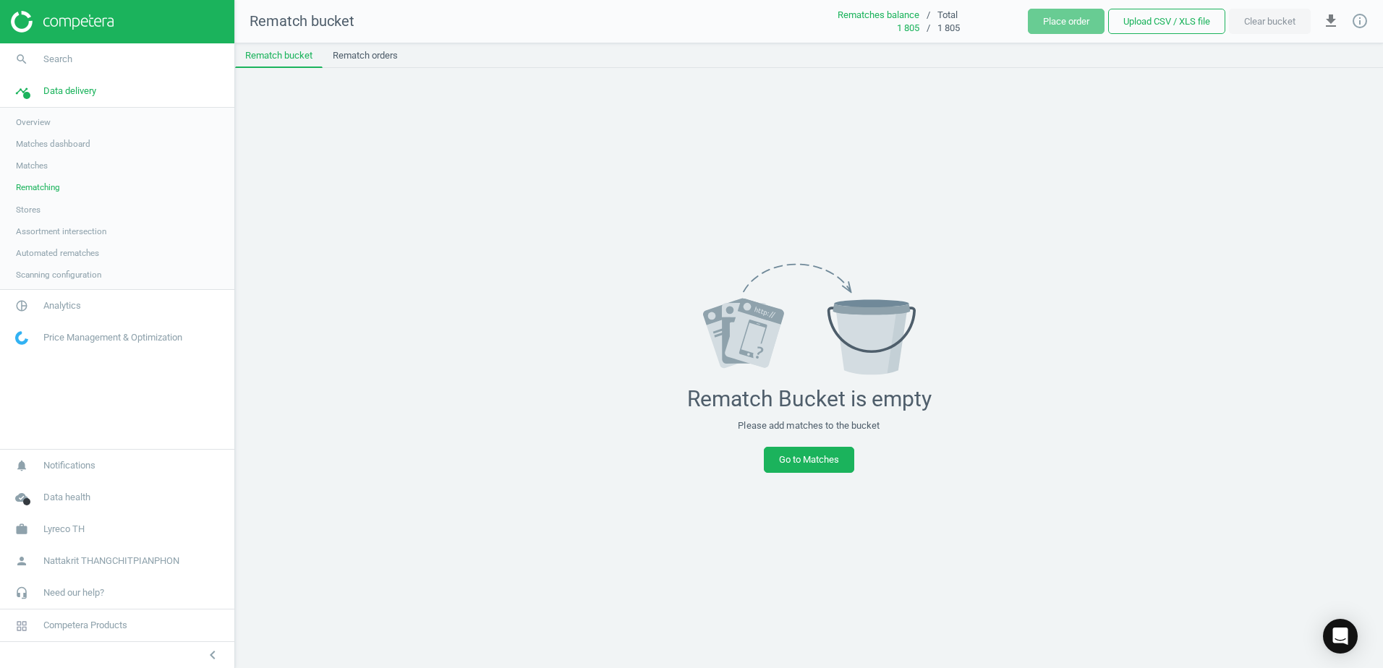
click at [882, 396] on div "Rematch Bucket is empty" at bounding box center [809, 399] width 244 height 26
drag, startPoint x: 872, startPoint y: 406, endPoint x: 763, endPoint y: 393, distance: 109.3
click at [763, 393] on div "Rematch Bucket is empty" at bounding box center [809, 399] width 244 height 26
drag, startPoint x: 763, startPoint y: 393, endPoint x: 740, endPoint y: 393, distance: 23.2
click at [740, 393] on div "Rematch Bucket is empty" at bounding box center [809, 399] width 244 height 26
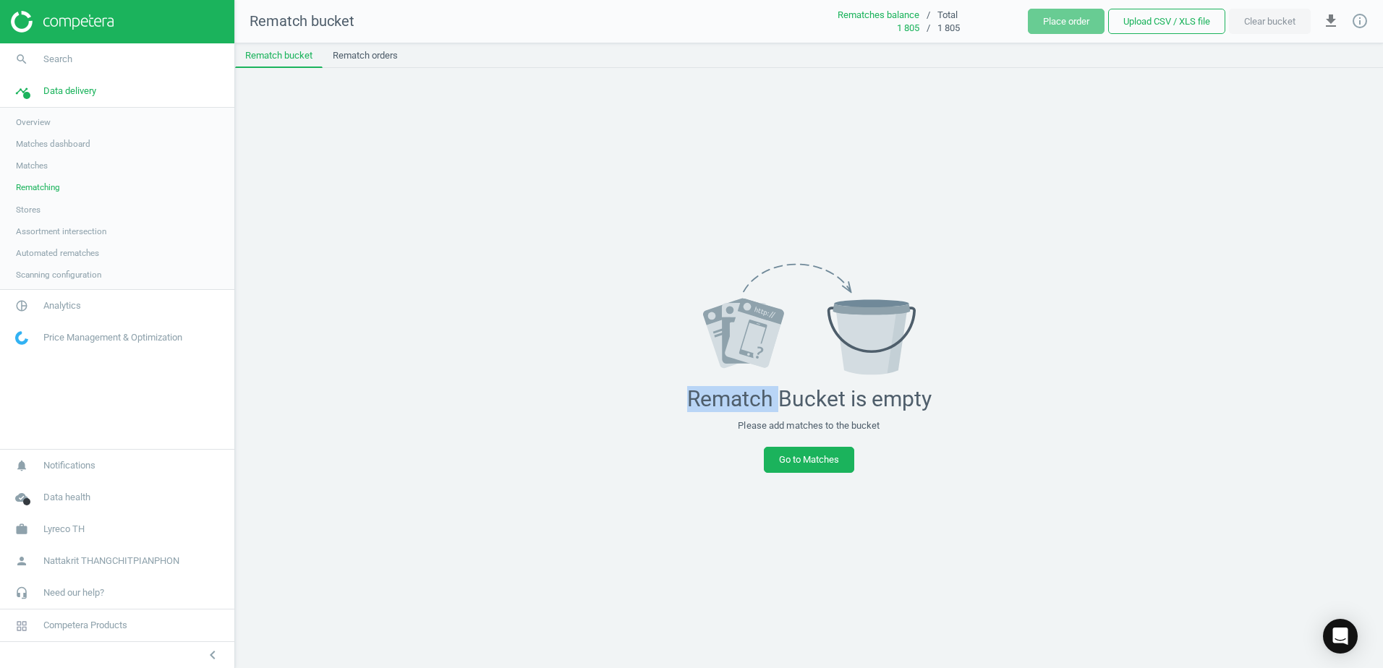
click at [740, 393] on div "Rematch Bucket is empty" at bounding box center [809, 399] width 244 height 26
drag, startPoint x: 740, startPoint y: 393, endPoint x: 872, endPoint y: 404, distance: 132.8
click at [872, 404] on div "Rematch Bucket is empty" at bounding box center [809, 399] width 244 height 26
click at [811, 454] on link "Go to Matches" at bounding box center [809, 460] width 90 height 26
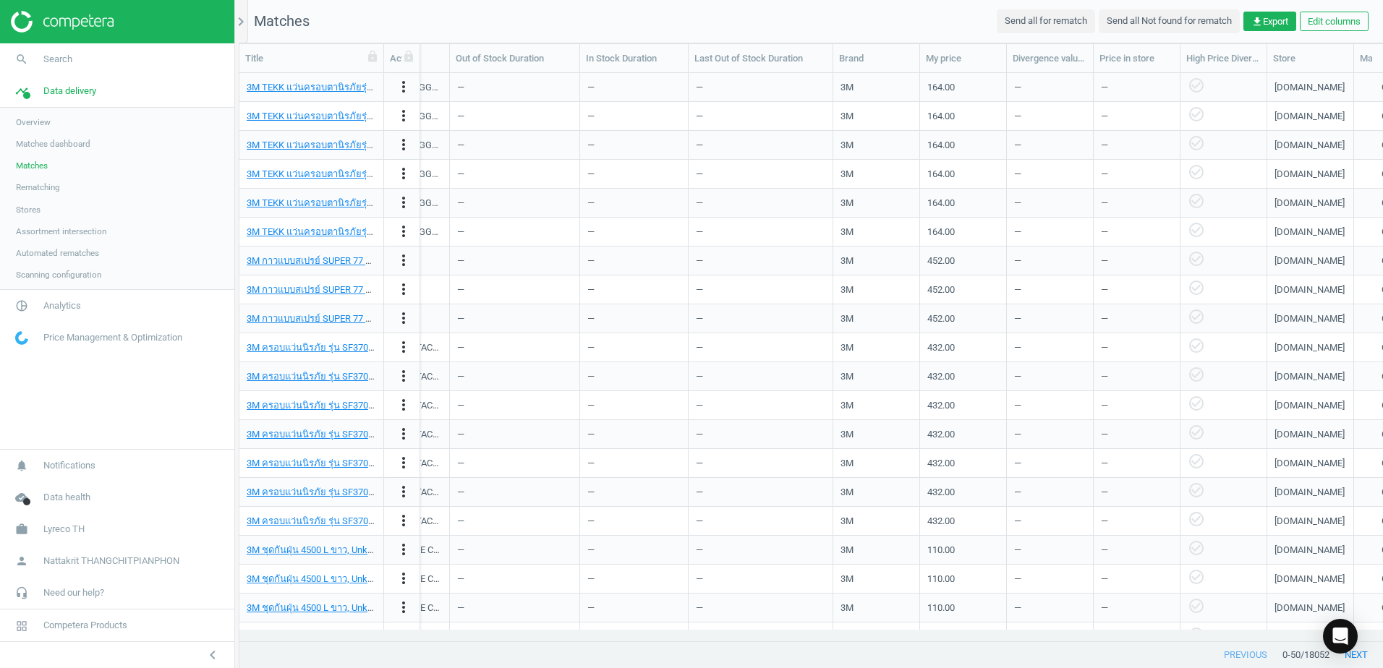
scroll to position [0, 1453]
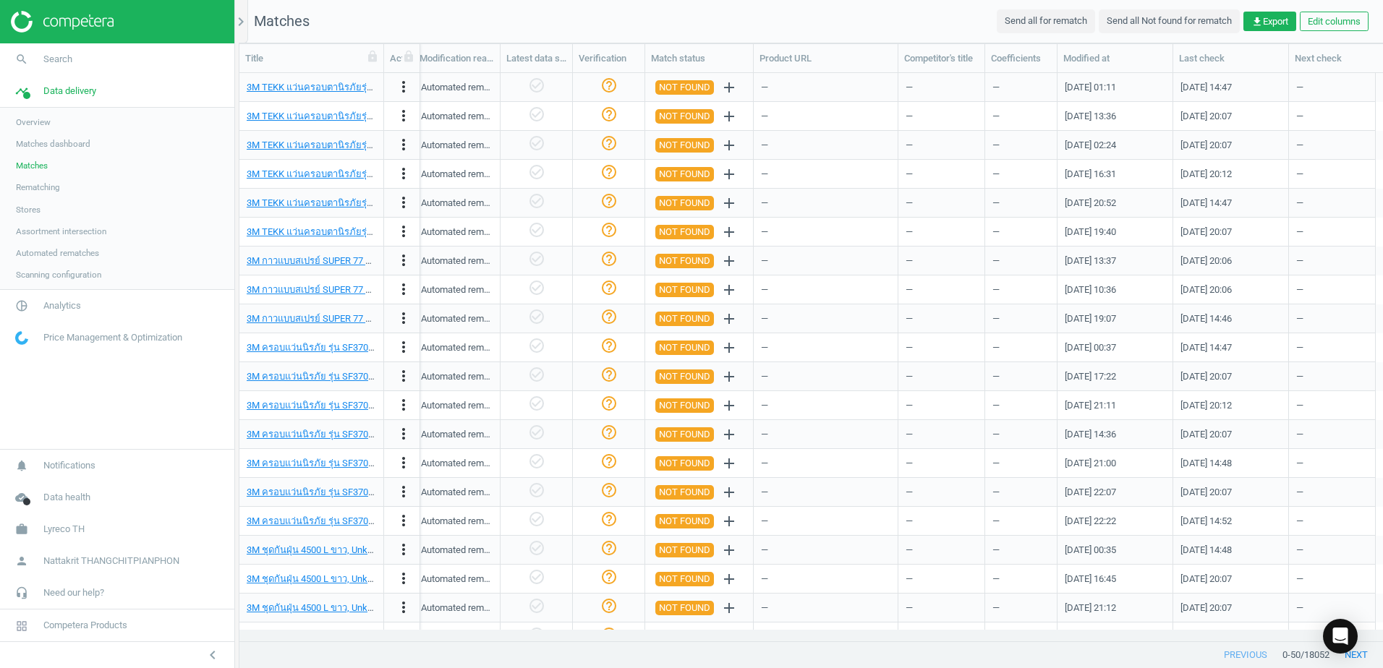
click at [93, 339] on span "Price Management & Optimization" at bounding box center [112, 337] width 139 height 13
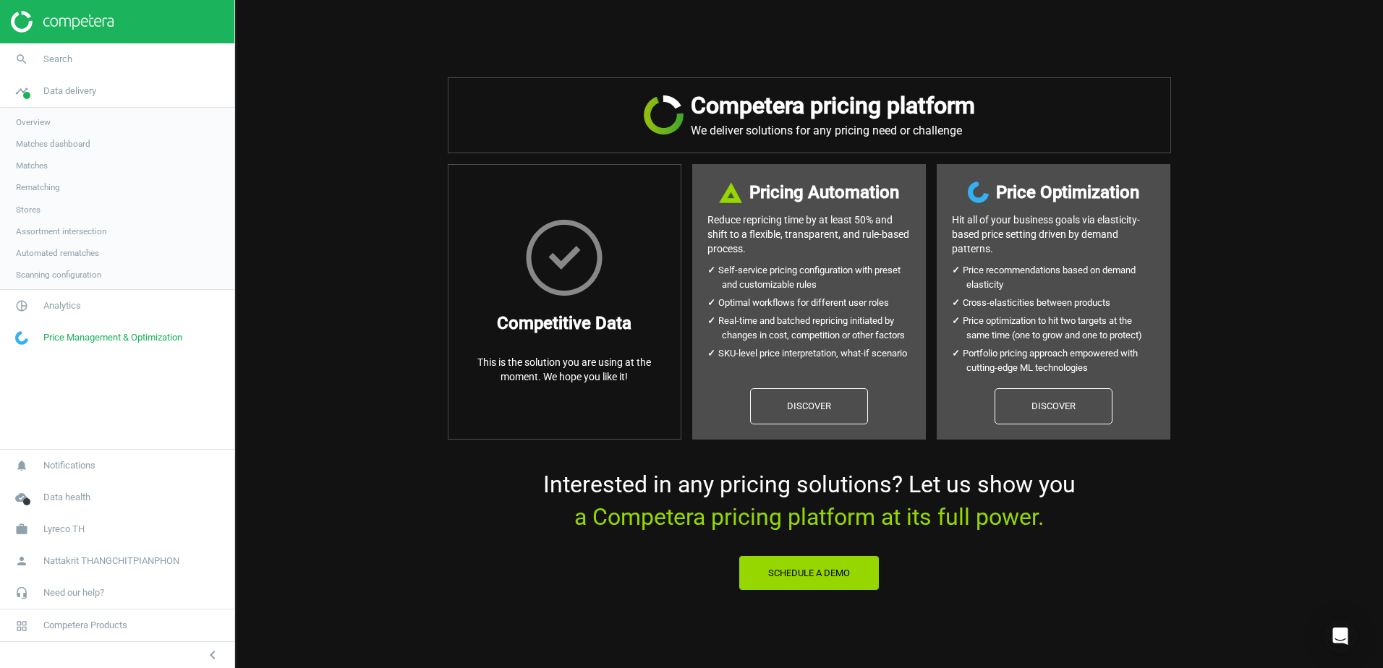
click at [115, 342] on span "Price Management & Optimization" at bounding box center [112, 337] width 139 height 13
click at [90, 373] on nav "search Search timeline Data delivery Overview Matches dashboard Matches Rematch…" at bounding box center [117, 246] width 234 height 406
click at [77, 280] on span "Scanning configuration" at bounding box center [58, 275] width 85 height 12
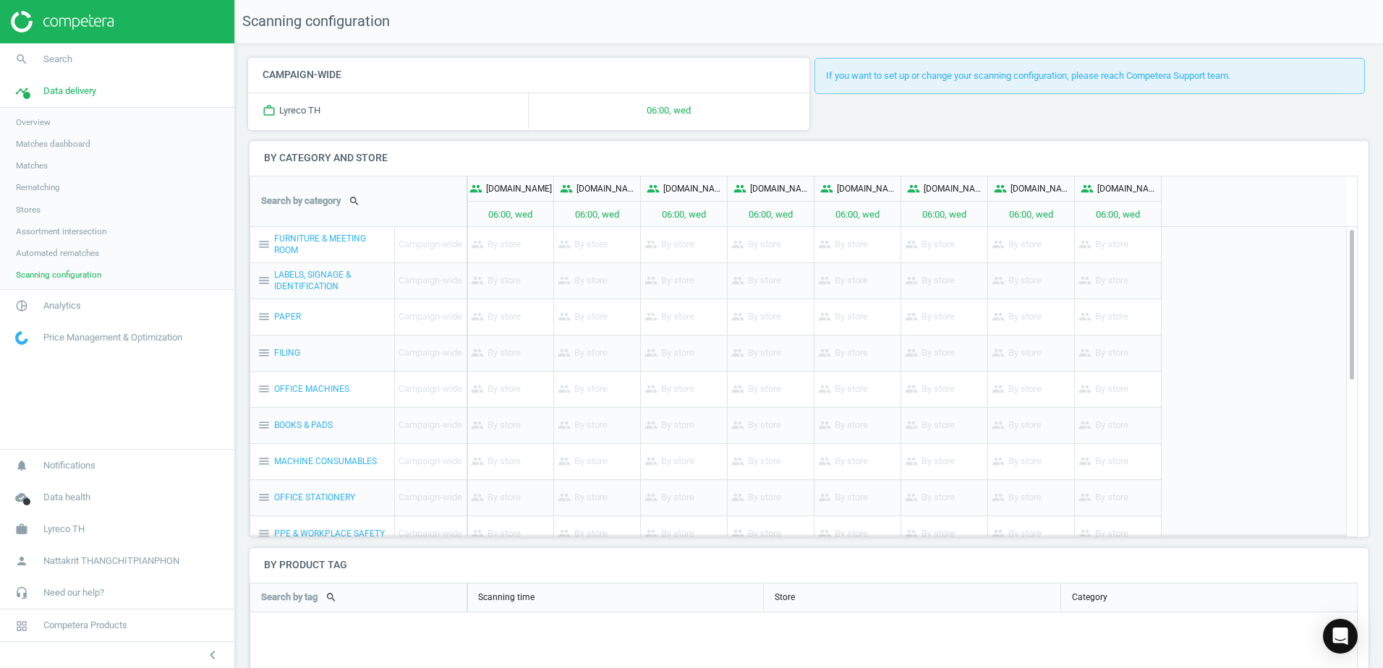
click at [27, 210] on span "Stores" at bounding box center [28, 210] width 25 height 12
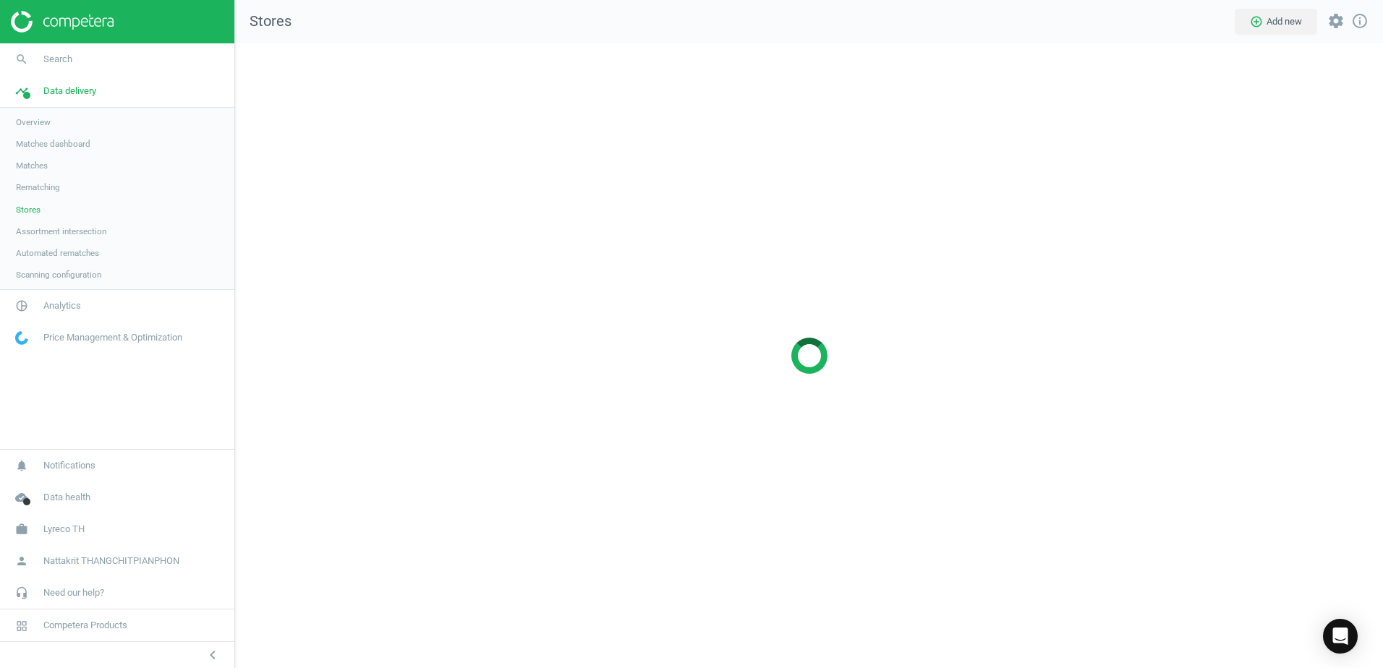
scroll to position [647, 1170]
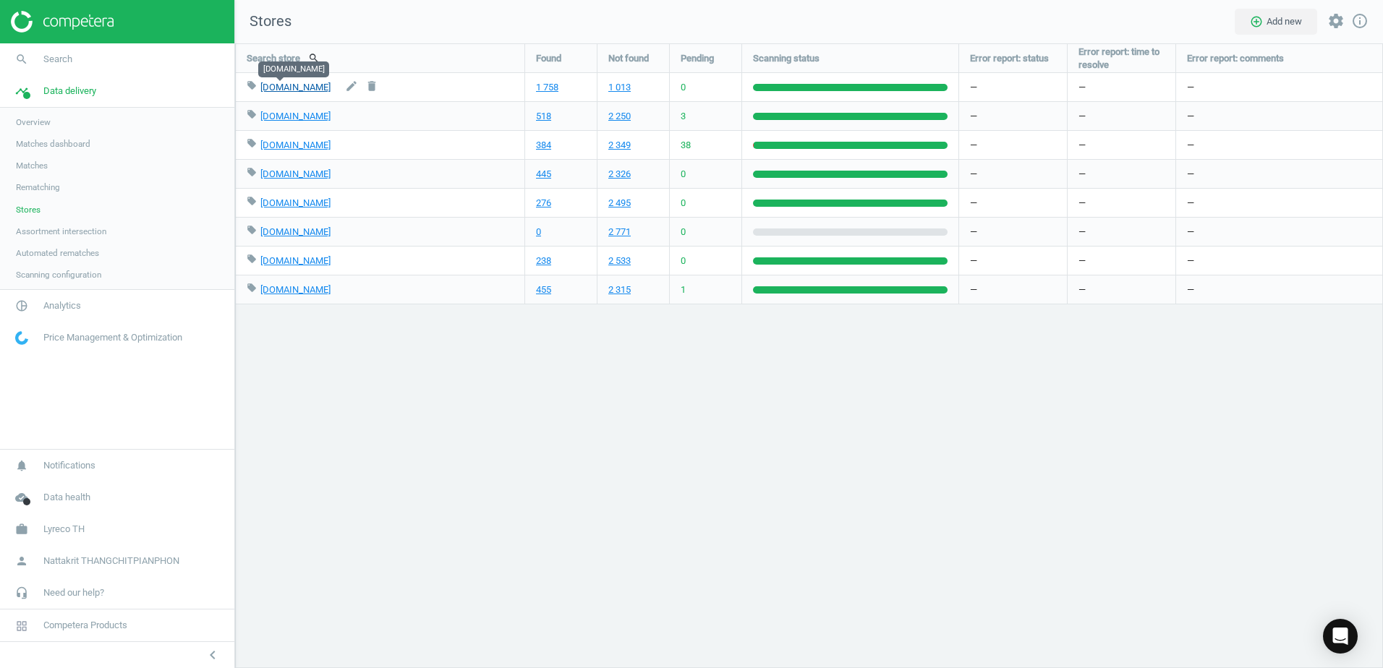
click at [294, 84] on link "[DOMAIN_NAME]" at bounding box center [295, 87] width 70 height 11
click at [286, 116] on link "[DOMAIN_NAME]" at bounding box center [295, 116] width 70 height 11
click at [274, 82] on link "[DOMAIN_NAME]" at bounding box center [295, 87] width 70 height 11
click at [345, 88] on icon "edit" at bounding box center [351, 86] width 13 height 13
type input "[DOMAIN_NAME]"
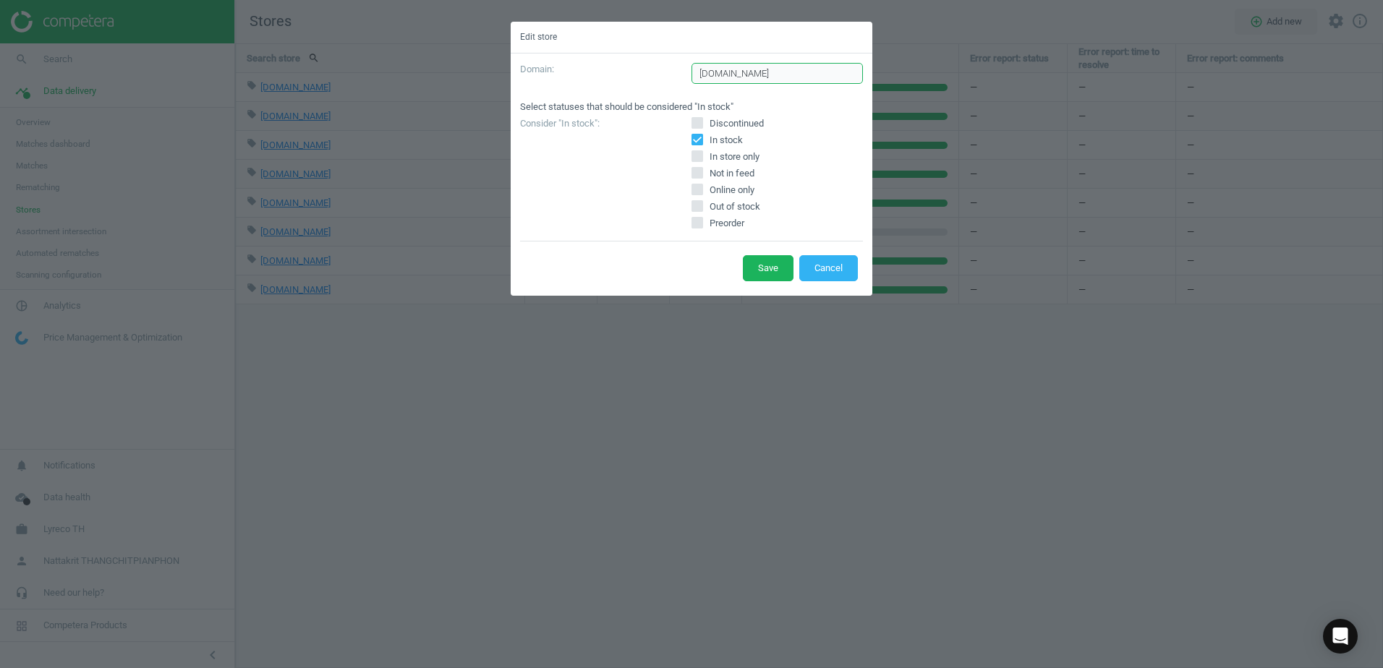
drag, startPoint x: 747, startPoint y: 70, endPoint x: 646, endPoint y: 73, distance: 101.3
click at [646, 73] on div "Domain : ofm.co.th" at bounding box center [691, 78] width 343 height 31
click at [823, 273] on button "Cancel" at bounding box center [828, 268] width 59 height 26
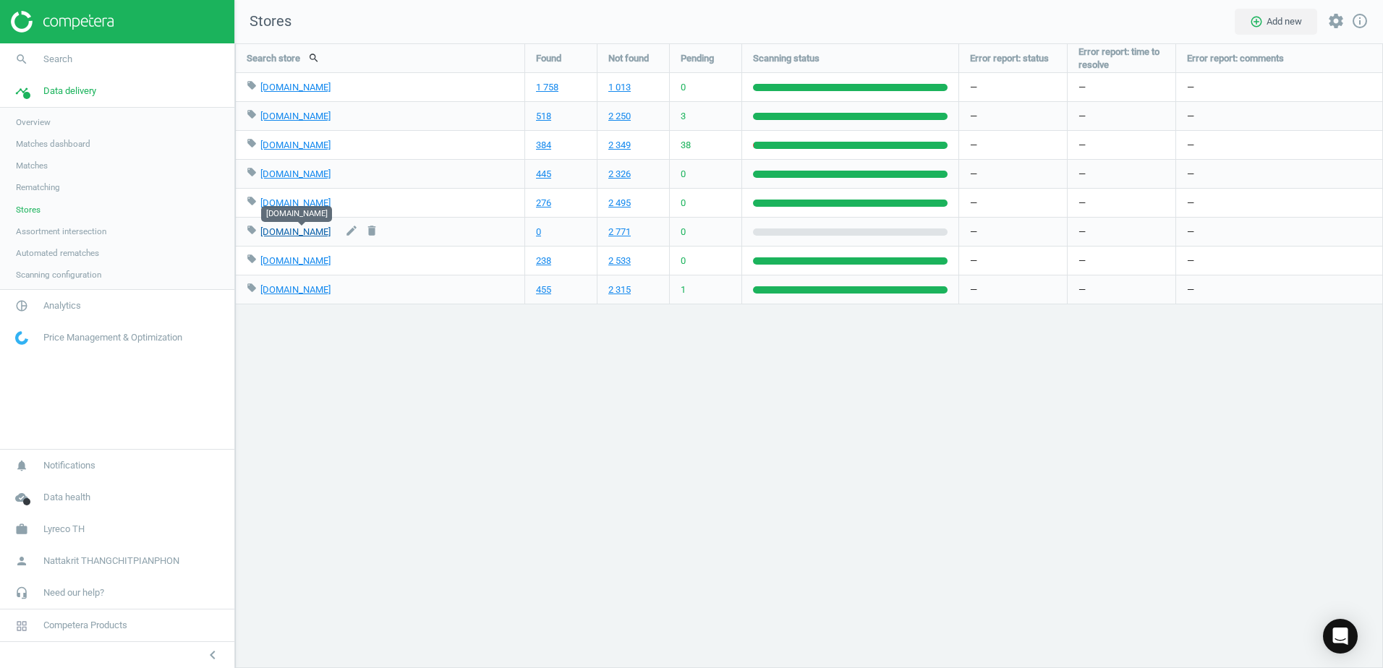
click at [296, 234] on link "[DOMAIN_NAME]" at bounding box center [295, 231] width 70 height 11
click at [284, 177] on link "[DOMAIN_NAME]" at bounding box center [295, 174] width 70 height 11
click at [280, 294] on link "[DOMAIN_NAME]" at bounding box center [295, 289] width 70 height 11
click at [323, 605] on div "Search store search Found Not found Pending Scanning status Error report: statu…" at bounding box center [809, 355] width 1148 height 625
